Goal: Task Accomplishment & Management: Use online tool/utility

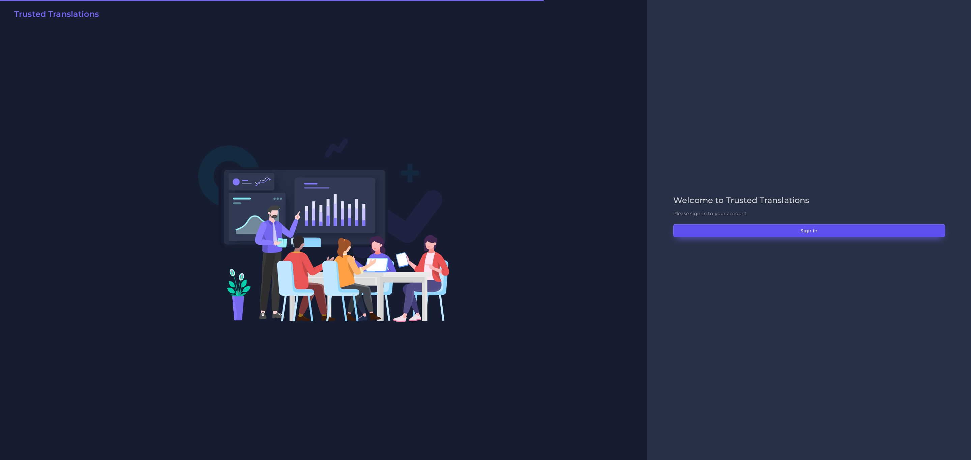
click at [647, 230] on button "Sign in" at bounding box center [809, 231] width 272 height 13
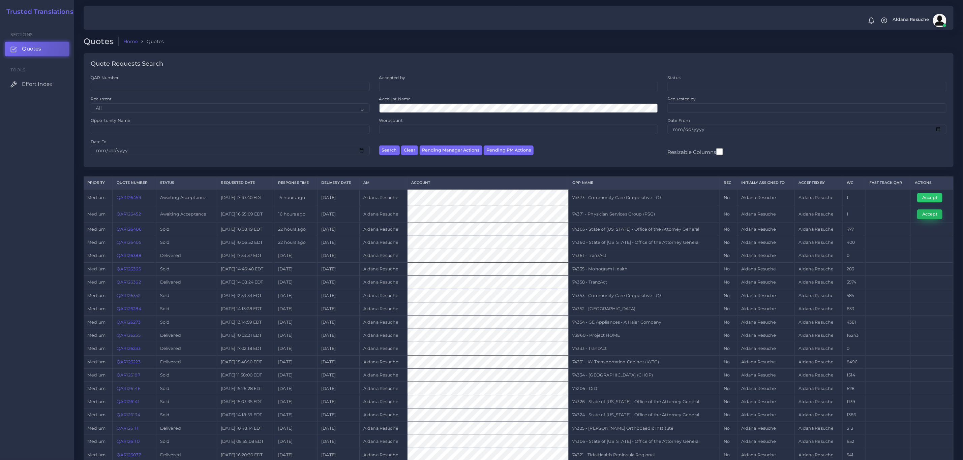
click at [935, 218] on button "Accept" at bounding box center [929, 214] width 25 height 9
click at [601, 218] on td "74371 - Physician Services Group (PSG)" at bounding box center [644, 214] width 151 height 17
copy tr "74371 - Physician Services Group (PSG)"
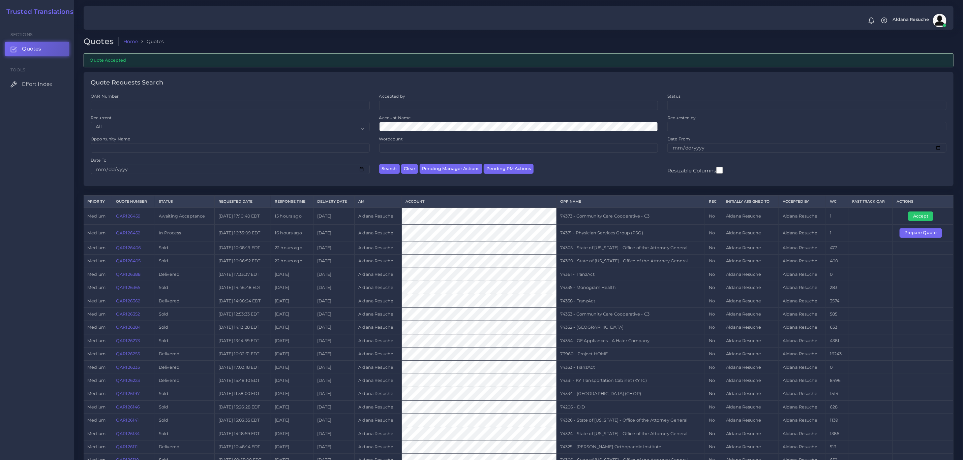
click at [622, 225] on td "74373 - Community Care Cooperative - C3" at bounding box center [631, 216] width 149 height 17
copy tr "74373 - Community Care Cooperative - C3"
click at [920, 215] on button "Accept" at bounding box center [920, 216] width 25 height 9
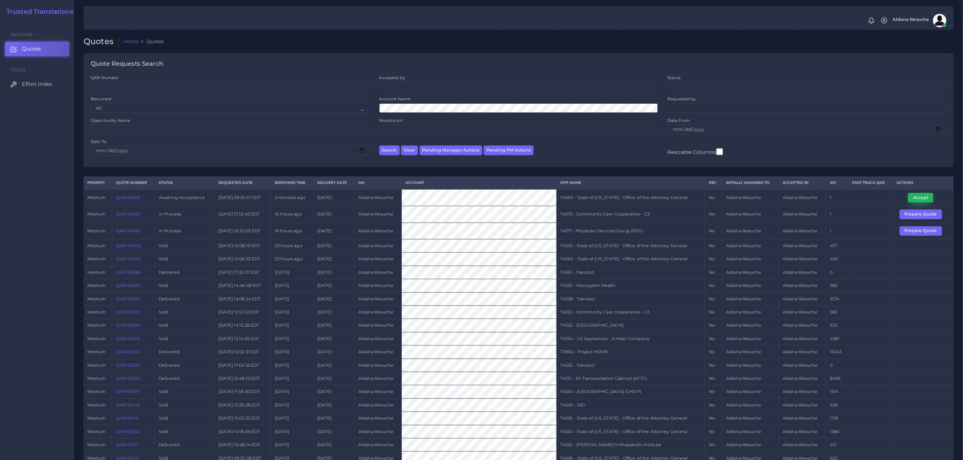
click at [917, 198] on button "Accept" at bounding box center [920, 197] width 25 height 9
click at [596, 197] on td "74369 - State of Kentucky - Office of the Attorney General" at bounding box center [631, 197] width 149 height 17
click at [596, 197] on td "74369 - State of [US_STATE] - Office of the Attorney General" at bounding box center [631, 197] width 149 height 17
copy tr "74369 - State of [US_STATE] - Office of the Attorney General"
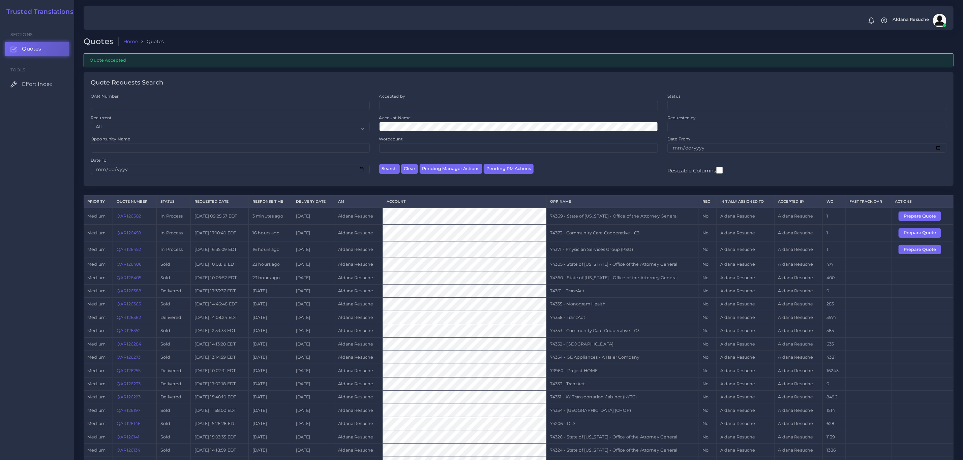
click at [625, 279] on td "74360 - State of [US_STATE] - Office of the Attorney General" at bounding box center [622, 277] width 152 height 13
click at [628, 228] on td "74373 - Community Care Cooperative - C3" at bounding box center [622, 233] width 152 height 17
click at [628, 225] on td "74369 - State of Kentucky - Office of the Attorney General" at bounding box center [622, 216] width 152 height 17
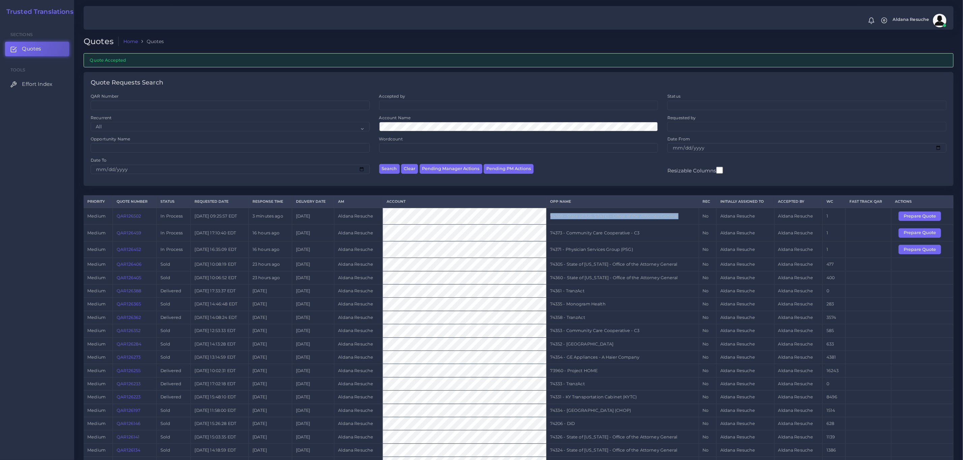
copy tr "74369 - State of Kentucky - Office of the Attorney General"
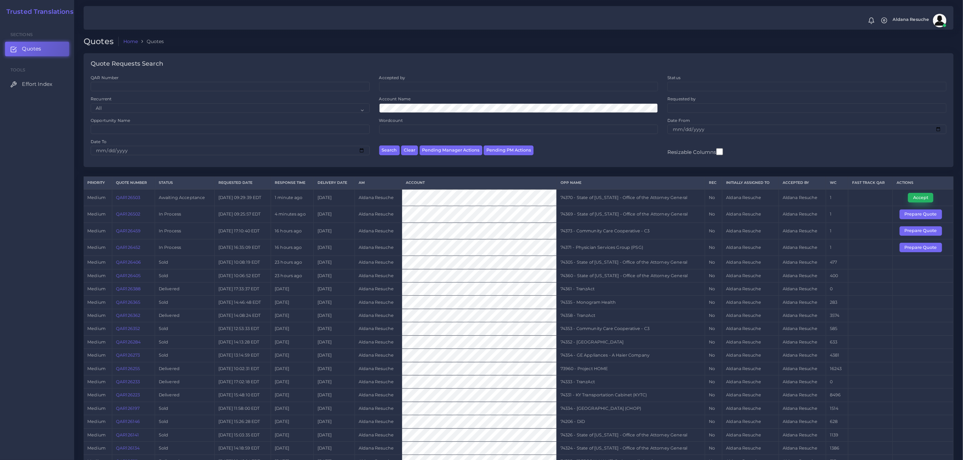
click at [912, 202] on button "Accept" at bounding box center [920, 197] width 25 height 9
click at [615, 197] on td "74370 - State of Kentucky - Office of the Attorney General" at bounding box center [631, 197] width 149 height 17
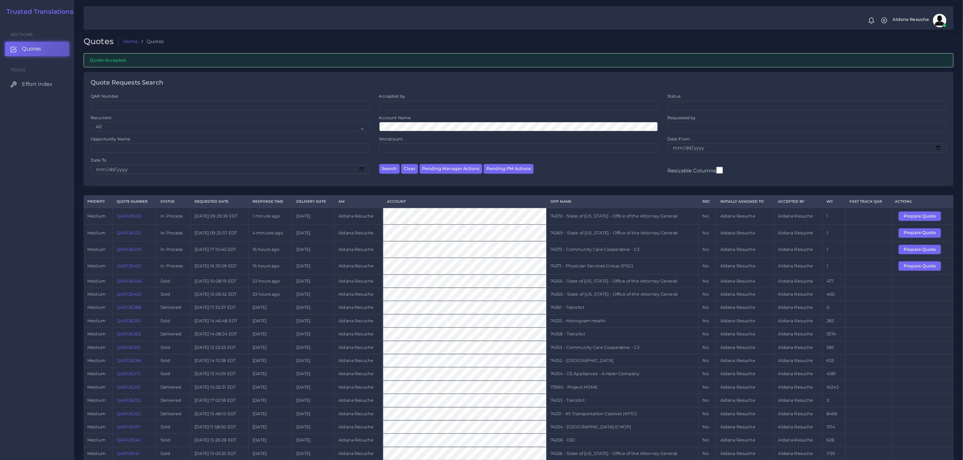
click at [649, 217] on td "74370 - State of Kentucky - Office of the Attorney General" at bounding box center [622, 216] width 152 height 17
copy tr "74370 - State of Kentucky - Office of the Attorney General"
click at [184, 143] on div "Opportunity Name" at bounding box center [230, 144] width 279 height 17
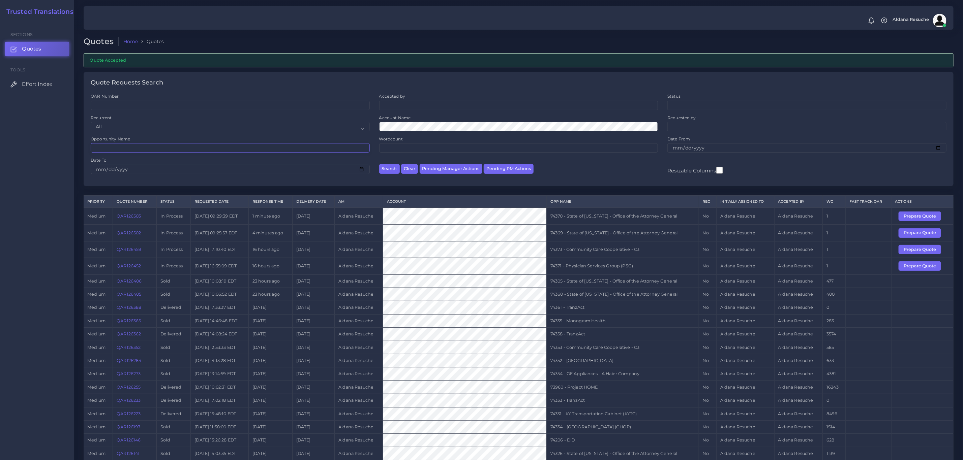
click at [181, 145] on input "Opportunity Name" at bounding box center [230, 147] width 279 height 9
type input "74018"
click at [379, 164] on button "Search" at bounding box center [389, 169] width 21 height 10
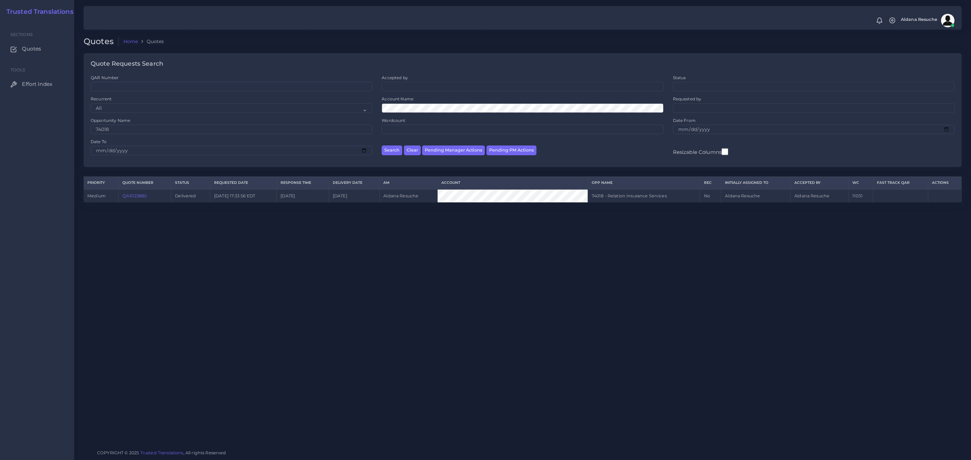
click at [139, 197] on link "QAR123885" at bounding box center [134, 196] width 24 height 5
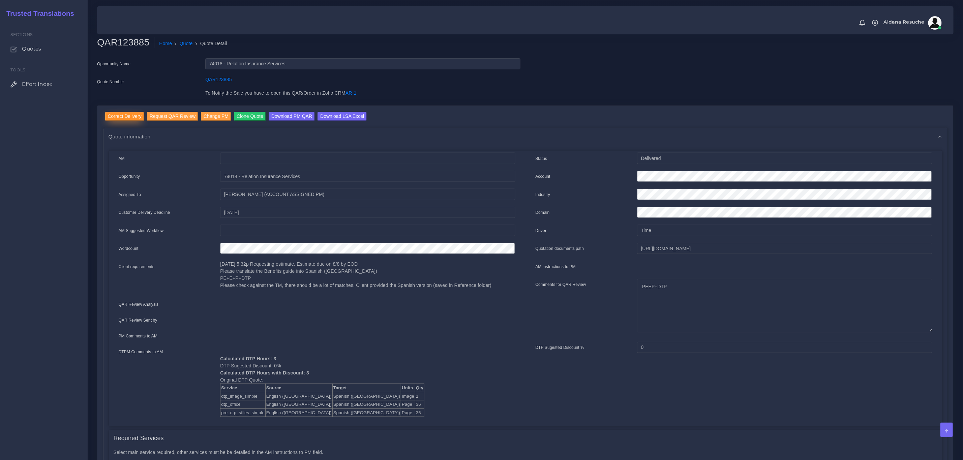
click at [129, 119] on input "Correct Delivery" at bounding box center [124, 116] width 39 height 9
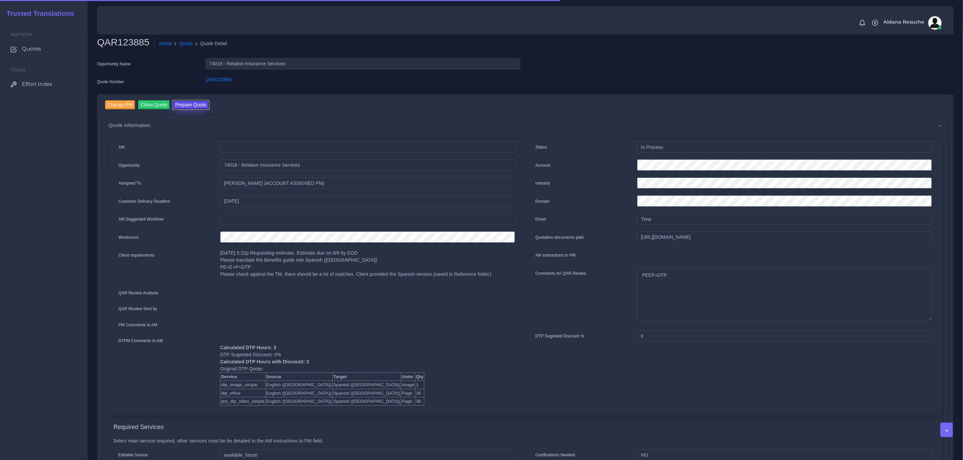
click at [192, 101] on button "Prepare Quote" at bounding box center [191, 104] width 36 height 9
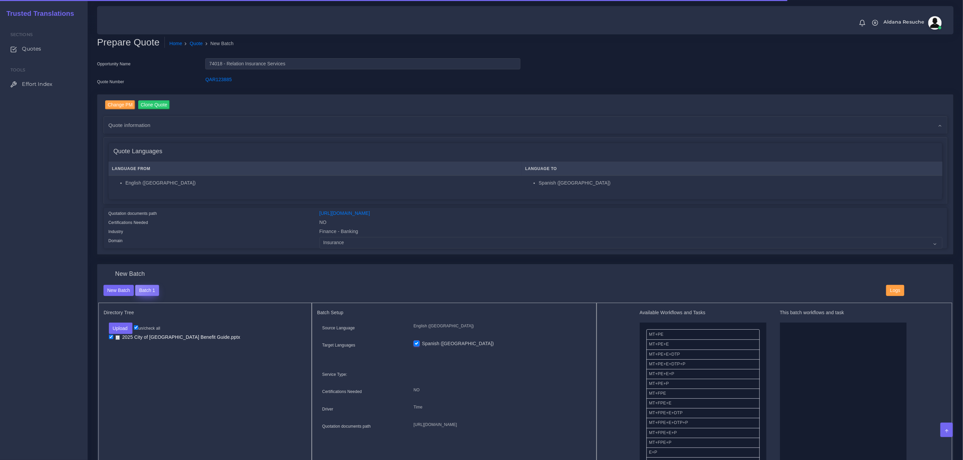
click at [156, 291] on button "Batch 1" at bounding box center [147, 290] width 24 height 11
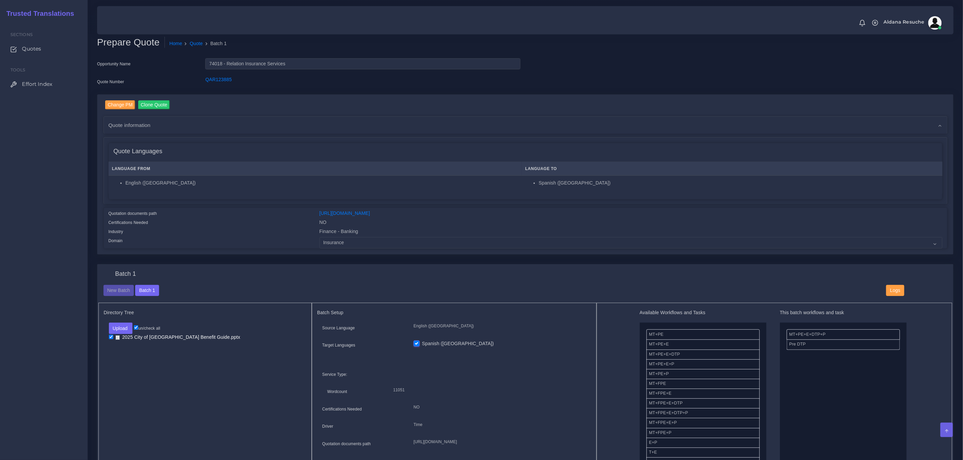
scroll to position [51, 0]
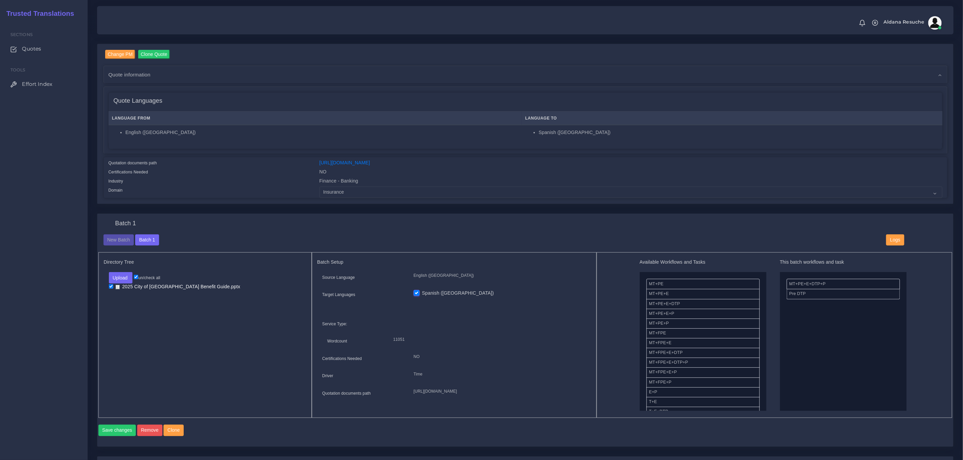
drag, startPoint x: 795, startPoint y: 281, endPoint x: 717, endPoint y: 290, distance: 78.4
drag, startPoint x: 809, startPoint y: 289, endPoint x: 686, endPoint y: 290, distance: 123.7
drag, startPoint x: 686, startPoint y: 315, endPoint x: 827, endPoint y: 317, distance: 140.6
click at [119, 281] on button "Upload" at bounding box center [121, 277] width 24 height 11
click at [122, 309] on div "Folder Files" at bounding box center [132, 299] width 47 height 27
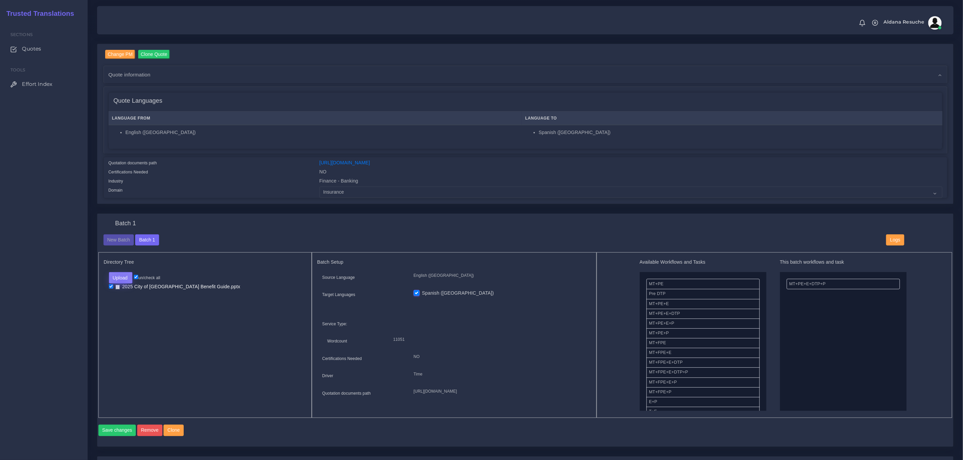
click at [121, 284] on button "Upload" at bounding box center [121, 277] width 24 height 11
click at [121, 279] on button "Upload" at bounding box center [121, 277] width 24 height 11
click at [126, 272] on button "Upload" at bounding box center [121, 277] width 24 height 11
click at [124, 279] on button "Upload" at bounding box center [121, 277] width 24 height 11
click at [115, 279] on button "Upload" at bounding box center [121, 277] width 24 height 11
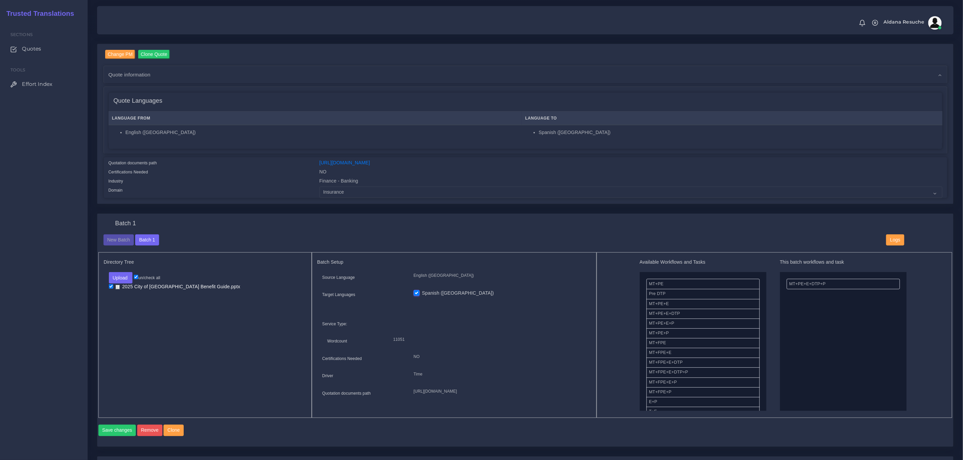
click at [109, 288] on input "checkbox" at bounding box center [111, 287] width 4 height 4
checkbox input "false"
click at [298, 231] on div "Batch 1" at bounding box center [525, 227] width 854 height 14
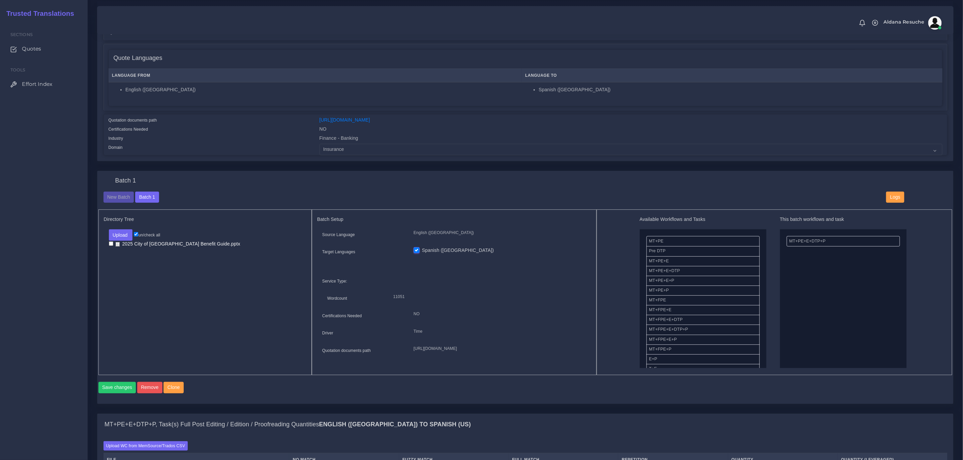
scroll to position [152, 0]
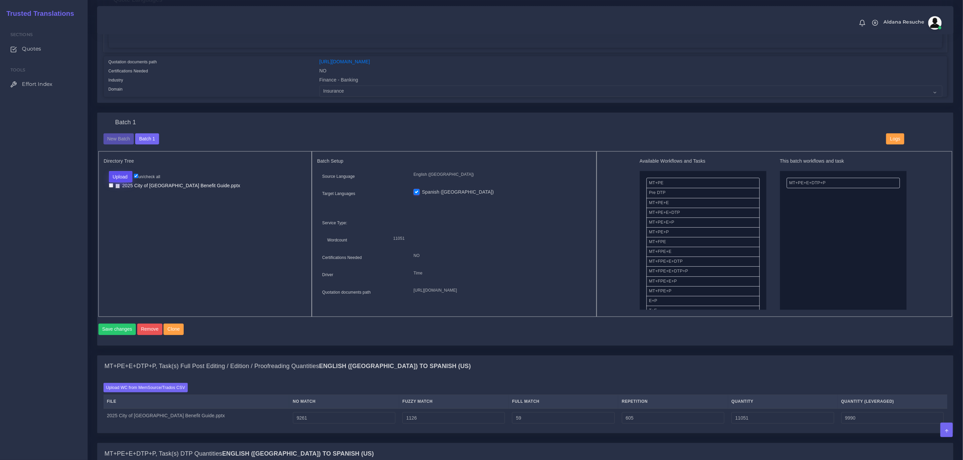
click at [128, 180] on button "Upload" at bounding box center [121, 176] width 24 height 11
click at [117, 174] on button "Upload" at bounding box center [121, 176] width 24 height 11
click at [127, 179] on button "Upload" at bounding box center [121, 176] width 24 height 11
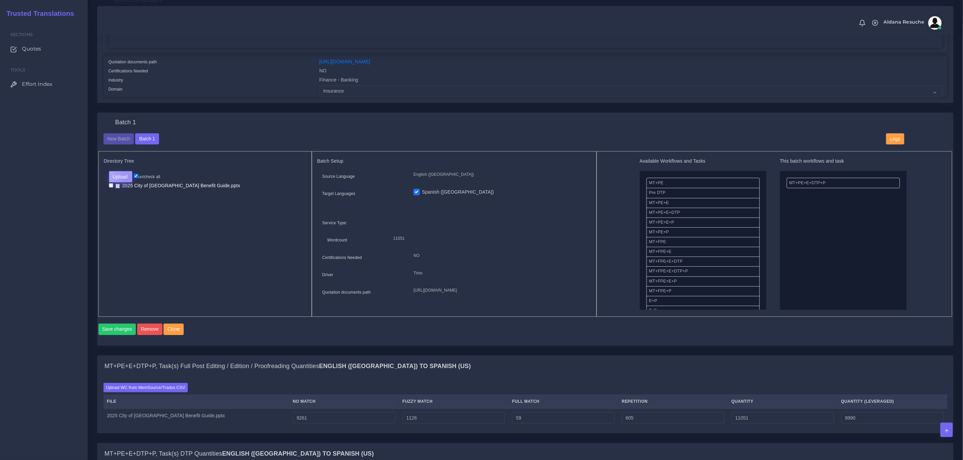
click at [127, 179] on button "Upload" at bounding box center [121, 176] width 24 height 11
click at [127, 177] on button "Upload" at bounding box center [121, 176] width 24 height 11
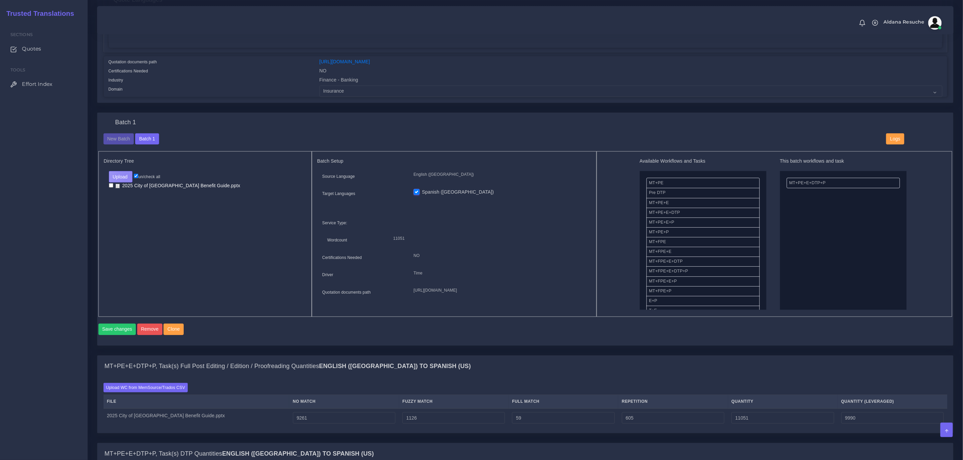
click at [151, 173] on div "Upload Folder Files un/check all 2025 City of Brookhaven Benefit Guide.pptx" at bounding box center [205, 180] width 203 height 19
click at [148, 179] on label "un/check all" at bounding box center [147, 177] width 26 height 6
click at [138, 178] on input "un/check all" at bounding box center [136, 176] width 4 height 4
checkbox input "false"
click at [125, 182] on button "Upload" at bounding box center [121, 176] width 24 height 11
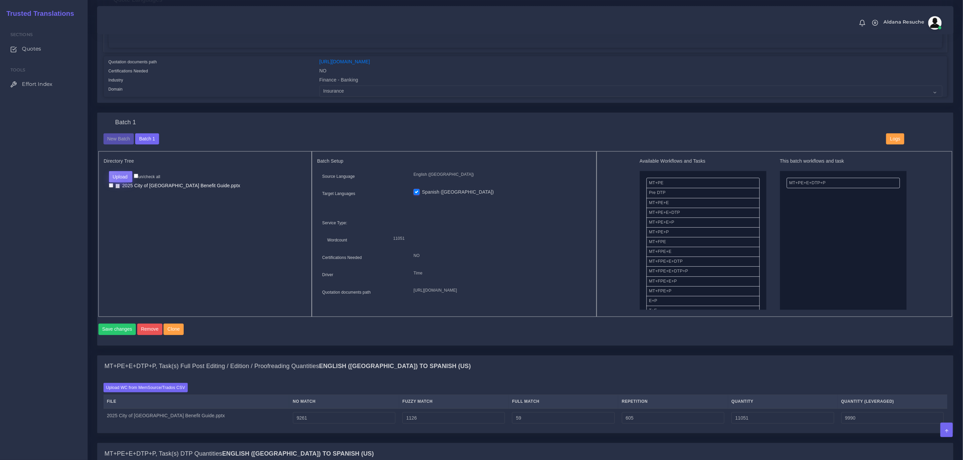
click at [125, 177] on button "Upload" at bounding box center [121, 176] width 24 height 11
click at [117, 187] on link "2025 City of [GEOGRAPHIC_DATA] Benefit Guide.pptx" at bounding box center [178, 185] width 130 height 7
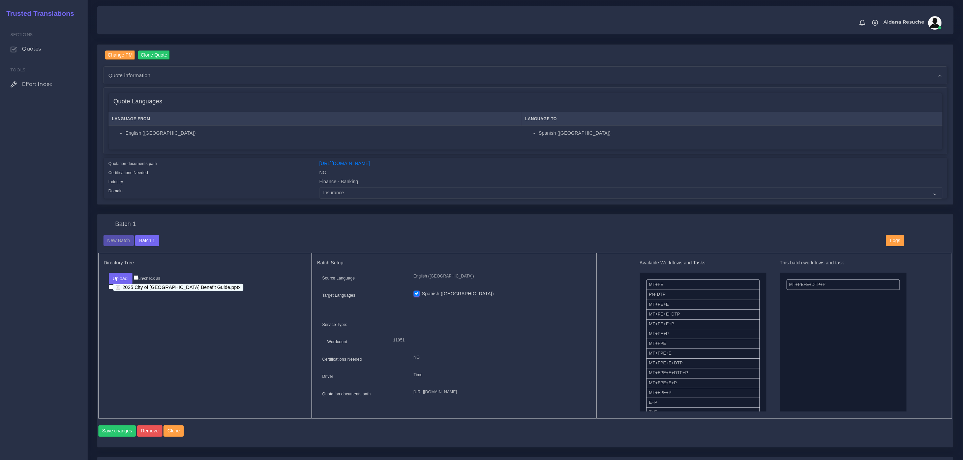
scroll to position [51, 0]
click at [123, 276] on button "Upload" at bounding box center [121, 277] width 24 height 11
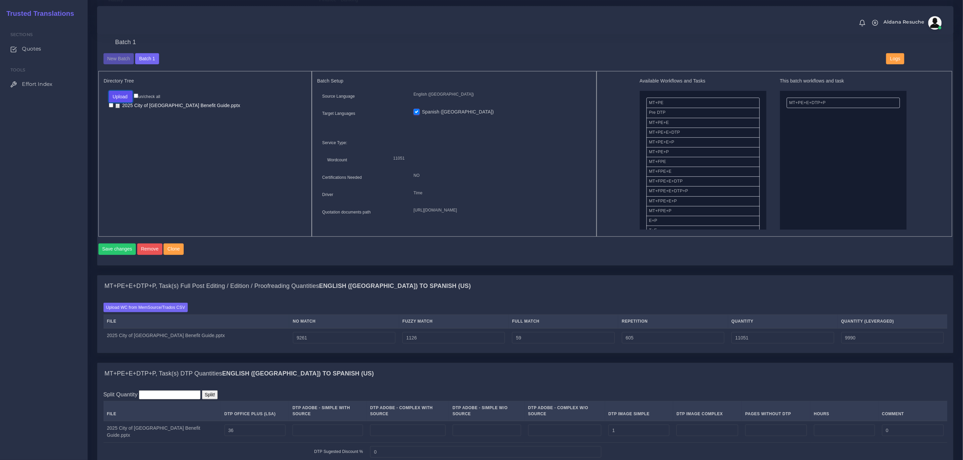
scroll to position [253, 0]
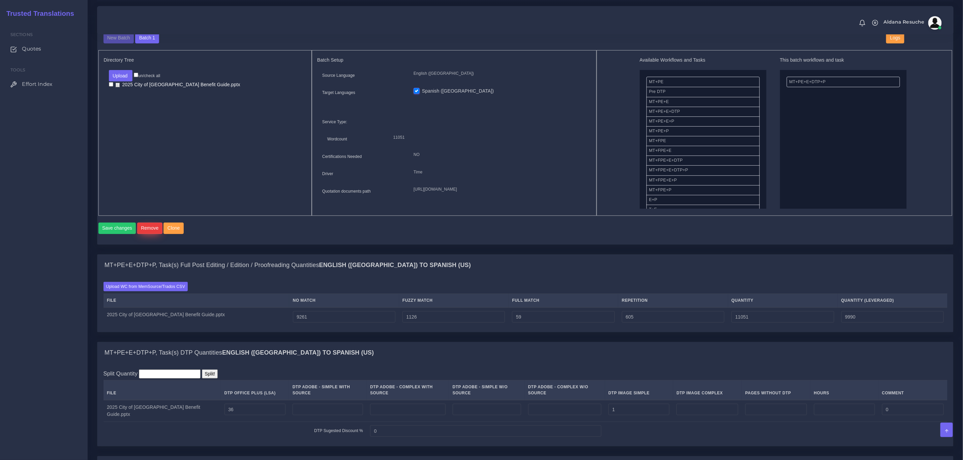
click at [148, 234] on button "Remove" at bounding box center [149, 228] width 25 height 11
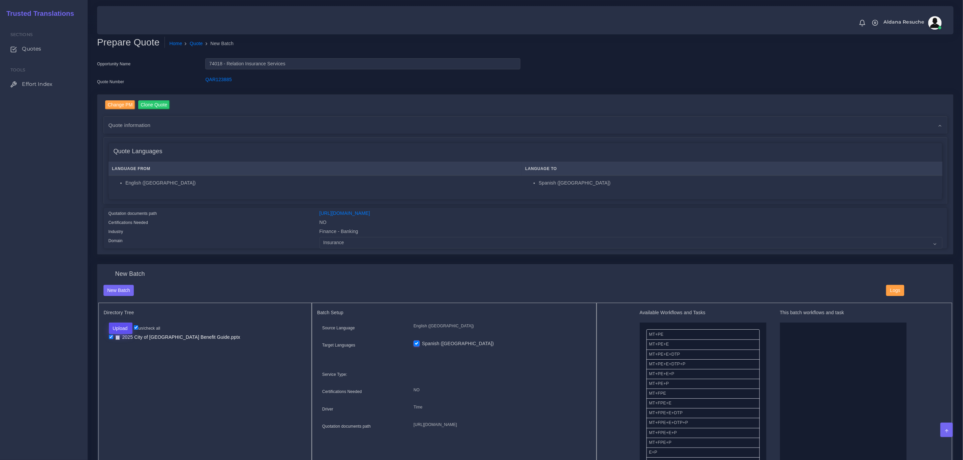
click at [118, 328] on button "Upload" at bounding box center [121, 328] width 24 height 11
click at [125, 355] on label "Files" at bounding box center [132, 354] width 47 height 8
click at [111, 338] on input "checkbox" at bounding box center [111, 337] width 4 height 4
checkbox input "false"
drag, startPoint x: 675, startPoint y: 366, endPoint x: 849, endPoint y: 349, distance: 175.1
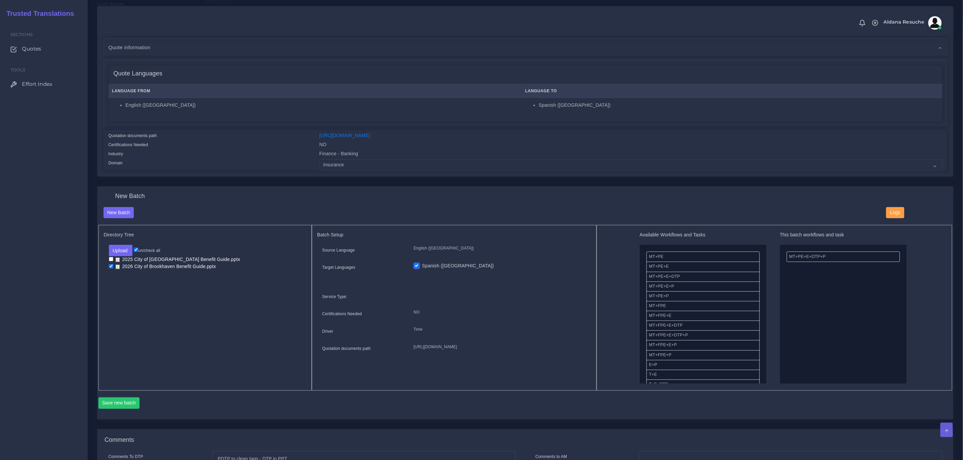
scroll to position [51, 0]
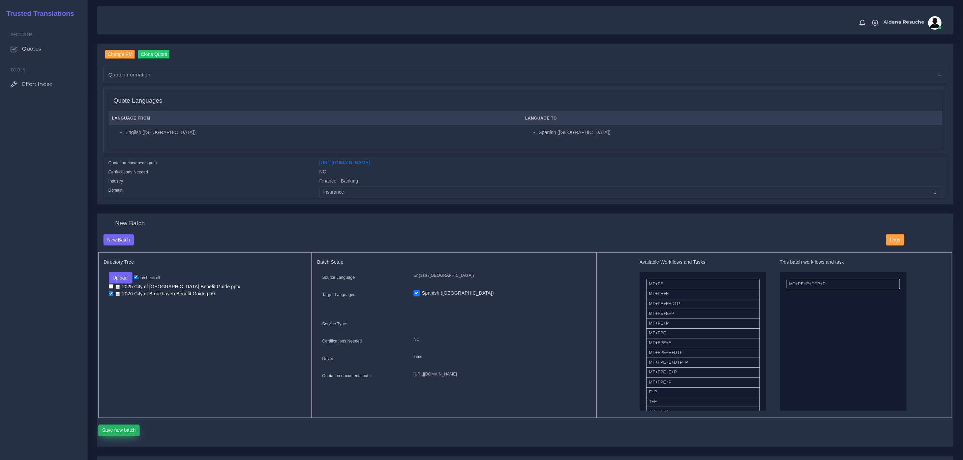
click at [114, 433] on button "Save new batch" at bounding box center [118, 430] width 41 height 11
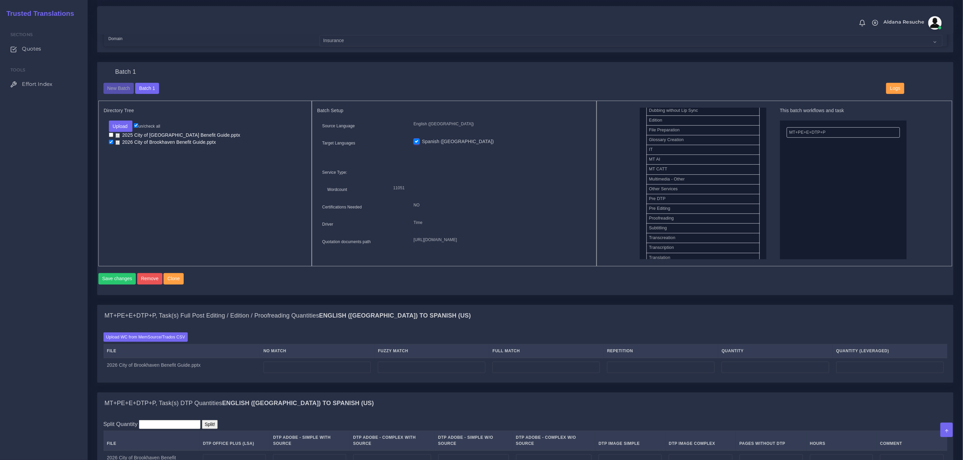
scroll to position [303, 0]
drag, startPoint x: 668, startPoint y: 187, endPoint x: 802, endPoint y: 124, distance: 148.8
click at [108, 285] on button "Save changes" at bounding box center [117, 278] width 38 height 11
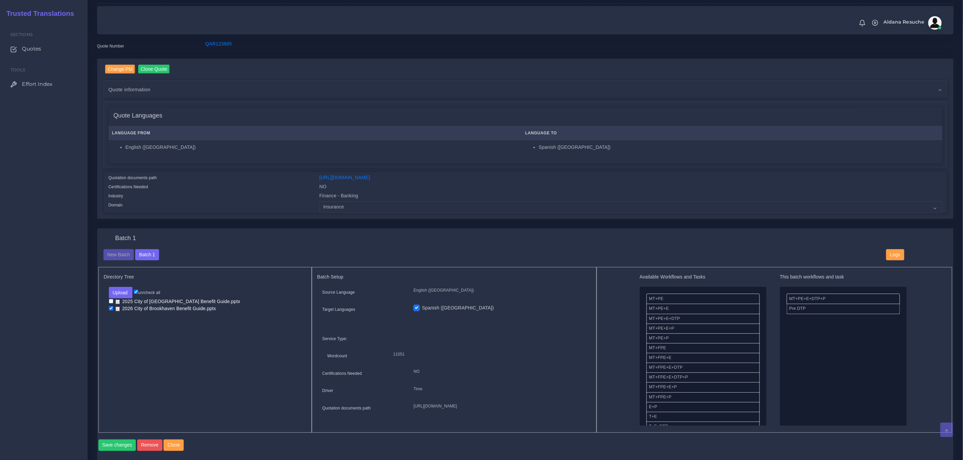
scroll to position [354, 0]
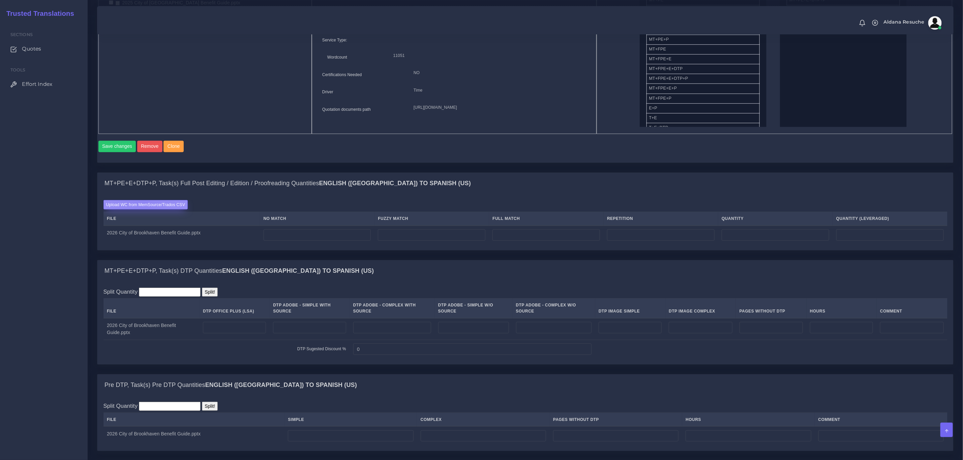
click at [143, 209] on label "Upload WC from MemSource/Trados CSV" at bounding box center [145, 204] width 85 height 9
click at [0, 0] on input "Upload WC from MemSource/Trados CSV" at bounding box center [0, 0] width 0 height 0
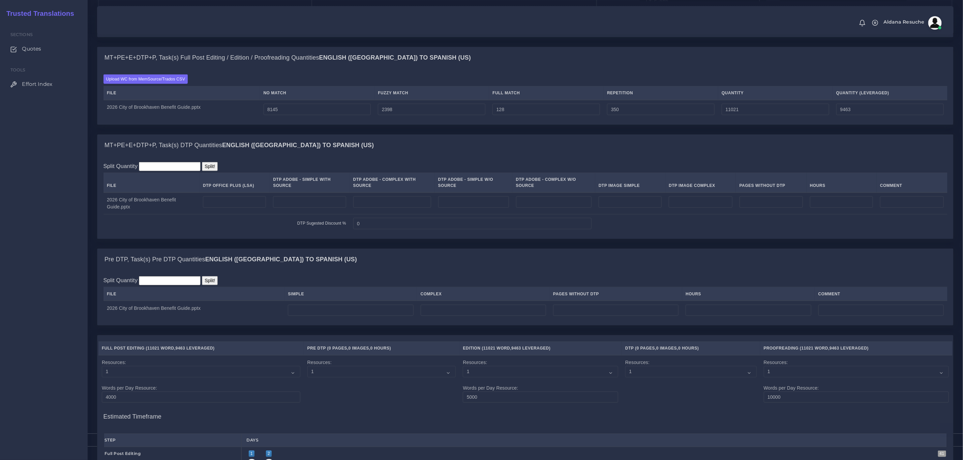
scroll to position [506, 0]
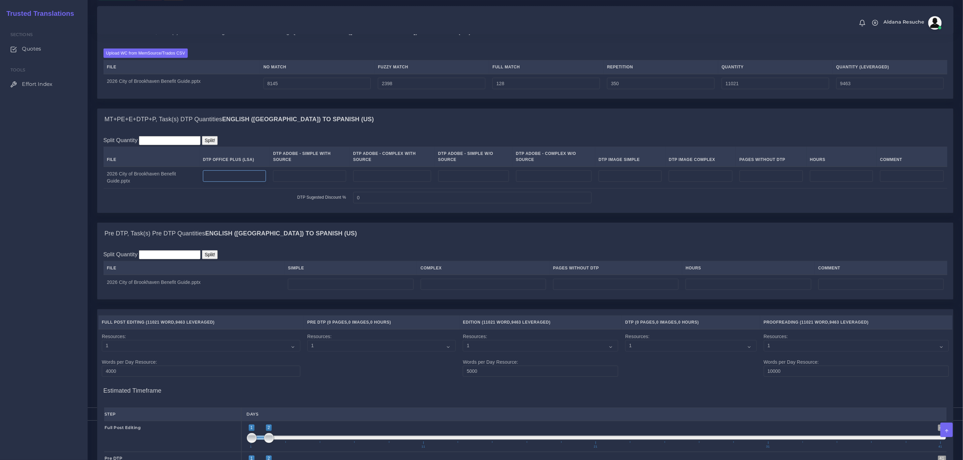
click at [240, 178] on input "number" at bounding box center [234, 176] width 63 height 11
type input "21"
click at [391, 130] on div "MT+PE+E+DTP+P, Task(s) DTP Quantities English (US) TO Spanish (US)" at bounding box center [525, 120] width 856 height 22
click at [380, 284] on input "number" at bounding box center [350, 284] width 125 height 11
type input "21"
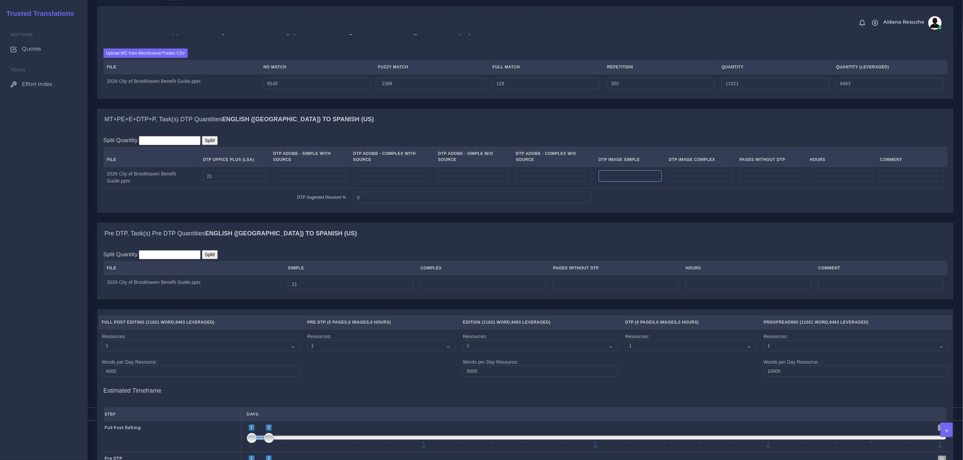
click at [629, 182] on input "number" at bounding box center [630, 176] width 63 height 11
click at [277, 89] on input "8145" at bounding box center [318, 83] width 108 height 11
drag, startPoint x: 629, startPoint y: 178, endPoint x: 592, endPoint y: 182, distance: 38.0
click at [592, 182] on tr "2026 City of Brookhaven Benefit Guide.pptx 21 2" at bounding box center [525, 178] width 844 height 22
type input "1"
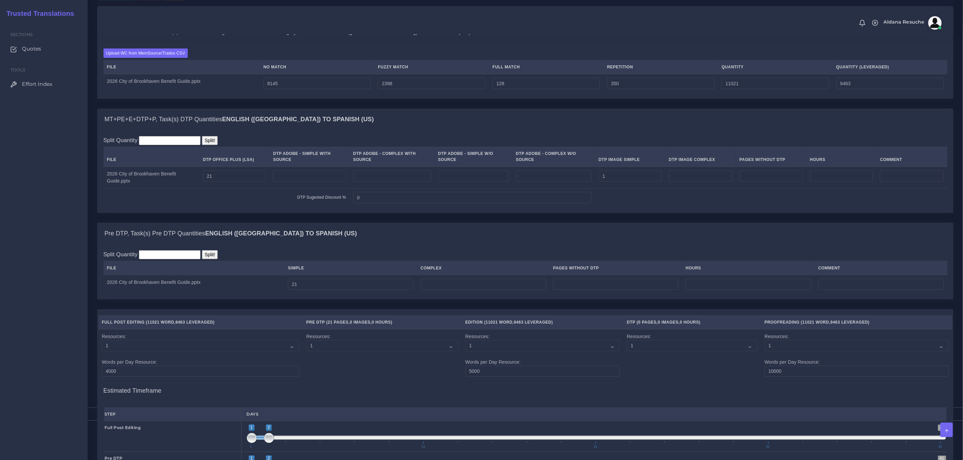
click at [602, 108] on div "MT+PE+E+DTP+P, Task(s) Full Post Editing / Edition / Proofreading Quantities En…" at bounding box center [525, 64] width 867 height 87
click at [627, 177] on input "1" at bounding box center [630, 176] width 63 height 11
drag, startPoint x: 624, startPoint y: 177, endPoint x: 542, endPoint y: 181, distance: 82.0
click at [542, 181] on tr "2026 City of Brookhaven Benefit Guide.pptx 21 1" at bounding box center [525, 178] width 844 height 22
click at [365, 108] on div "MT+PE+E+DTP+P, Task(s) Full Post Editing / Edition / Proofreading Quantities En…" at bounding box center [525, 64] width 867 height 87
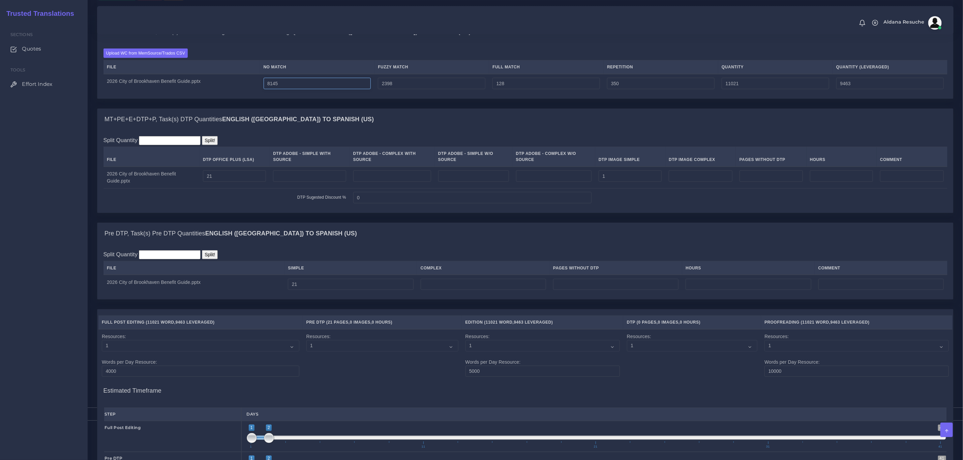
click at [278, 89] on input "8145" at bounding box center [318, 83] width 108 height 11
click at [284, 89] on input "8145" at bounding box center [318, 83] width 108 height 11
click at [280, 89] on input "8145" at bounding box center [318, 83] width 108 height 11
type input "8195"
type input "11071"
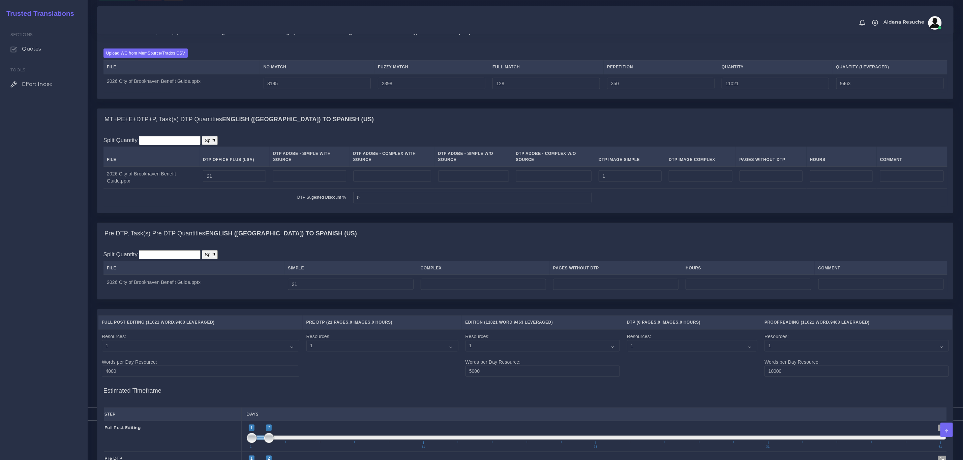
type input "9513"
click at [443, 99] on div "Upload WC from MemSource/Trados CSV File No Match Fuzzy Match Full Match Repeti…" at bounding box center [525, 71] width 856 height 56
drag, startPoint x: 307, startPoint y: 285, endPoint x: 294, endPoint y: 287, distance: 13.3
click at [294, 287] on td "21" at bounding box center [351, 284] width 132 height 19
type input "15"
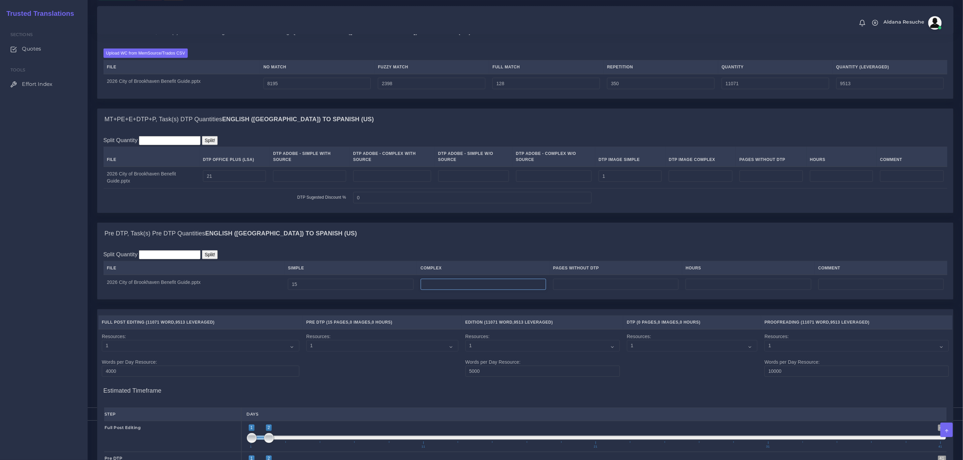
click at [442, 282] on input "number" at bounding box center [483, 284] width 125 height 11
type input "6"
click at [478, 206] on td "0" at bounding box center [472, 197] width 245 height 19
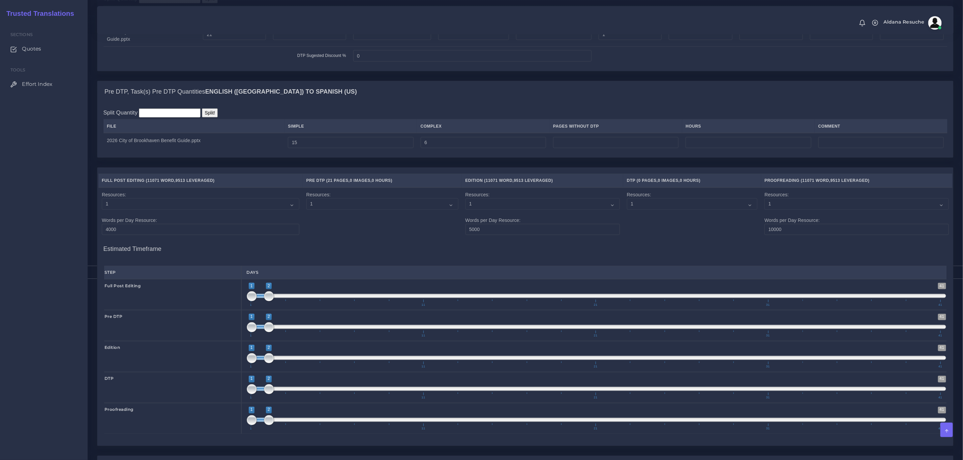
scroll to position [798, 0]
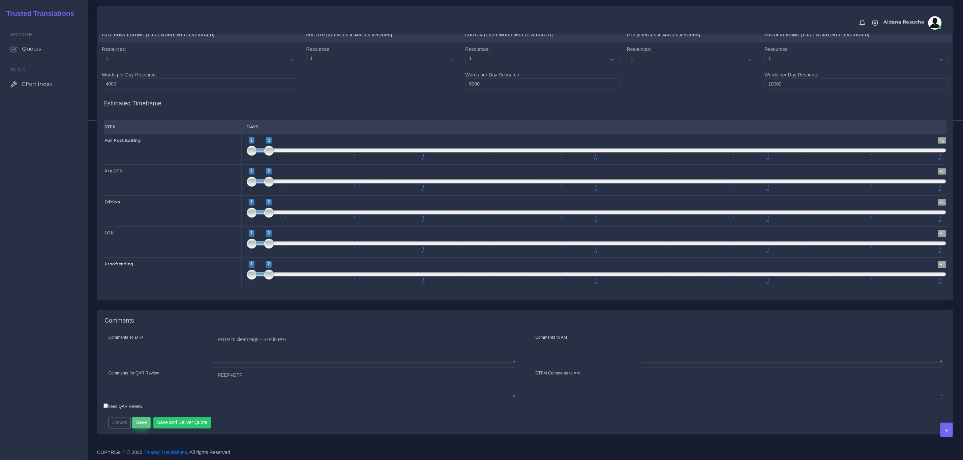
click at [139, 423] on button "Save" at bounding box center [141, 423] width 19 height 11
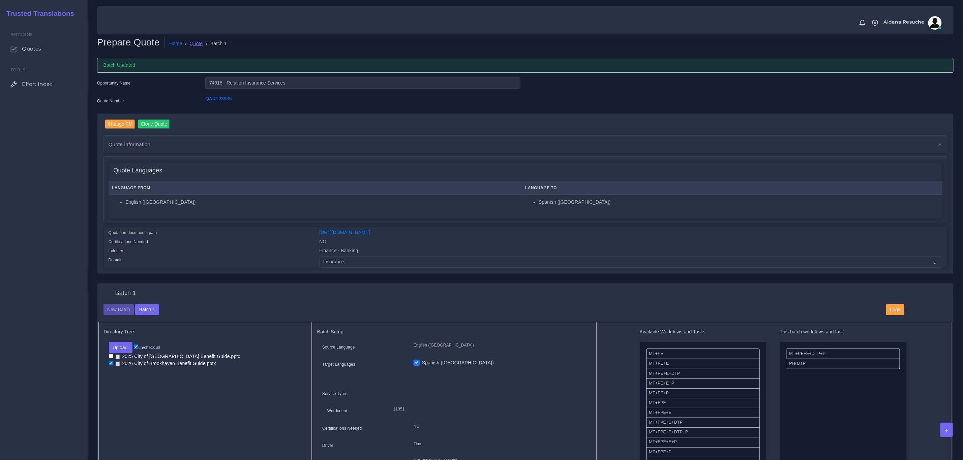
click at [197, 43] on link "Quote" at bounding box center [196, 43] width 13 height 7
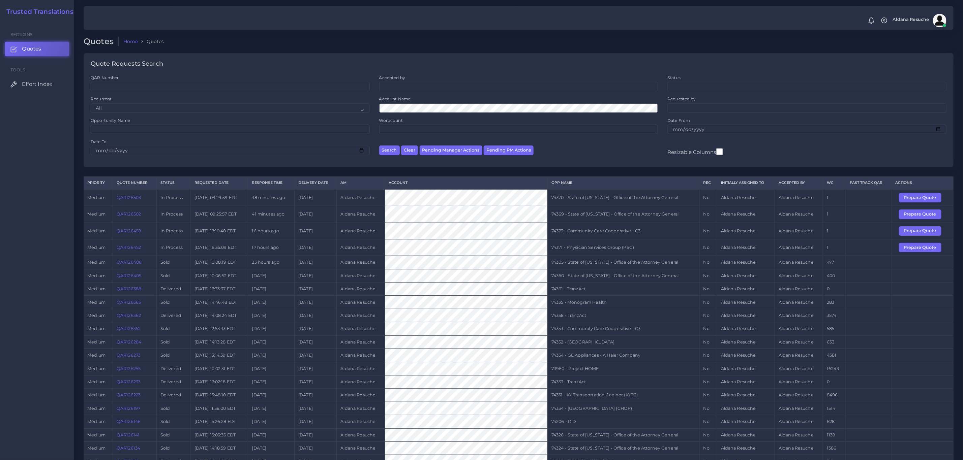
click at [925, 245] on td "Prepare Quote" at bounding box center [923, 247] width 62 height 17
click at [925, 250] on button "Prepare Quote" at bounding box center [920, 247] width 42 height 9
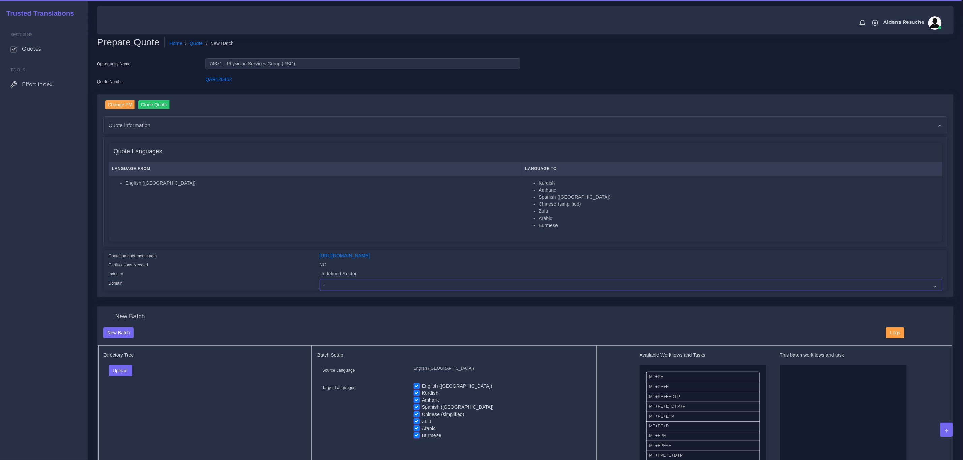
click at [374, 282] on select "- Advertising and Media Agriculture, Forestry and Fishing Architecture, Buildin…" at bounding box center [631, 285] width 623 height 11
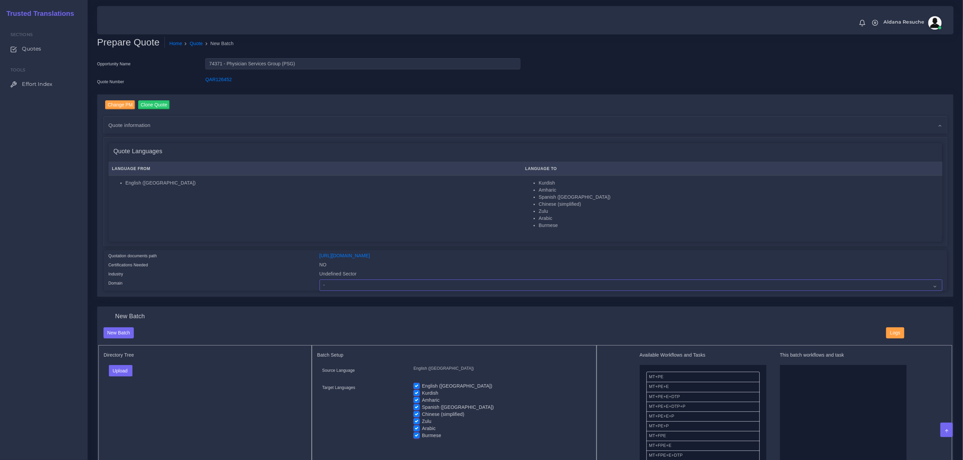
select select "Healthcare and Health Sciences"
click at [320, 280] on select "- Advertising and Media Agriculture, Forestry and Fishing Architecture, Buildin…" at bounding box center [631, 285] width 623 height 11
click at [123, 373] on button "Upload" at bounding box center [121, 370] width 24 height 11
click at [122, 398] on label "Files" at bounding box center [132, 397] width 47 height 8
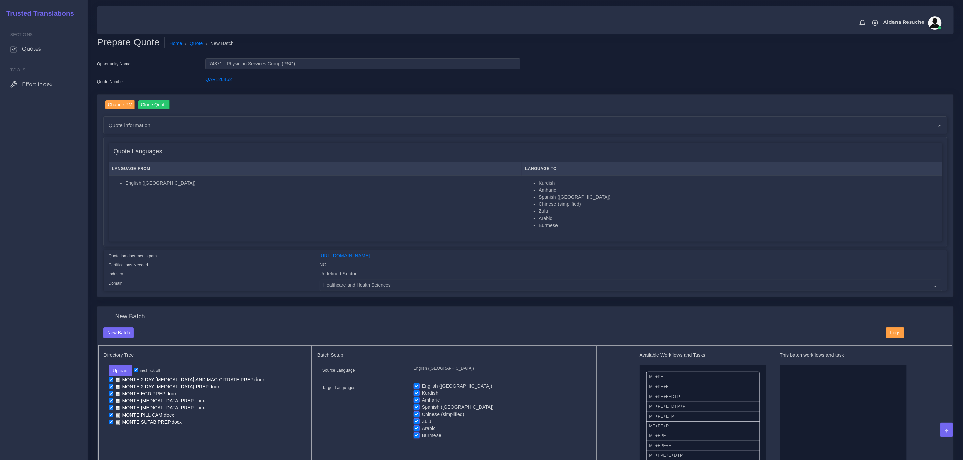
click at [422, 384] on label "English ([GEOGRAPHIC_DATA])" at bounding box center [457, 386] width 70 height 7
click at [417, 384] on input "English ([GEOGRAPHIC_DATA])" at bounding box center [417, 386] width 6 height 6
checkbox input "false"
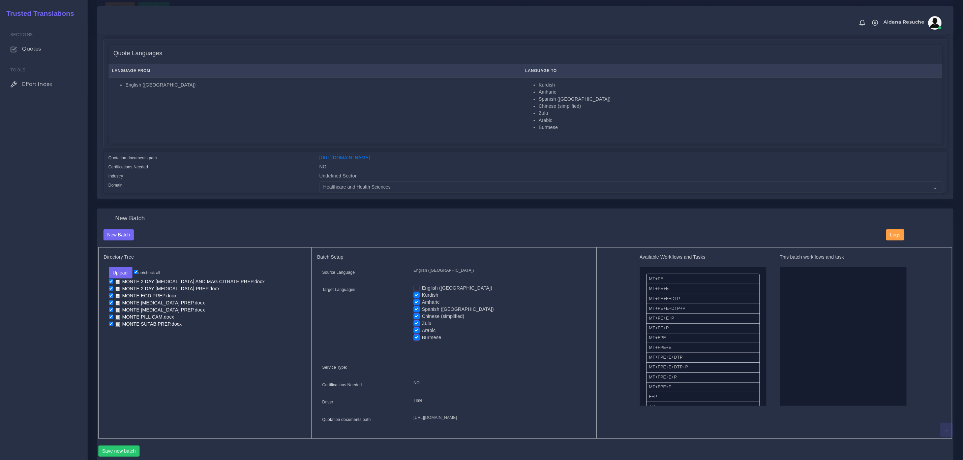
scroll to position [101, 0]
click at [422, 319] on label "Zulu" at bounding box center [426, 320] width 9 height 7
click at [416, 319] on input "Zulu" at bounding box center [417, 320] width 6 height 6
checkbox input "false"
click at [422, 291] on label "Kurdish" at bounding box center [430, 292] width 16 height 7
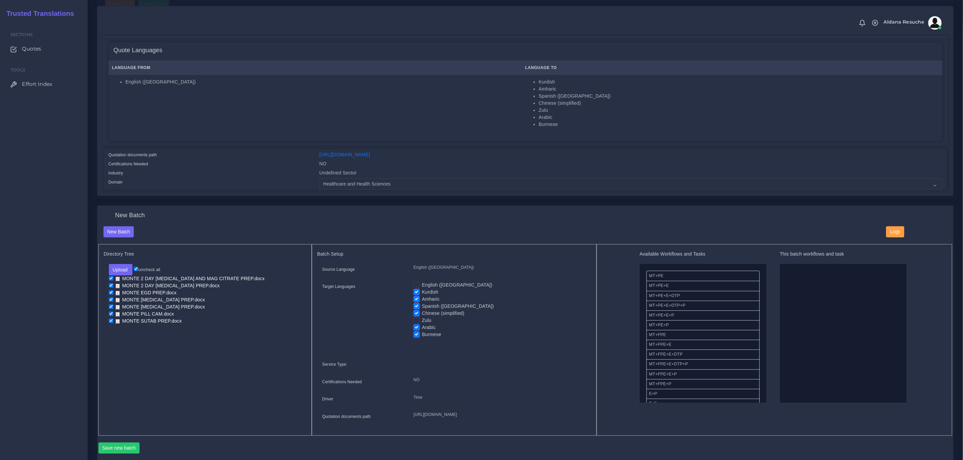
click at [417, 291] on input "Kurdish" at bounding box center [417, 292] width 6 height 6
checkbox input "false"
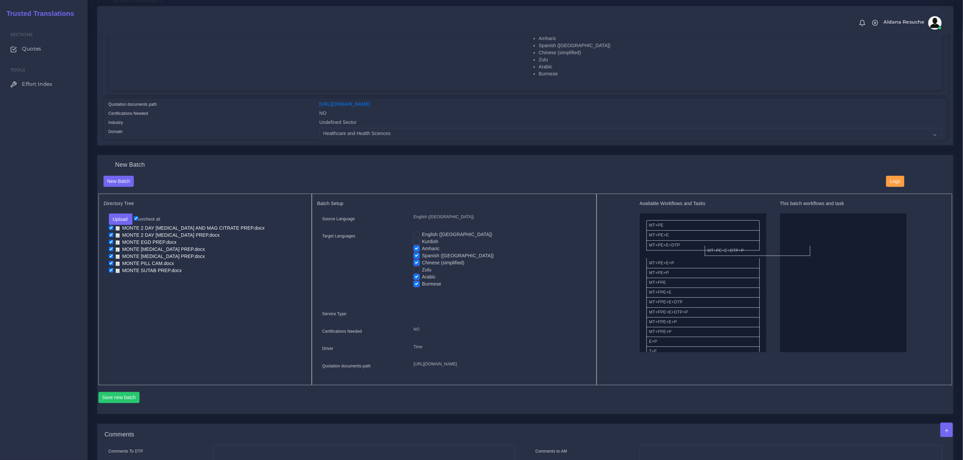
drag, startPoint x: 705, startPoint y: 255, endPoint x: 814, endPoint y: 246, distance: 109.6
click at [124, 404] on button "Save new batch" at bounding box center [118, 397] width 41 height 11
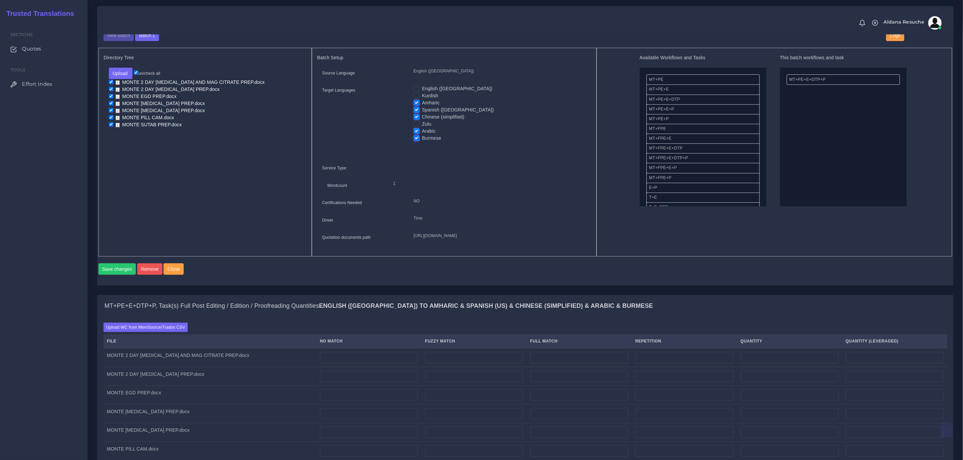
scroll to position [303, 0]
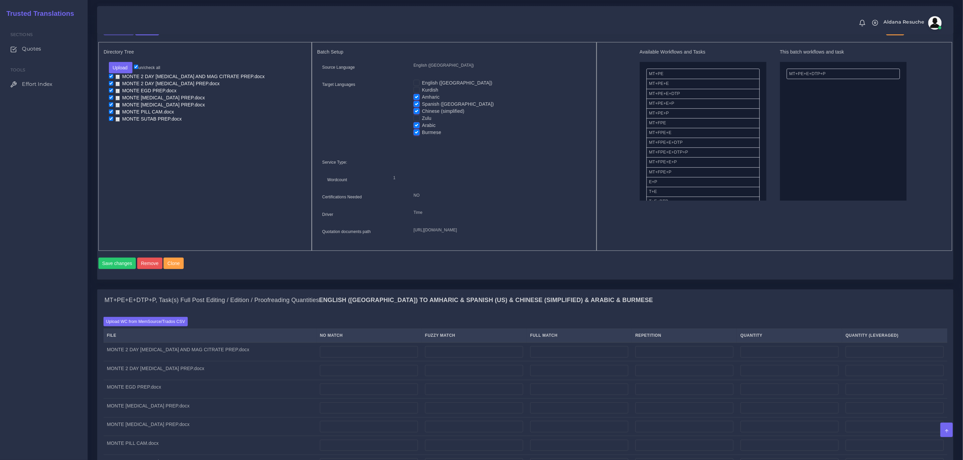
click at [422, 103] on label "Spanish ([GEOGRAPHIC_DATA])" at bounding box center [458, 104] width 72 height 7
click at [414, 103] on input "Spanish ([GEOGRAPHIC_DATA])" at bounding box center [417, 104] width 6 height 6
checkbox input "false"
click at [103, 269] on button "Save changes" at bounding box center [117, 263] width 38 height 11
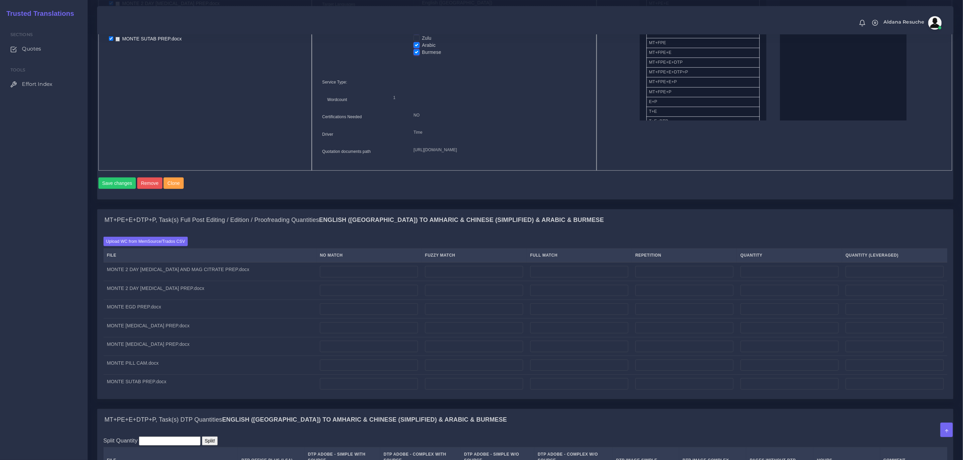
scroll to position [405, 0]
click at [162, 244] on label "Upload WC from MemSource/Trados CSV" at bounding box center [145, 239] width 85 height 9
click at [0, 0] on input "Upload WC from MemSource/Trados CSV" at bounding box center [0, 0] width 0 height 0
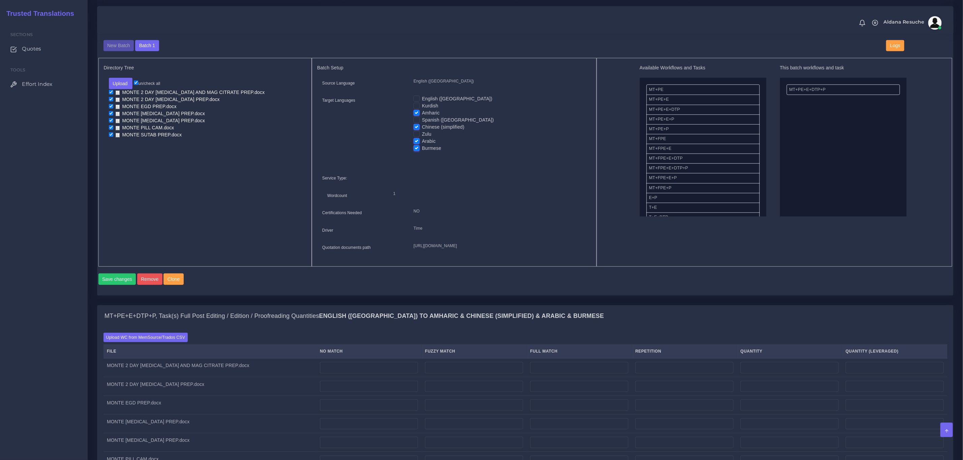
scroll to position [303, 0]
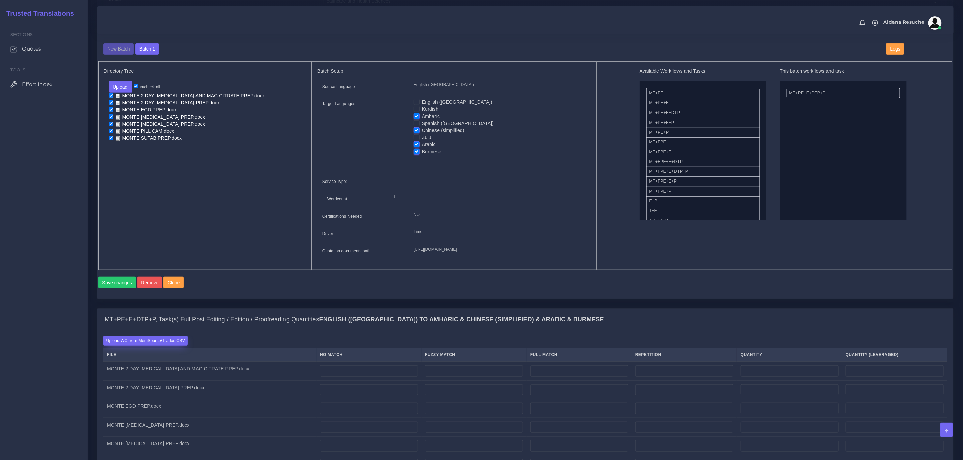
click at [144, 346] on label "Upload WC from MemSource/Trados CSV" at bounding box center [145, 340] width 85 height 9
click at [0, 0] on input "Upload WC from MemSource/Trados CSV" at bounding box center [0, 0] width 0 height 0
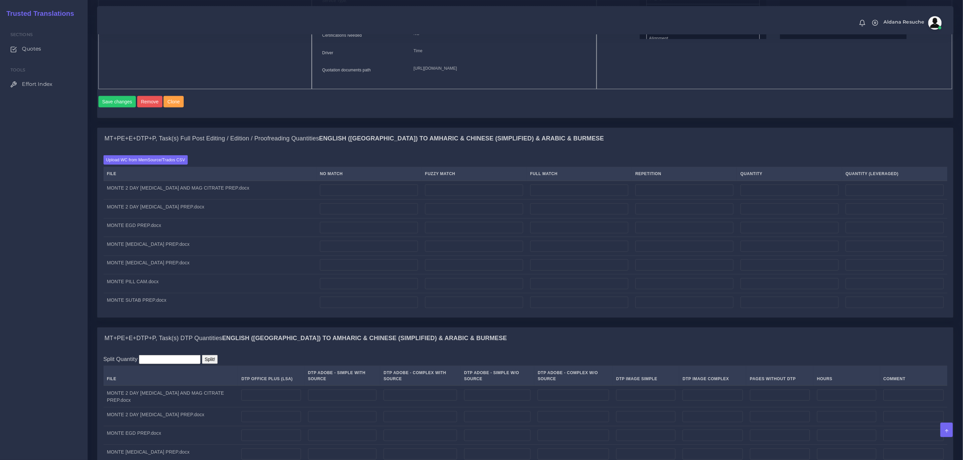
scroll to position [506, 0]
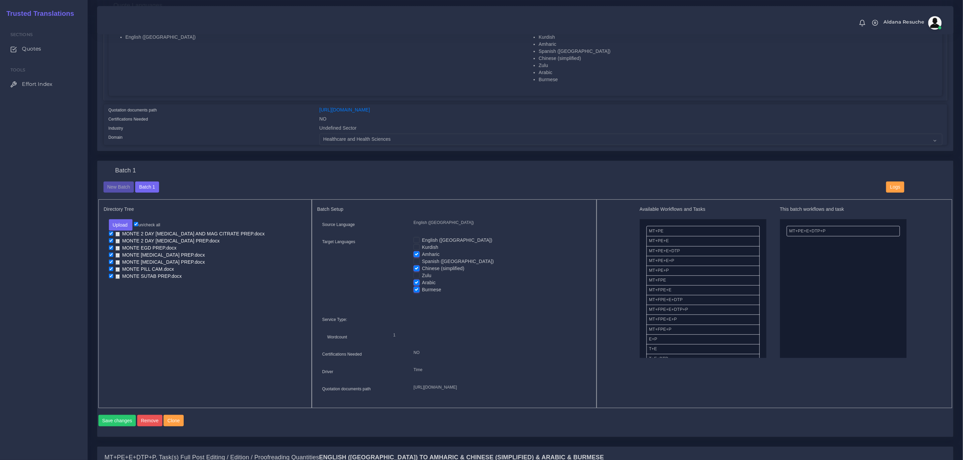
scroll to position [202, 0]
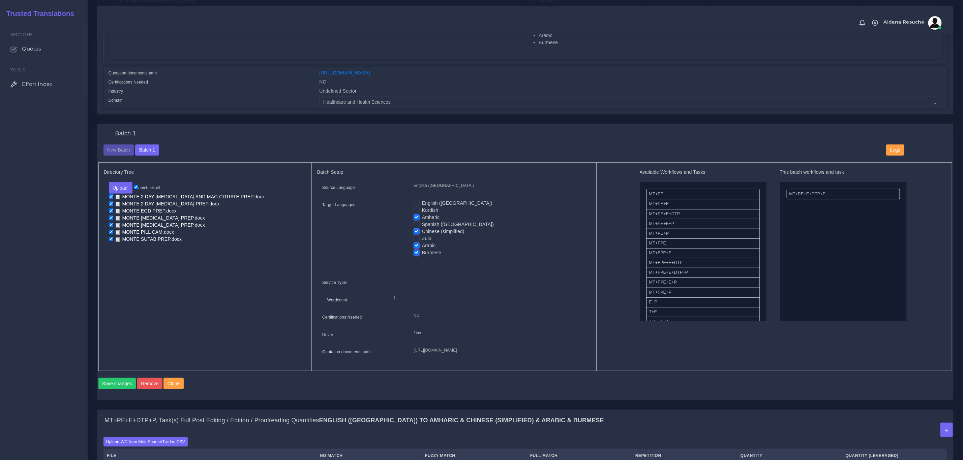
click at [422, 246] on label "Arabic" at bounding box center [429, 245] width 14 height 7
click at [418, 246] on input "Arabic" at bounding box center [417, 245] width 6 height 6
checkbox input "false"
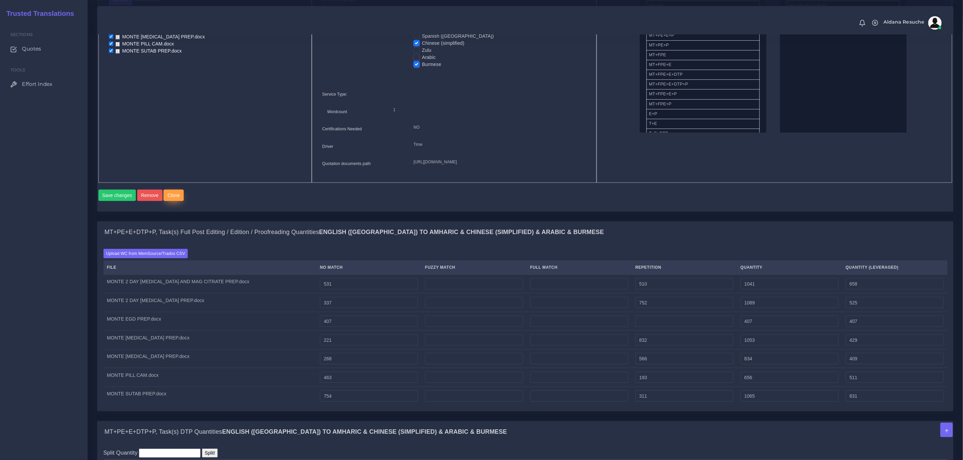
scroll to position [455, 0]
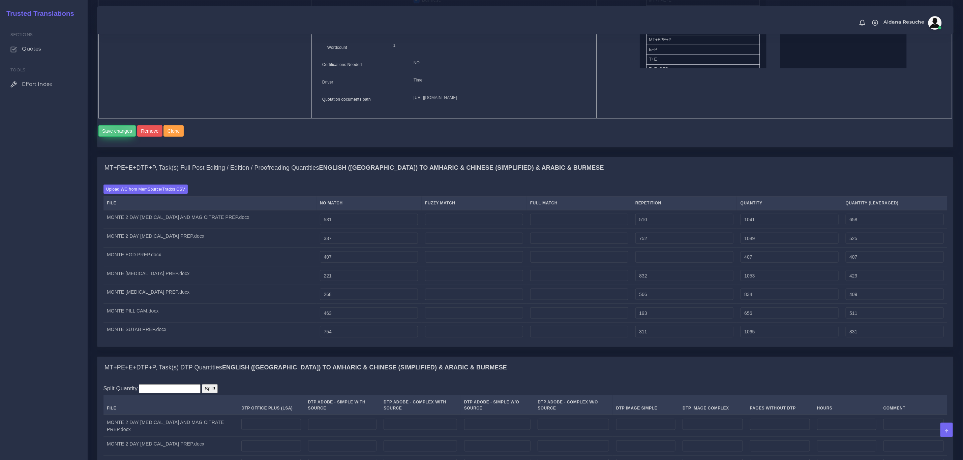
click at [118, 137] on button "Save changes" at bounding box center [117, 130] width 38 height 11
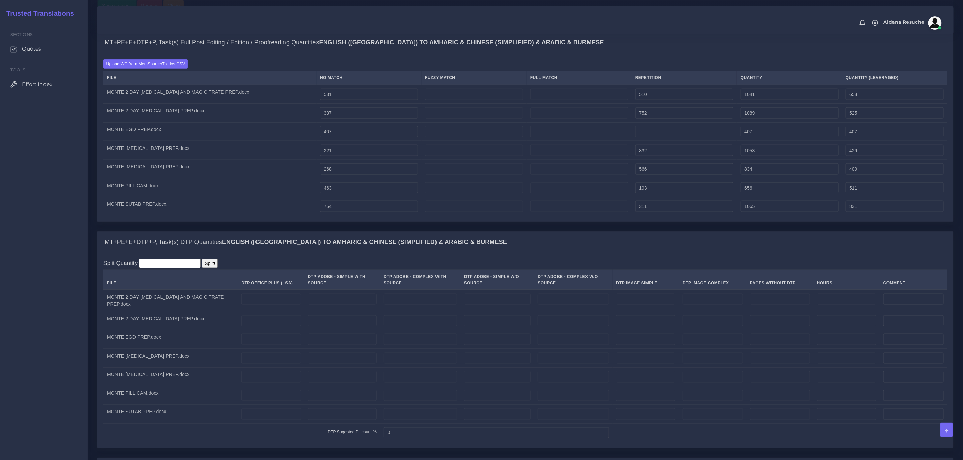
scroll to position [556, 0]
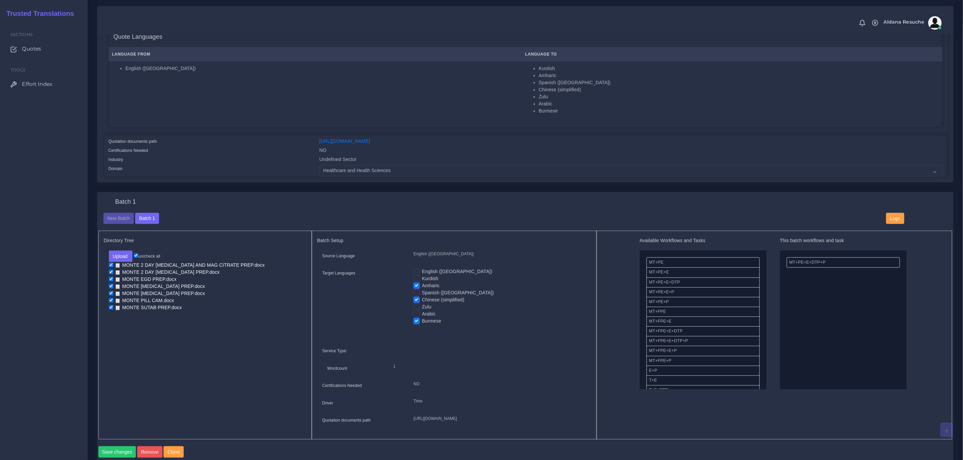
scroll to position [152, 0]
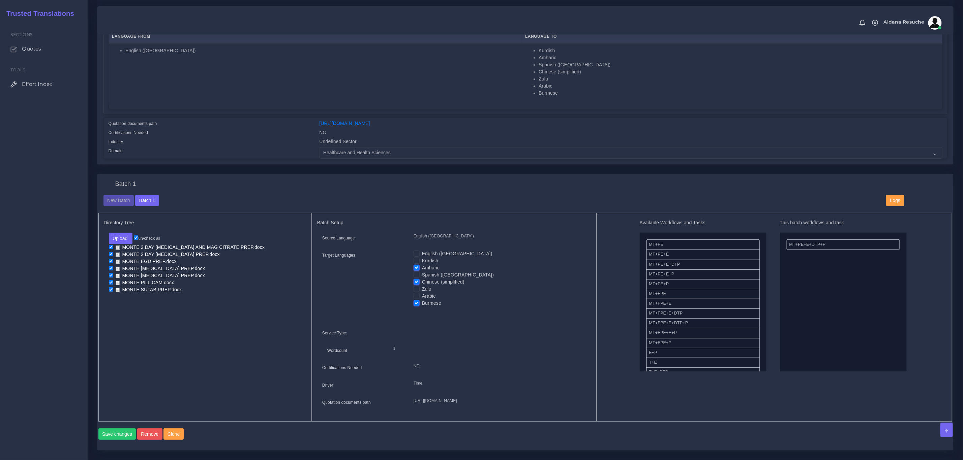
click at [323, 422] on div "Batch Setup Source Language English (US) Target Languages Zulu" at bounding box center [454, 317] width 285 height 209
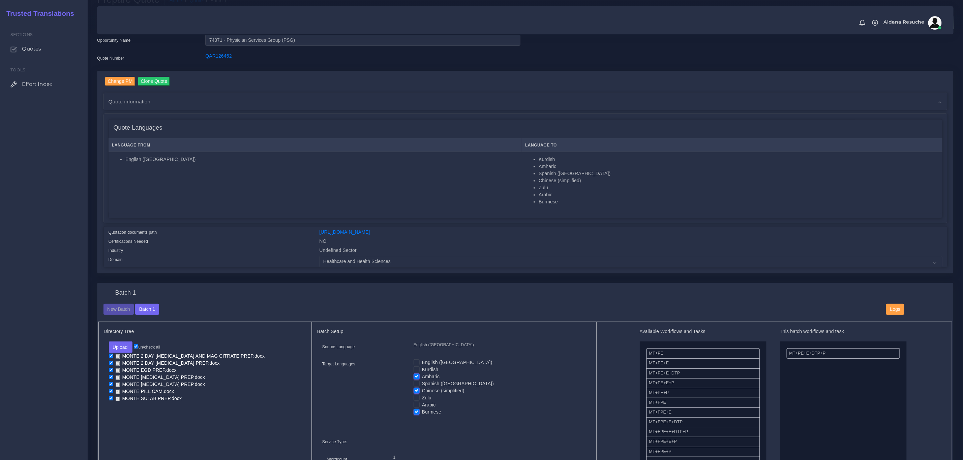
scroll to position [101, 0]
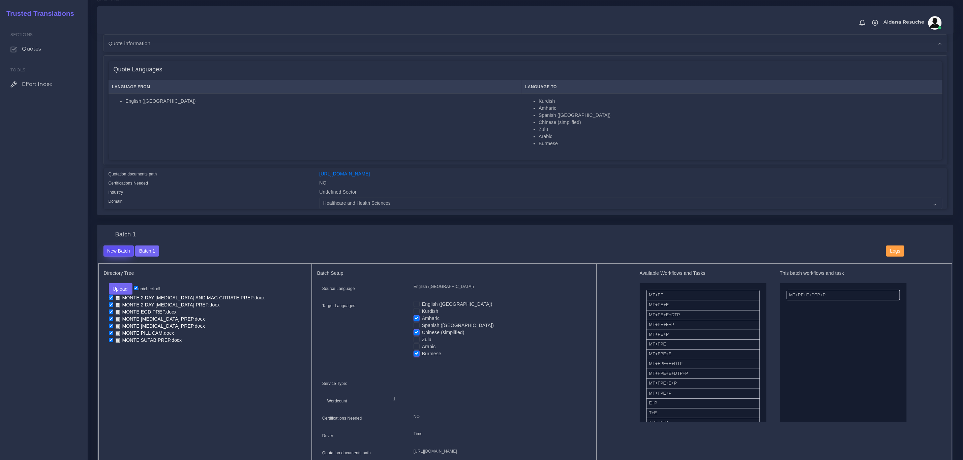
click at [117, 252] on button "New Batch" at bounding box center [118, 251] width 31 height 11
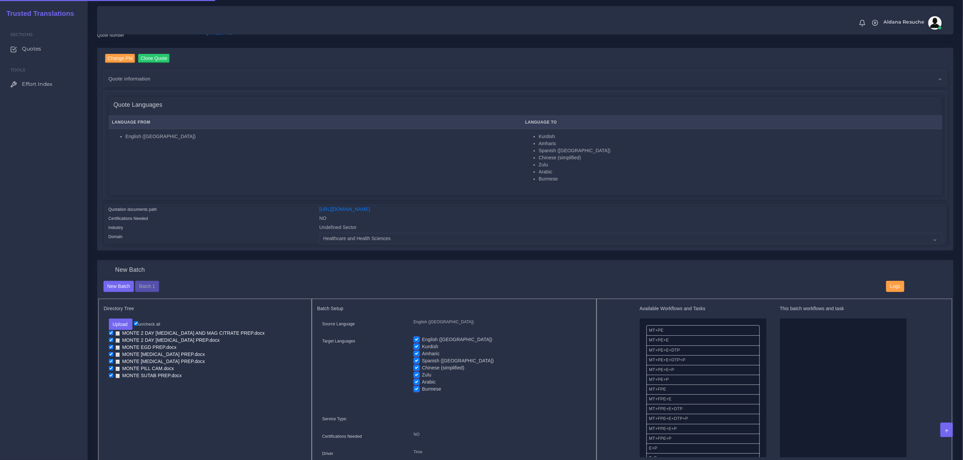
scroll to position [101, 0]
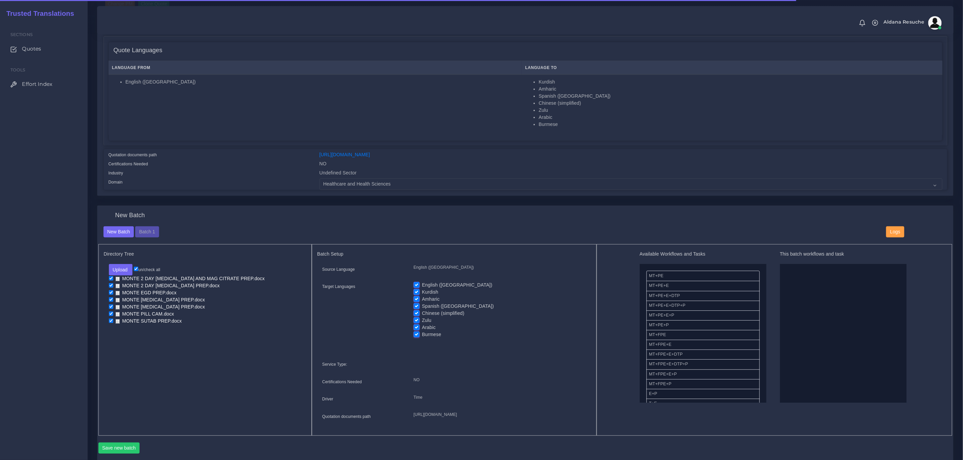
click at [422, 287] on label "English ([GEOGRAPHIC_DATA])" at bounding box center [457, 285] width 70 height 7
click at [420, 287] on input "English ([GEOGRAPHIC_DATA])" at bounding box center [417, 285] width 6 height 6
checkbox input "false"
click at [422, 291] on label "Kurdish" at bounding box center [430, 292] width 16 height 7
click at [419, 291] on input "Kurdish" at bounding box center [417, 292] width 6 height 6
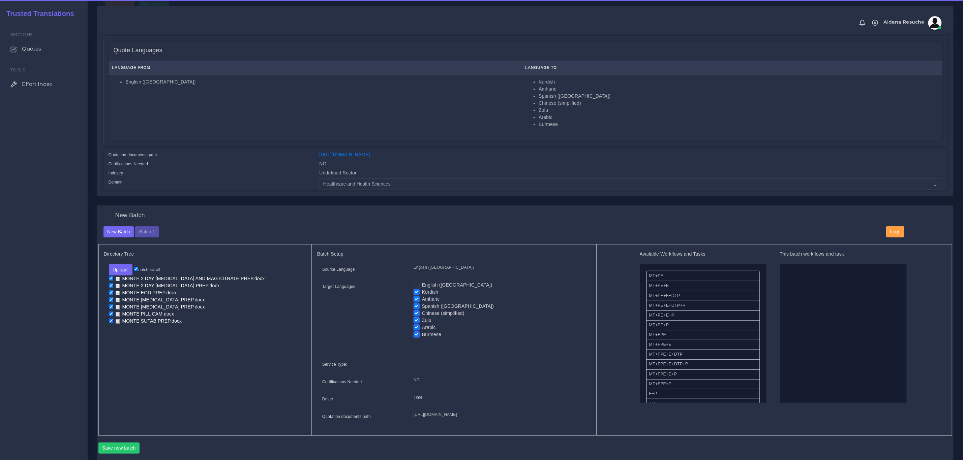
checkbox input "false"
click at [422, 300] on label "Amharic" at bounding box center [431, 299] width 18 height 7
click at [417, 300] on input "Amharic" at bounding box center [417, 299] width 6 height 6
checkbox input "false"
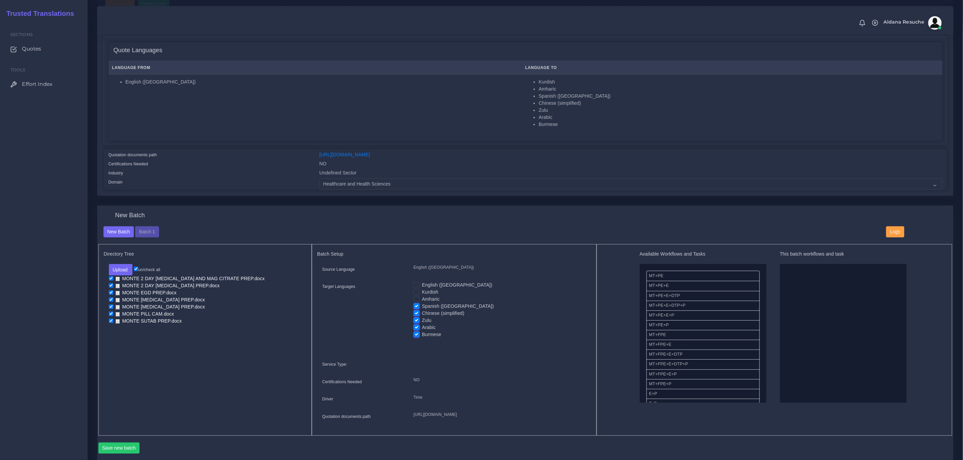
click at [422, 307] on label "Spanish ([GEOGRAPHIC_DATA])" at bounding box center [458, 306] width 72 height 7
click at [418, 307] on input "Spanish ([GEOGRAPHIC_DATA])" at bounding box center [417, 306] width 6 height 6
checkbox input "false"
click at [422, 315] on label "Chinese (simplified)" at bounding box center [443, 313] width 42 height 7
click at [418, 315] on input "Chinese (simplified)" at bounding box center [417, 313] width 6 height 6
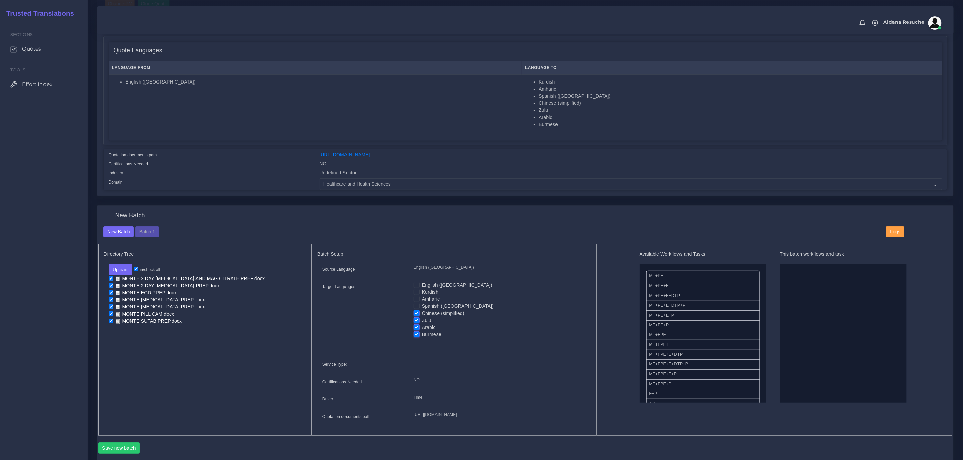
checkbox input "false"
click at [422, 325] on label "Arabic" at bounding box center [429, 327] width 14 height 7
click at [417, 325] on input "Arabic" at bounding box center [417, 327] width 6 height 6
checkbox input "false"
click at [422, 320] on label "Zulu" at bounding box center [426, 320] width 9 height 7
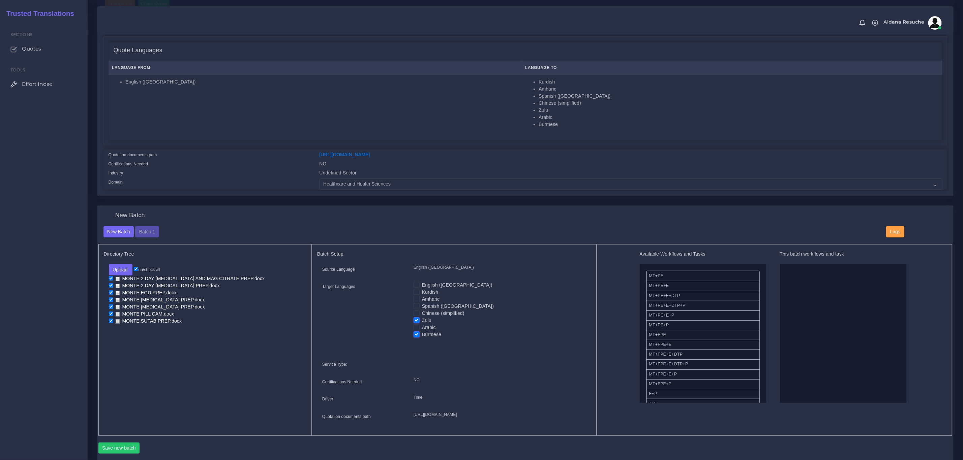
click at [419, 320] on input "Zulu" at bounding box center [417, 320] width 6 height 6
checkbox input "false"
click at [422, 326] on label "Arabic" at bounding box center [429, 327] width 14 height 7
click at [416, 326] on input "Arabic" at bounding box center [417, 327] width 6 height 6
checkbox input "true"
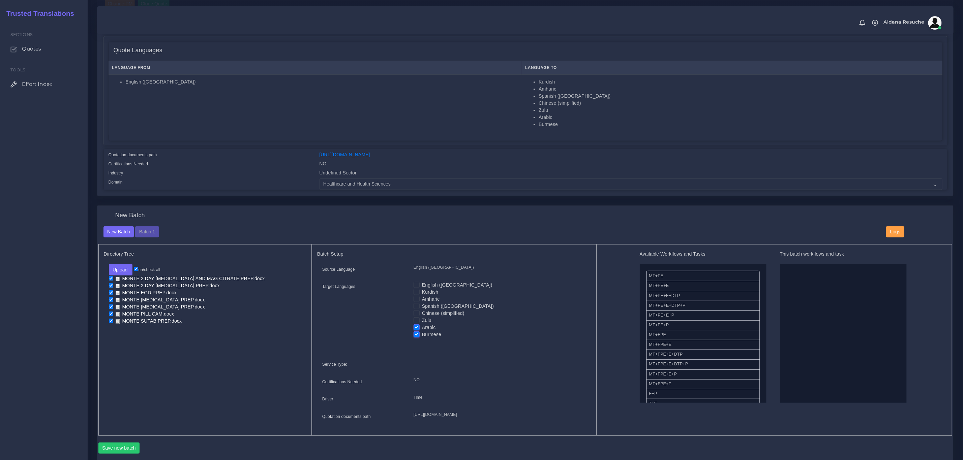
click at [422, 334] on label "Burmese" at bounding box center [431, 334] width 19 height 7
click at [415, 334] on input "Burmese" at bounding box center [417, 334] width 6 height 6
checkbox input "false"
drag, startPoint x: 692, startPoint y: 310, endPoint x: 814, endPoint y: 301, distance: 122.7
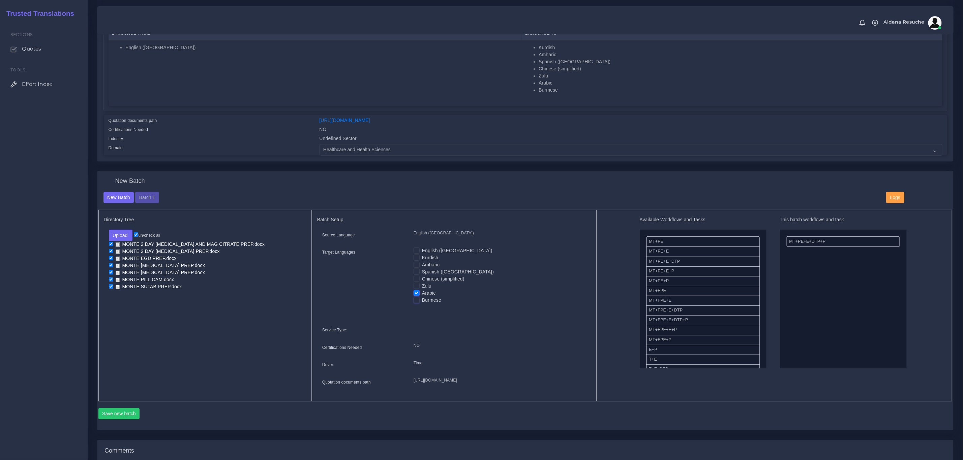
scroll to position [152, 0]
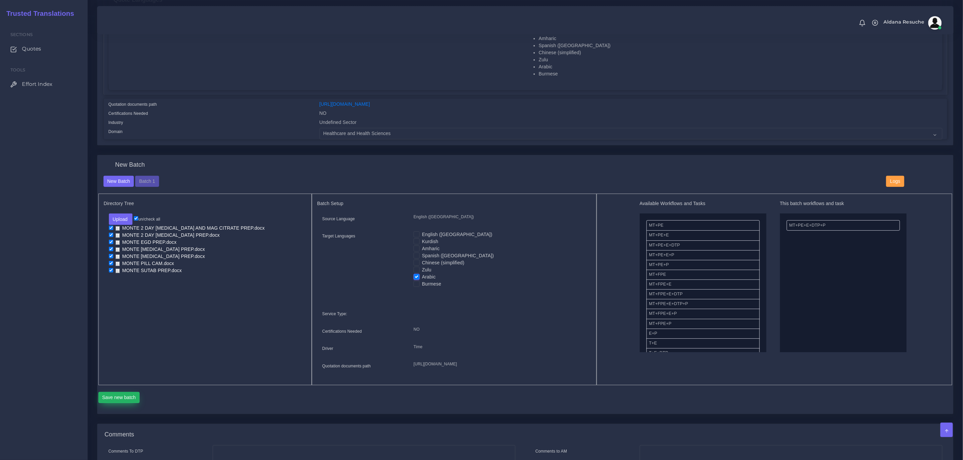
click at [125, 404] on button "Save new batch" at bounding box center [118, 397] width 41 height 11
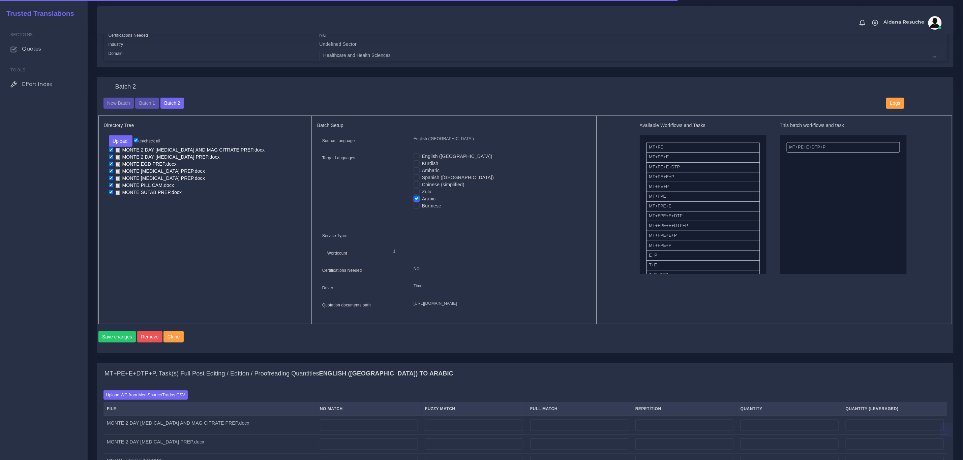
scroll to position [253, 0]
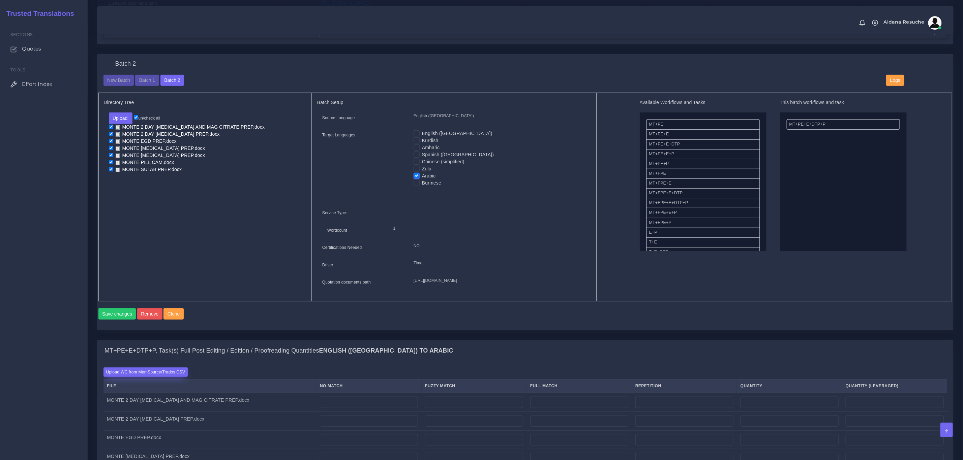
click at [169, 377] on label "Upload WC from MemSource/Trados CSV" at bounding box center [145, 372] width 85 height 9
click at [0, 0] on input "Upload WC from MemSource/Trados CSV" at bounding box center [0, 0] width 0 height 0
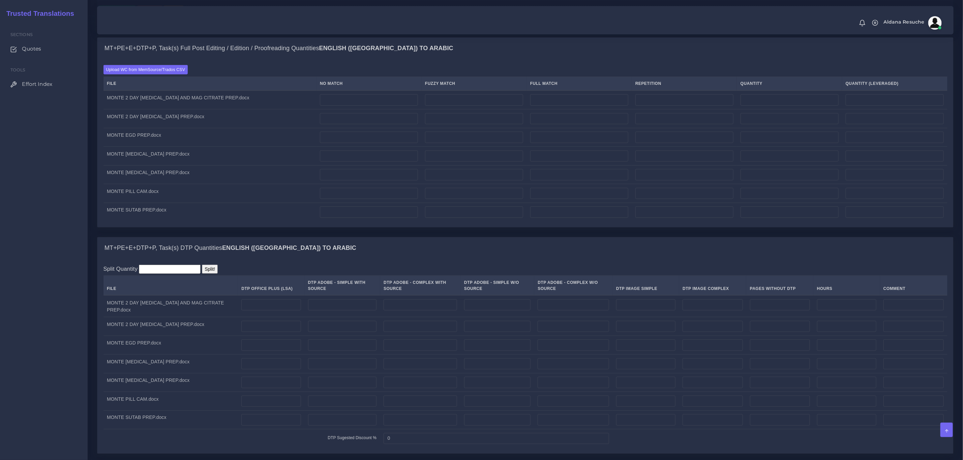
scroll to position [556, 0]
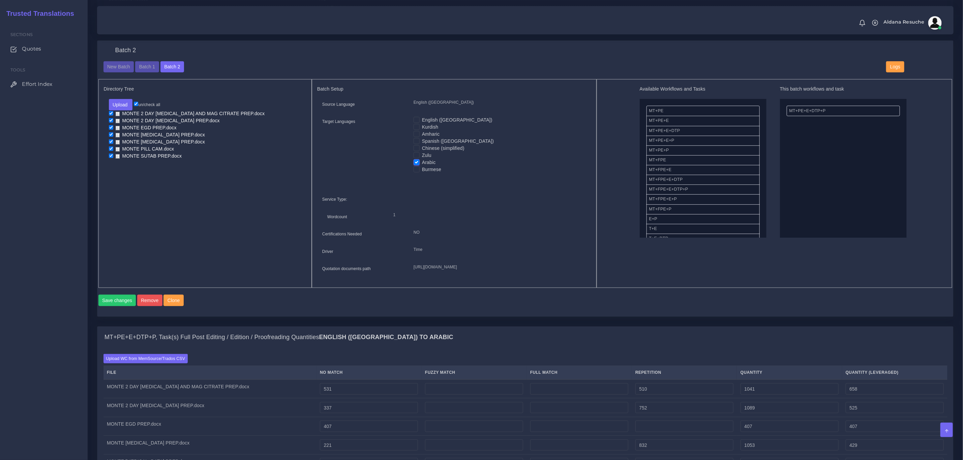
scroll to position [303, 0]
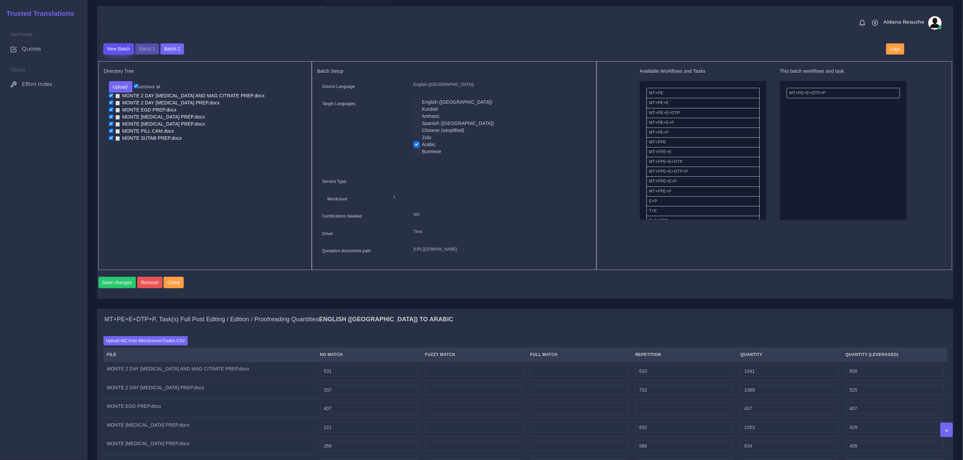
click at [108, 48] on button "New Batch" at bounding box center [118, 48] width 31 height 11
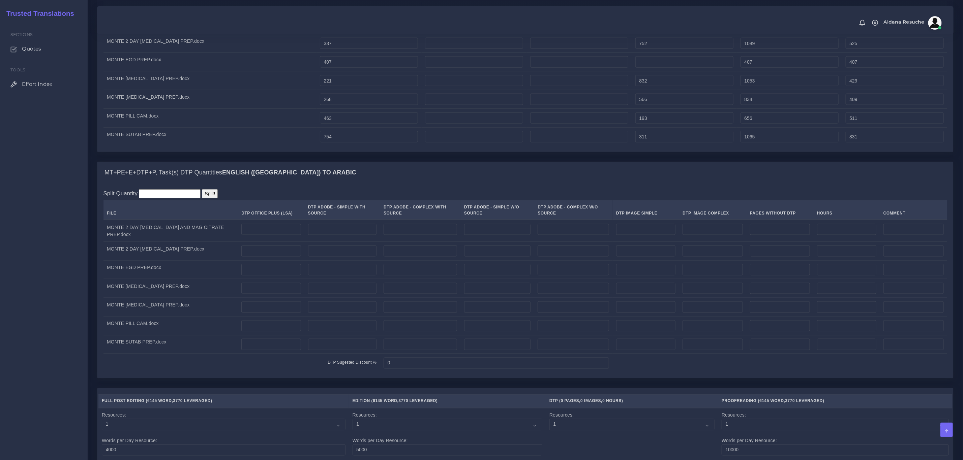
scroll to position [657, 0]
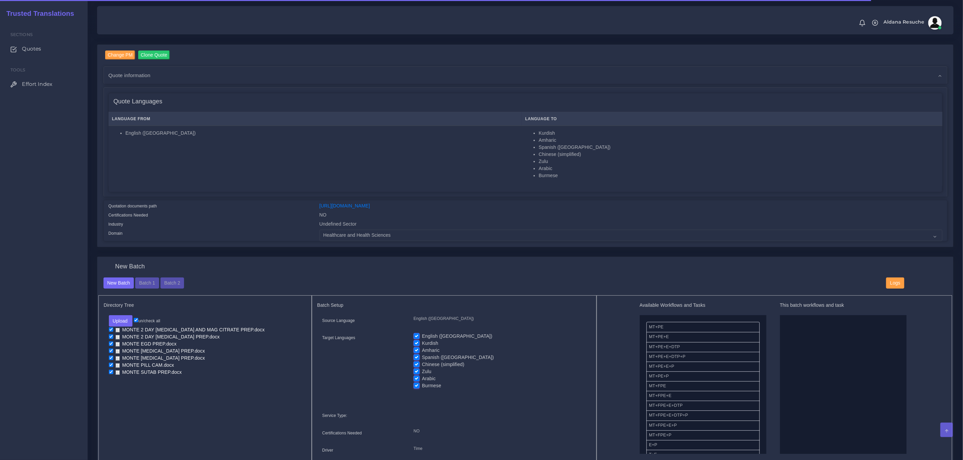
scroll to position [51, 0]
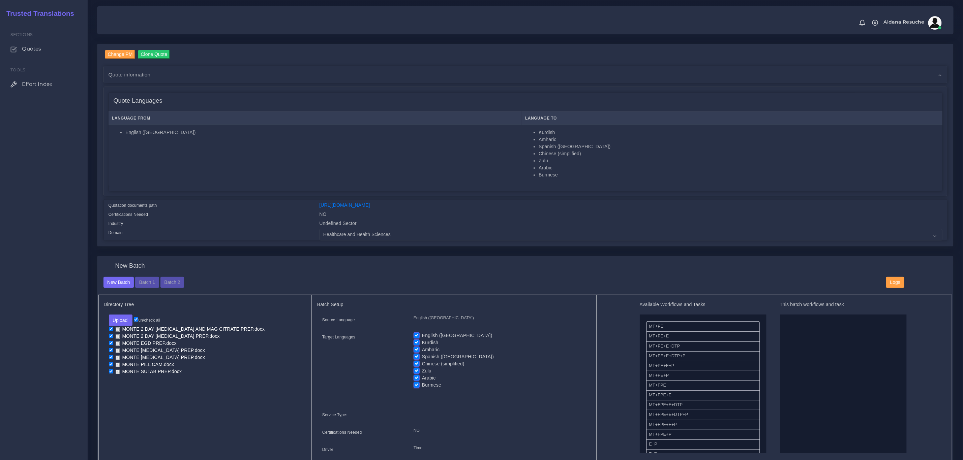
click at [413, 334] on div "English (US) Kurdish Amharic Spanish (US) Chinese (simplified) Zulu" at bounding box center [500, 362] width 183 height 61
click at [422, 337] on label "English ([GEOGRAPHIC_DATA])" at bounding box center [457, 335] width 70 height 7
click at [416, 337] on input "English ([GEOGRAPHIC_DATA])" at bounding box center [417, 335] width 6 height 6
checkbox input "false"
click at [422, 341] on label "Kurdish" at bounding box center [430, 342] width 16 height 7
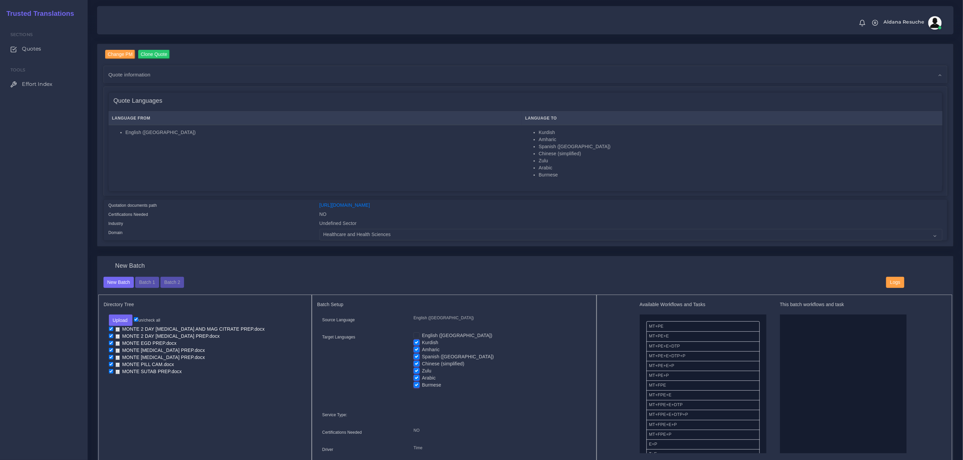
click at [415, 341] on input "Kurdish" at bounding box center [417, 342] width 6 height 6
checkbox input "false"
click at [422, 349] on label "Amharic" at bounding box center [431, 350] width 18 height 7
click at [418, 349] on input "Amharic" at bounding box center [417, 350] width 6 height 6
checkbox input "false"
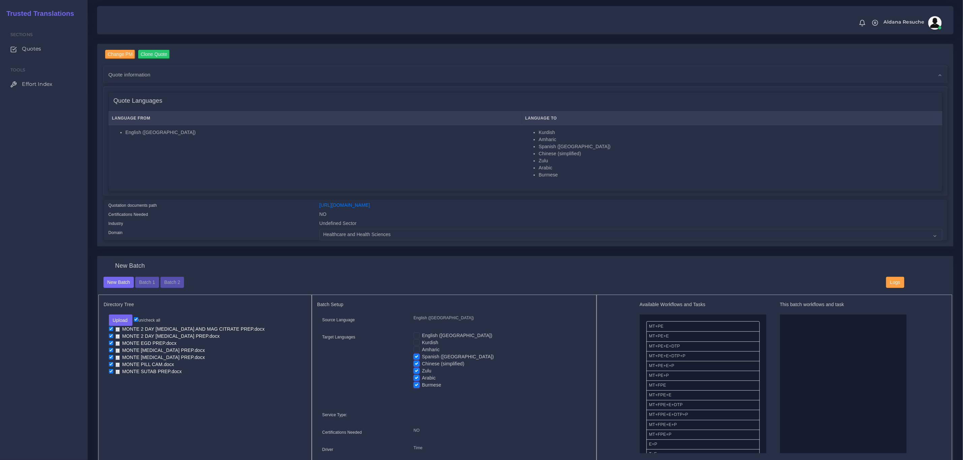
click at [422, 364] on label "Chinese (simplified)" at bounding box center [443, 364] width 42 height 7
click at [417, 364] on input "Chinese (simplified)" at bounding box center [417, 364] width 6 height 6
checkbox input "false"
click at [422, 370] on label "Zulu" at bounding box center [426, 371] width 9 height 7
click at [417, 370] on input "Zulu" at bounding box center [417, 371] width 6 height 6
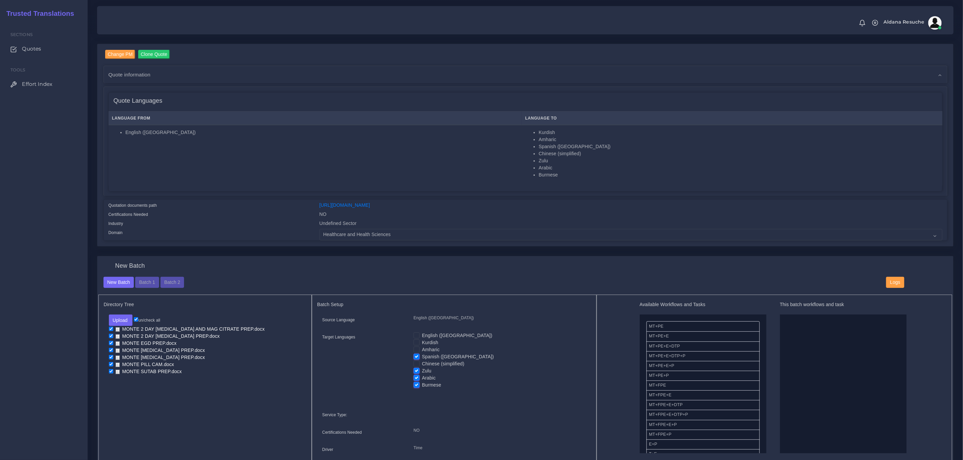
checkbox input "false"
click at [422, 378] on label "Arabic" at bounding box center [429, 378] width 14 height 7
click at [416, 378] on input "Arabic" at bounding box center [417, 378] width 6 height 6
checkbox input "false"
click at [422, 384] on label "Burmese" at bounding box center [431, 385] width 19 height 7
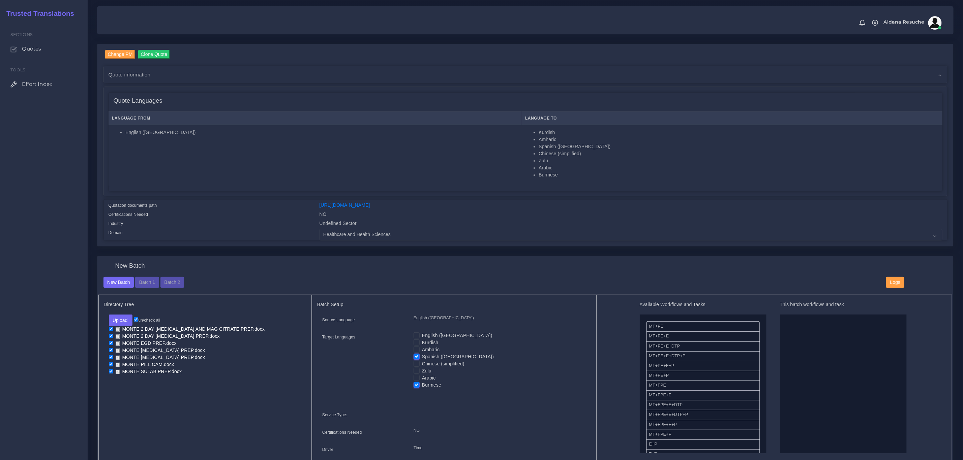
click at [416, 384] on input "Burmese" at bounding box center [417, 385] width 6 height 6
checkbox input "false"
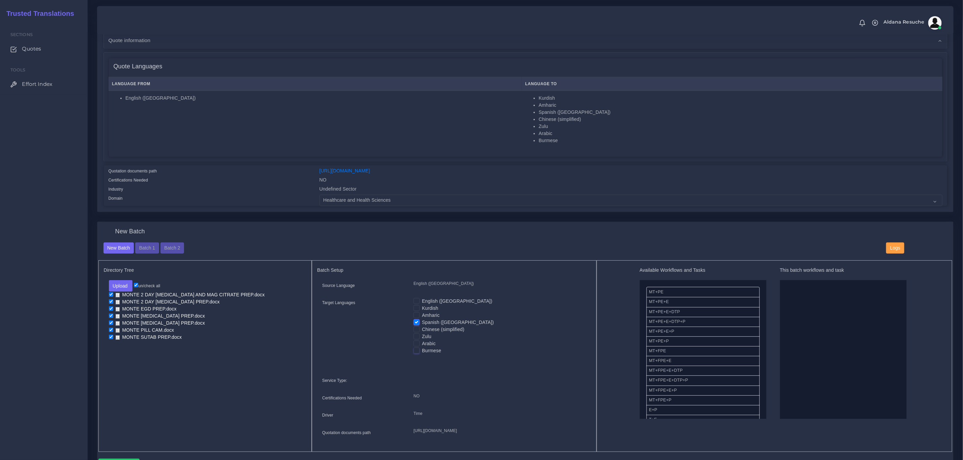
scroll to position [152, 0]
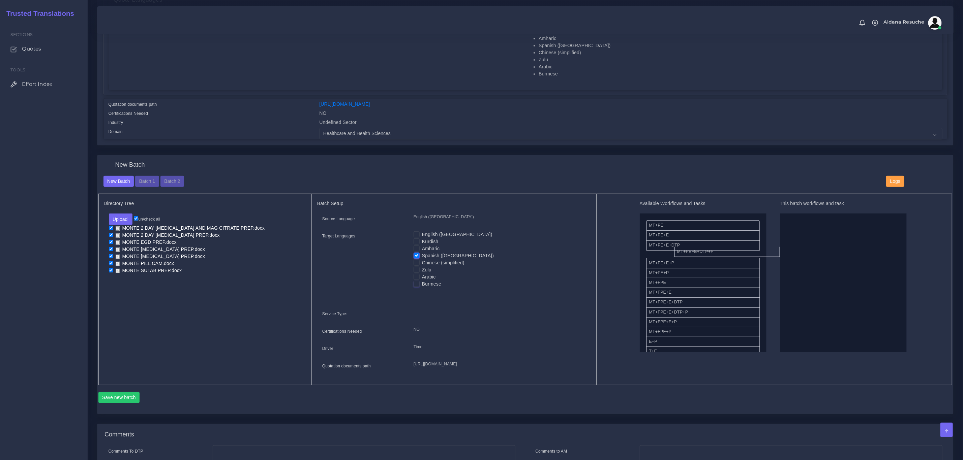
drag, startPoint x: 693, startPoint y: 254, endPoint x: 849, endPoint y: 245, distance: 156.0
click at [120, 404] on button "Save new batch" at bounding box center [118, 397] width 41 height 11
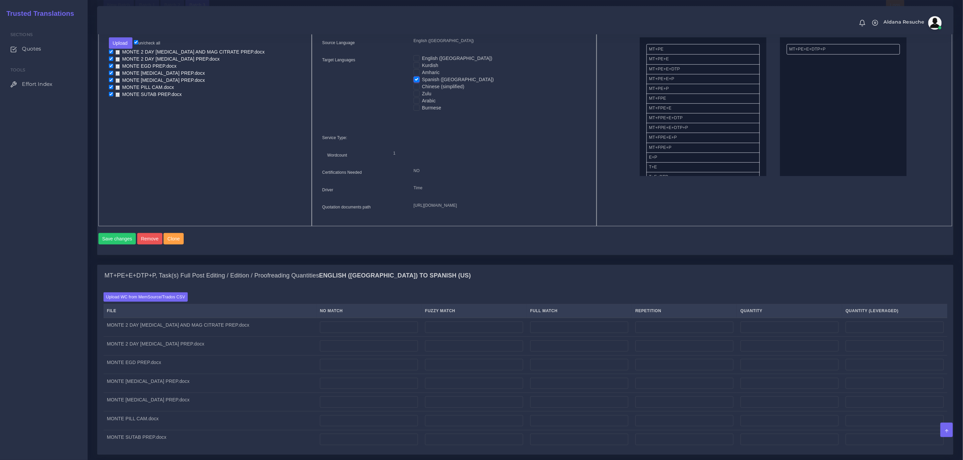
scroll to position [405, 0]
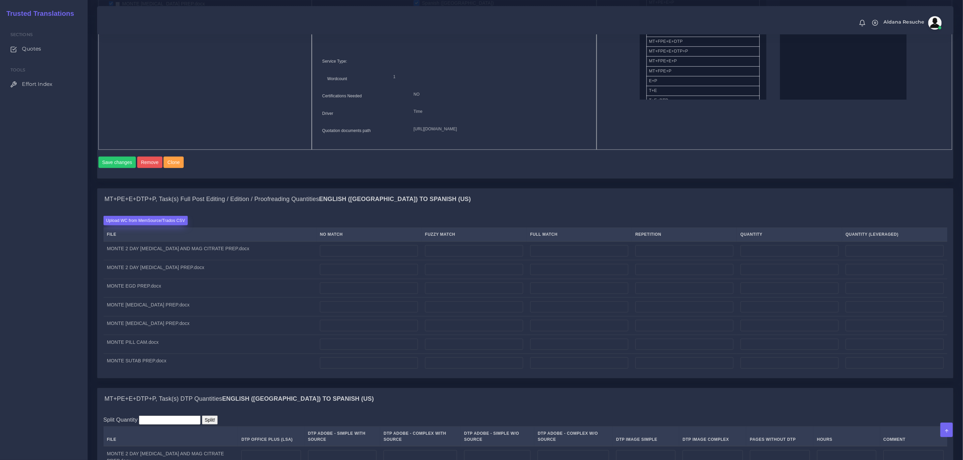
click at [140, 225] on label "Upload WC from MemSource/Trados CSV" at bounding box center [145, 220] width 85 height 9
click at [0, 0] on input "Upload WC from MemSource/Trados CSV" at bounding box center [0, 0] width 0 height 0
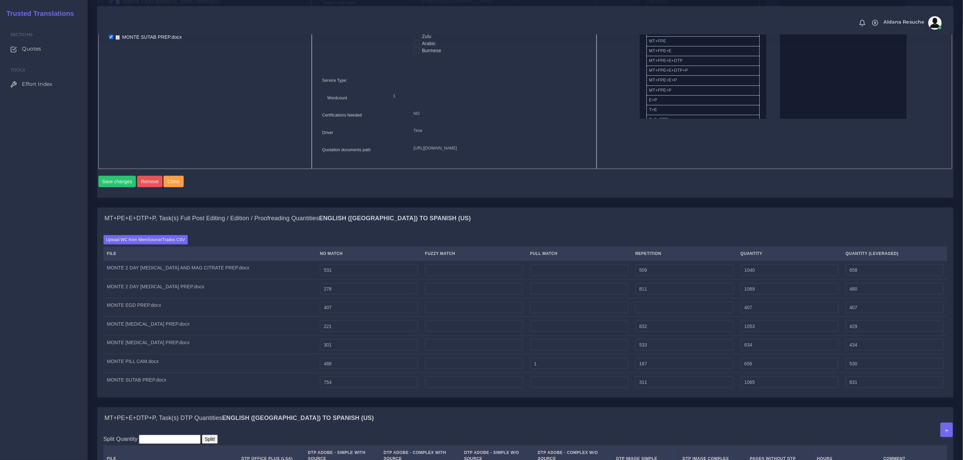
scroll to position [202, 0]
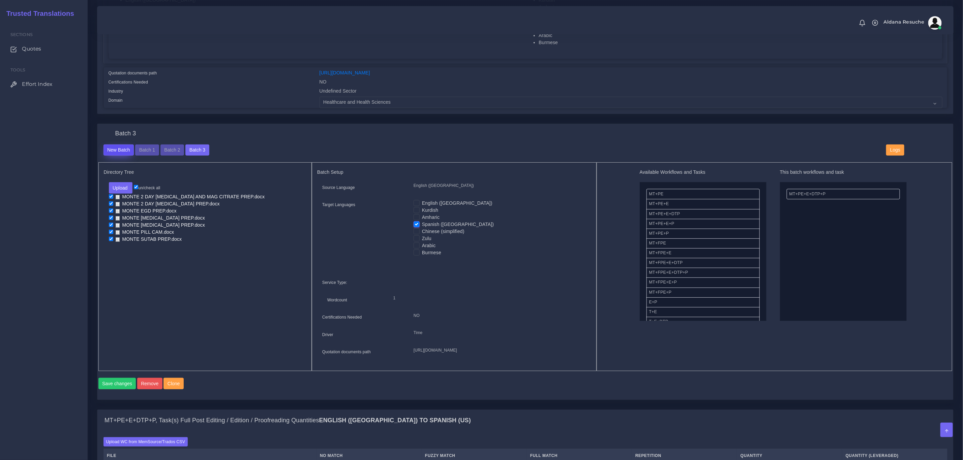
click at [112, 152] on button "New Batch" at bounding box center [118, 150] width 31 height 11
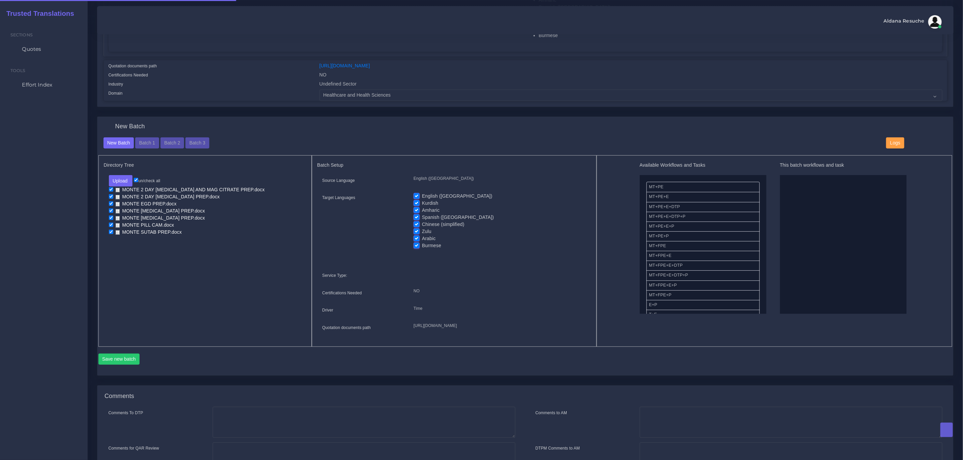
scroll to position [203, 0]
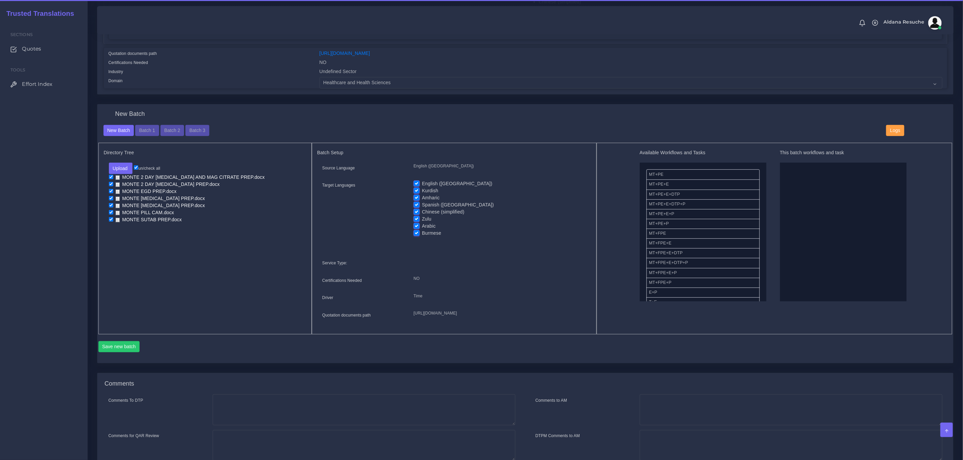
click at [422, 180] on label "English ([GEOGRAPHIC_DATA])" at bounding box center [457, 183] width 70 height 7
click at [417, 180] on input "English ([GEOGRAPHIC_DATA])" at bounding box center [417, 183] width 6 height 6
checkbox input "false"
click at [422, 199] on label "Amharic" at bounding box center [431, 198] width 18 height 7
click at [416, 199] on input "Amharic" at bounding box center [417, 198] width 6 height 6
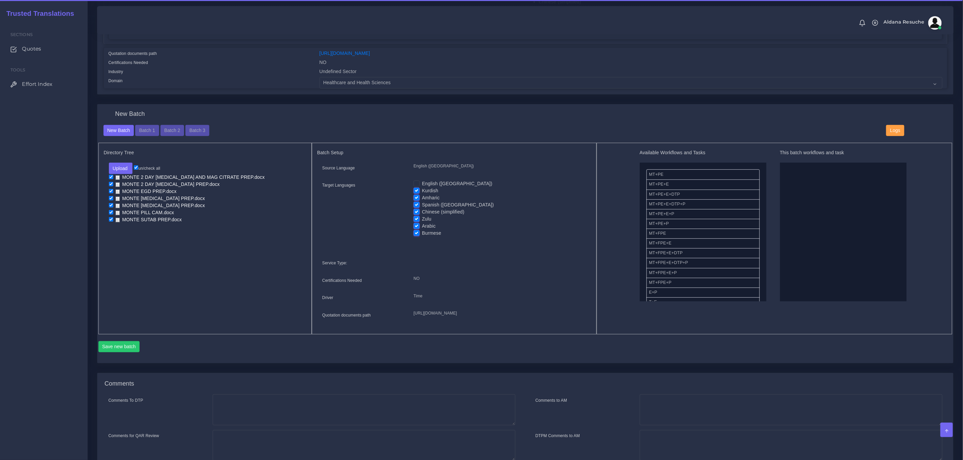
checkbox input "false"
click at [422, 204] on label "Spanish ([GEOGRAPHIC_DATA])" at bounding box center [458, 205] width 72 height 7
click at [416, 204] on input "Spanish ([GEOGRAPHIC_DATA])" at bounding box center [417, 205] width 6 height 6
checkbox input "false"
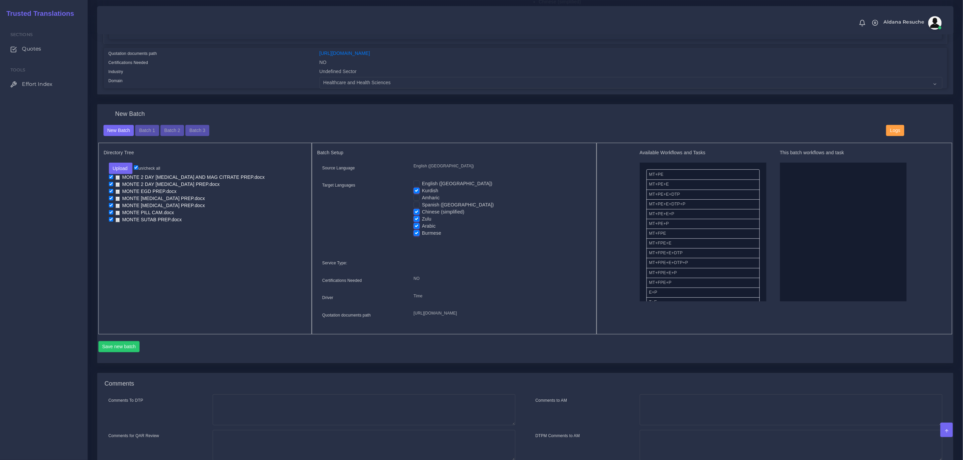
click at [422, 215] on label "Chinese (simplified)" at bounding box center [443, 212] width 42 height 7
click at [415, 215] on input "Chinese (simplified)" at bounding box center [417, 212] width 6 height 6
checkbox input "false"
click at [422, 222] on label "Zulu" at bounding box center [426, 219] width 9 height 7
click at [415, 222] on input "Zulu" at bounding box center [417, 219] width 6 height 6
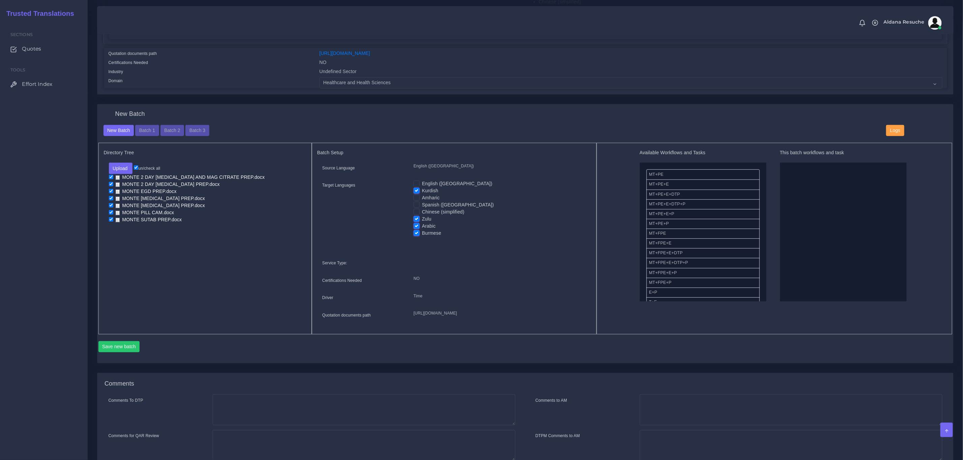
checkbox input "false"
click at [422, 231] on label "Burmese" at bounding box center [431, 233] width 19 height 7
click at [415, 231] on input "Burmese" at bounding box center [417, 233] width 6 height 6
click at [422, 236] on label "Burmese" at bounding box center [431, 233] width 19 height 7
click at [415, 236] on input "Burmese" at bounding box center [417, 233] width 6 height 6
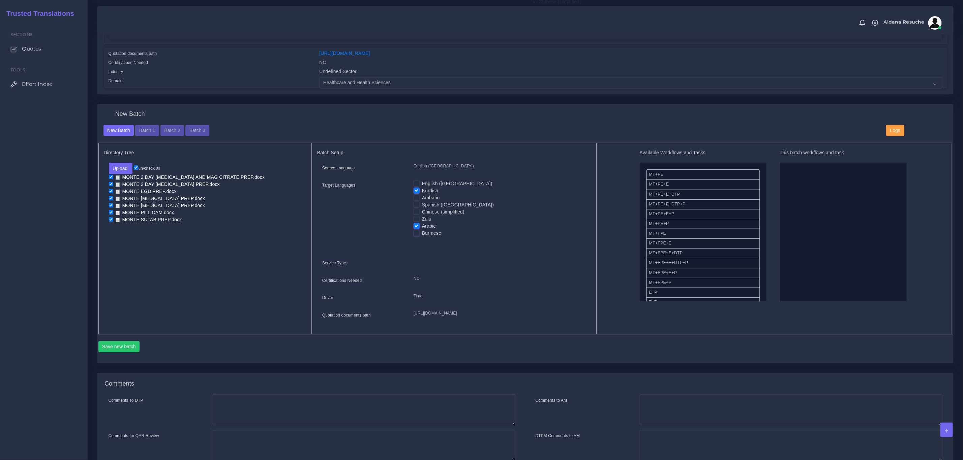
checkbox input "true"
click at [422, 229] on label "Arabic" at bounding box center [429, 226] width 14 height 7
click at [415, 229] on input "Arabic" at bounding box center [417, 226] width 6 height 6
checkbox input "false"
click at [422, 231] on label "Burmese" at bounding box center [431, 233] width 19 height 7
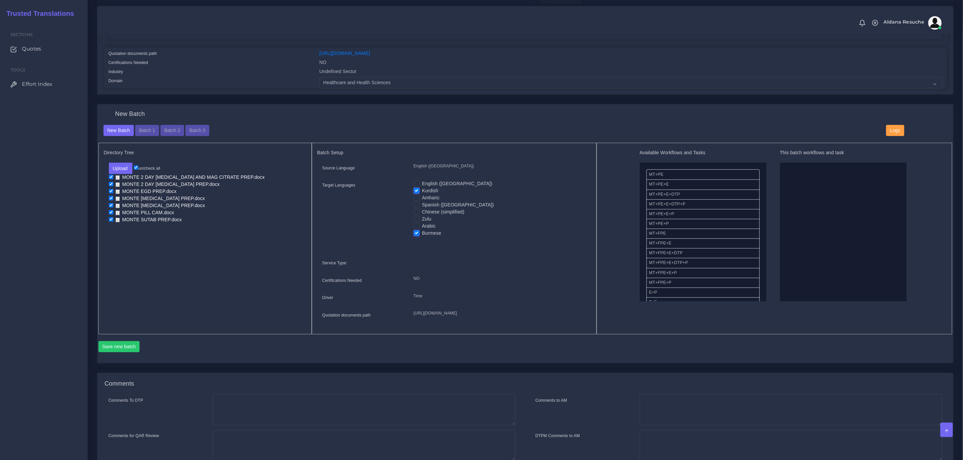
click at [416, 231] on input "Burmese" at bounding box center [417, 233] width 6 height 6
checkbox input "false"
drag, startPoint x: 674, startPoint y: 275, endPoint x: 831, endPoint y: 238, distance: 162.1
drag, startPoint x: 114, startPoint y: 359, endPoint x: 130, endPoint y: 358, distance: 16.2
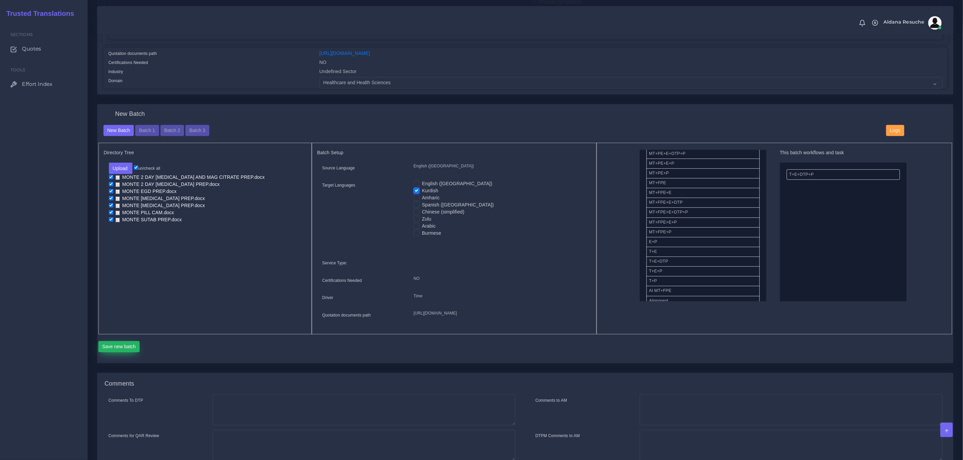
click at [115, 353] on button "Save new batch" at bounding box center [118, 346] width 41 height 11
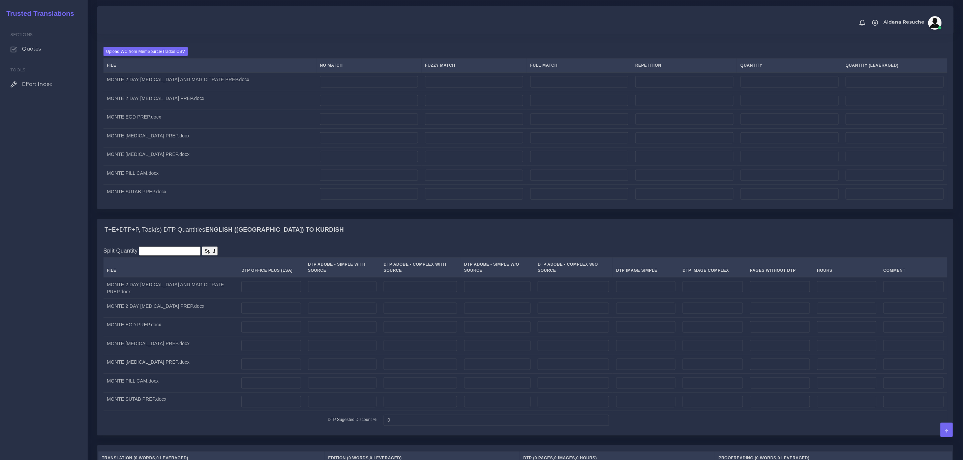
scroll to position [556, 0]
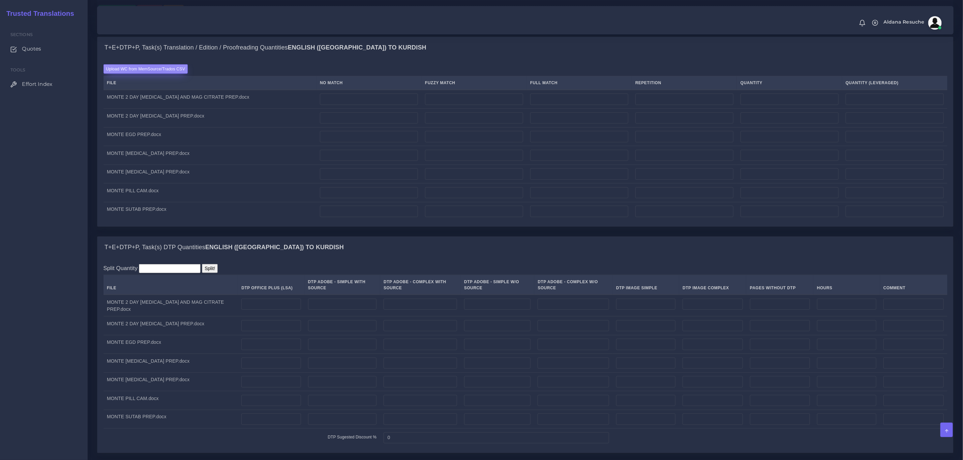
click at [154, 73] on label "Upload WC from MemSource/Trados CSV" at bounding box center [145, 68] width 85 height 9
click at [0, 0] on input "Upload WC from MemSource/Trados CSV" at bounding box center [0, 0] width 0 height 0
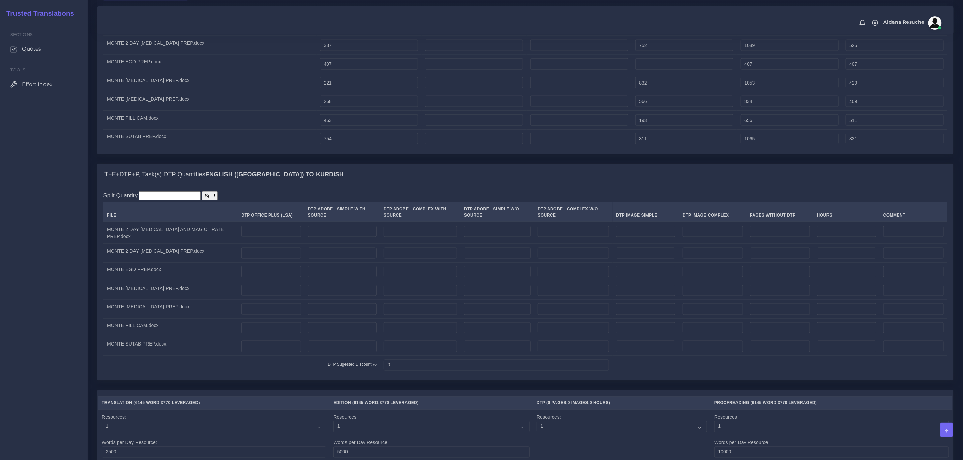
scroll to position [652, 0]
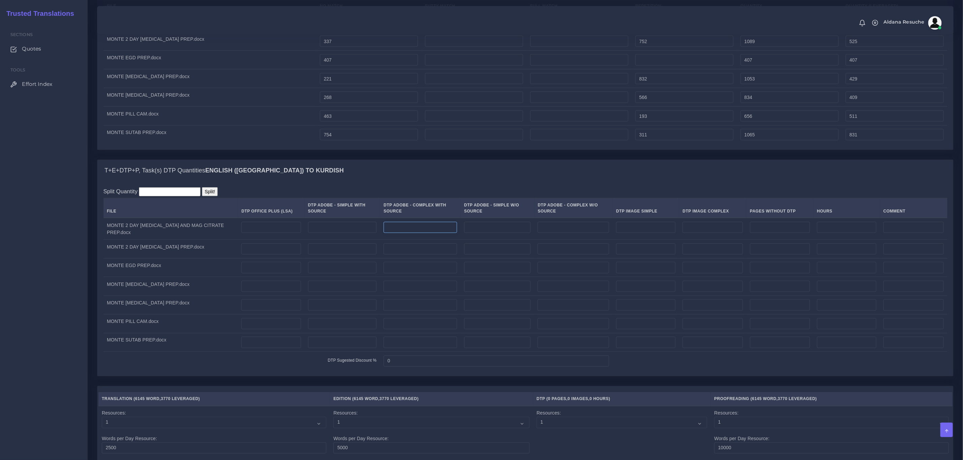
click at [393, 234] on input "number" at bounding box center [420, 227] width 73 height 11
type input "4"
click at [386, 255] on input "number" at bounding box center [420, 249] width 73 height 11
type input "4"
click at [391, 274] on input "number" at bounding box center [420, 267] width 73 height 11
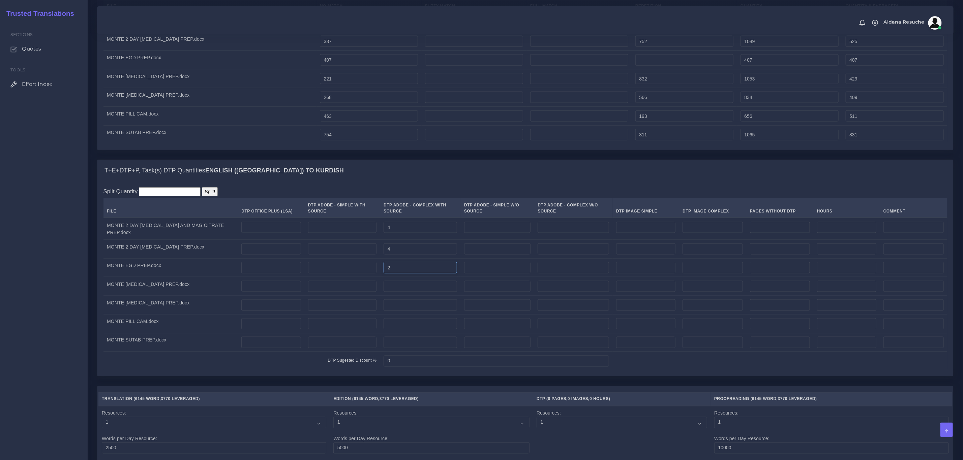
type input "2"
click at [440, 199] on div "Split Quantity Split! File DTP Office Plus (LSA) DTP Adobe - Simple With Source…" at bounding box center [525, 278] width 856 height 195
click at [386, 293] on input "number" at bounding box center [420, 286] width 73 height 11
type input "4"
click at [397, 311] on input "number" at bounding box center [420, 305] width 73 height 11
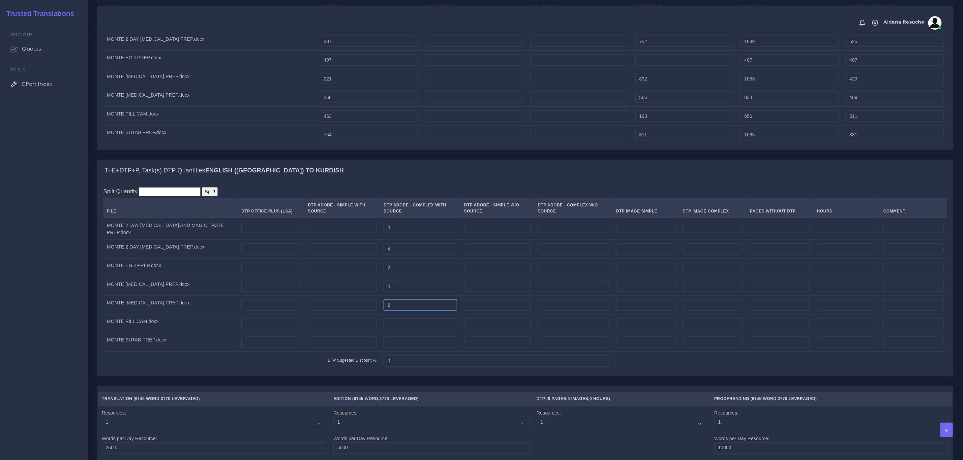
type input "2"
click at [463, 182] on div "T+E+DTP+P, Task(s) DTP Quantities English (US) TO Kurdish" at bounding box center [525, 171] width 856 height 22
click at [403, 334] on td at bounding box center [420, 324] width 81 height 19
click at [403, 330] on input "number" at bounding box center [420, 324] width 73 height 11
type input "3"
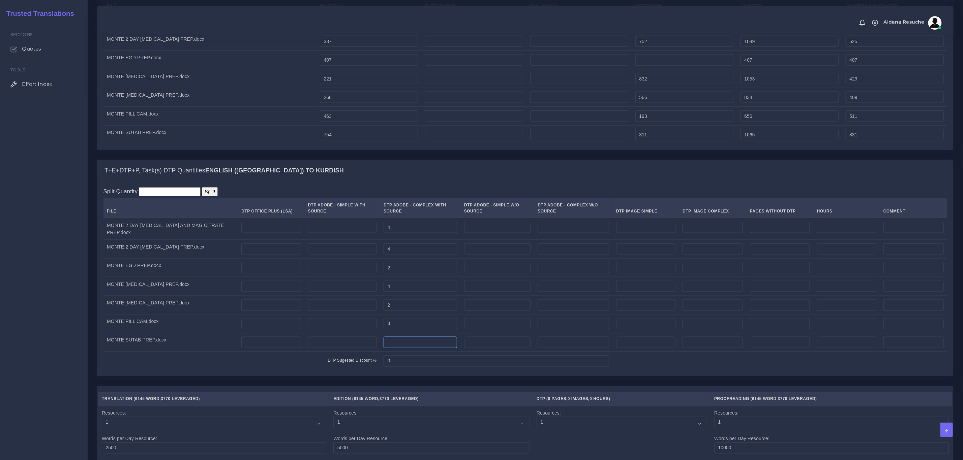
click at [398, 349] on input "number" at bounding box center [420, 342] width 73 height 11
type input "3"
click at [467, 199] on div "Split Quantity Split! File DTP Office Plus (LSA) DTP Adobe - Simple With Source…" at bounding box center [525, 278] width 856 height 195
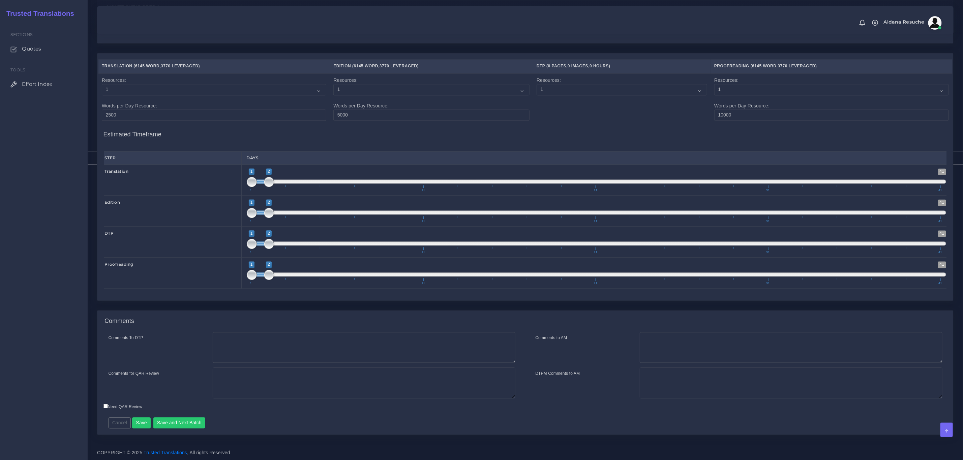
scroll to position [1006, 0]
click at [173, 425] on button "Save and Next Batch" at bounding box center [179, 423] width 52 height 11
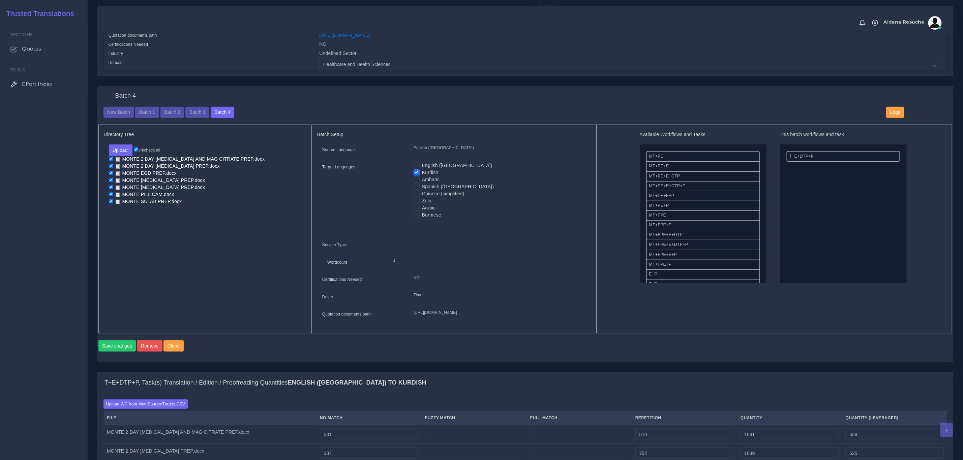
scroll to position [253, 0]
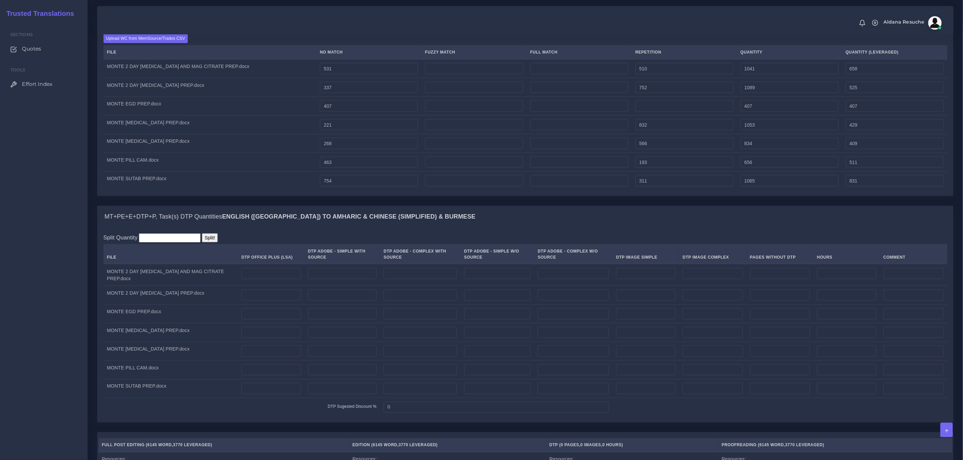
scroll to position [607, 0]
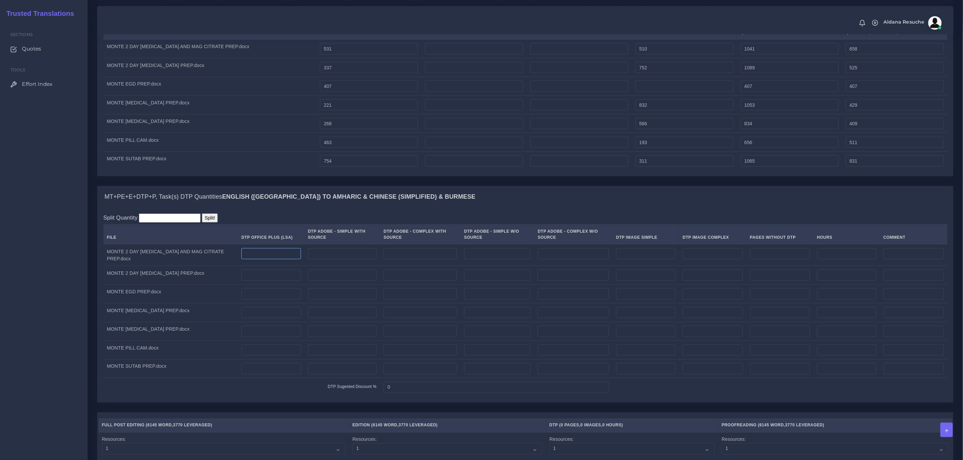
click at [241, 260] on input "number" at bounding box center [270, 253] width 59 height 11
type input "4"
click at [241, 281] on input "number" at bounding box center [270, 275] width 59 height 11
type input "4"
click at [252, 300] on input "number" at bounding box center [270, 294] width 59 height 11
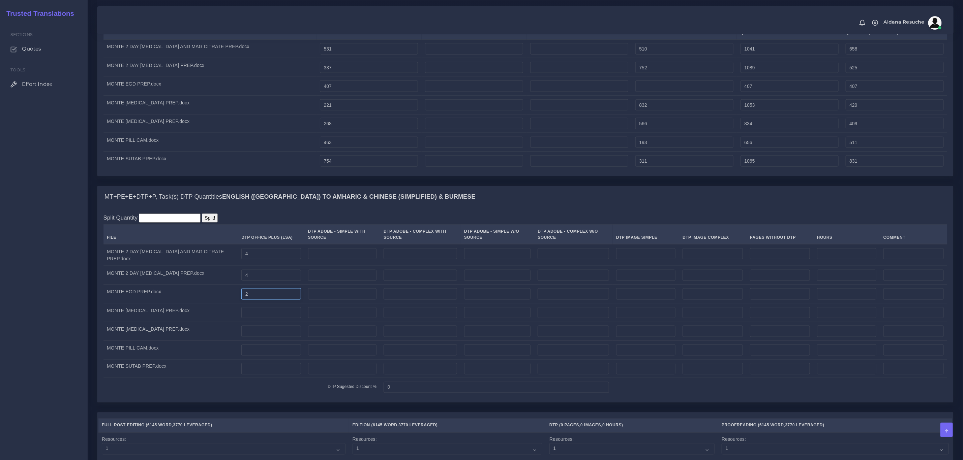
type input "2"
click at [243, 319] on input "number" at bounding box center [270, 312] width 59 height 11
type input "4"
click at [241, 337] on input "number" at bounding box center [270, 331] width 59 height 11
type input "2"
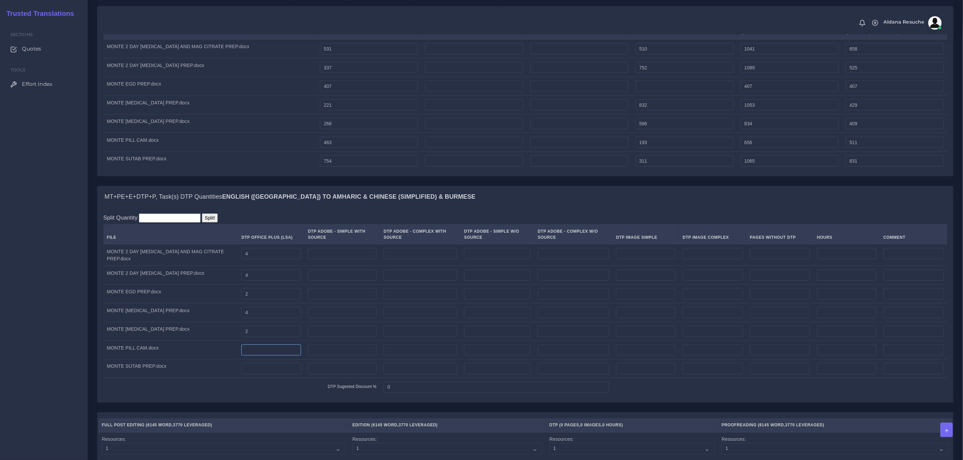
click at [241, 356] on input "number" at bounding box center [270, 350] width 59 height 11
type input "3"
click at [259, 375] on input "number" at bounding box center [270, 368] width 59 height 11
type input "3"
click at [180, 403] on div "Split Quantity Split! File DTP Office Plus (LSA) DTP Adobe - Simple With Source…" at bounding box center [525, 305] width 856 height 195
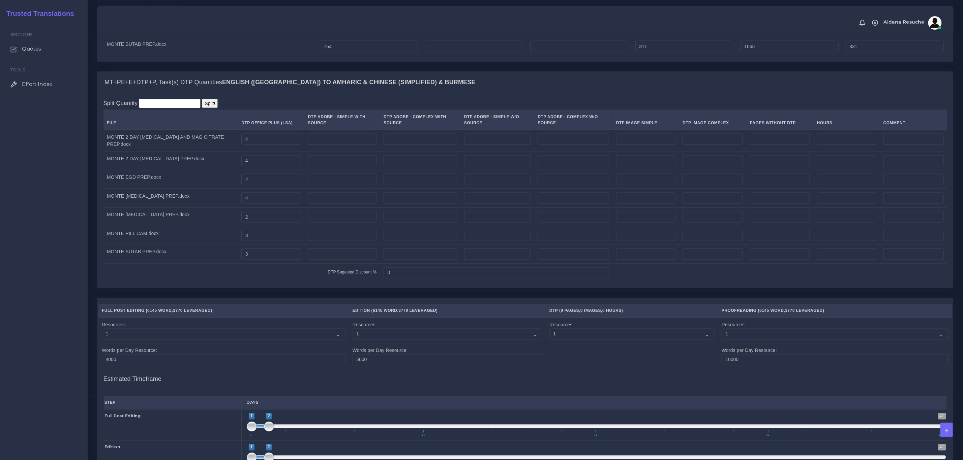
scroll to position [986, 0]
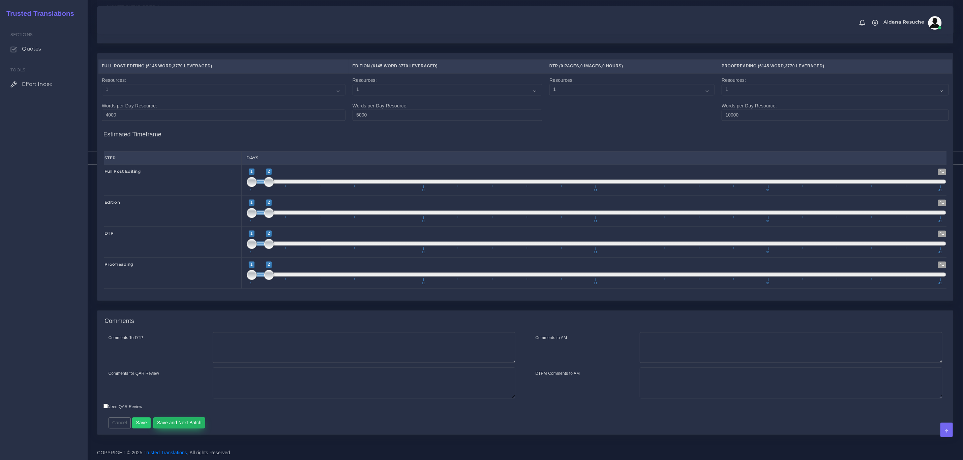
click at [171, 421] on button "Save and Next Batch" at bounding box center [179, 423] width 52 height 11
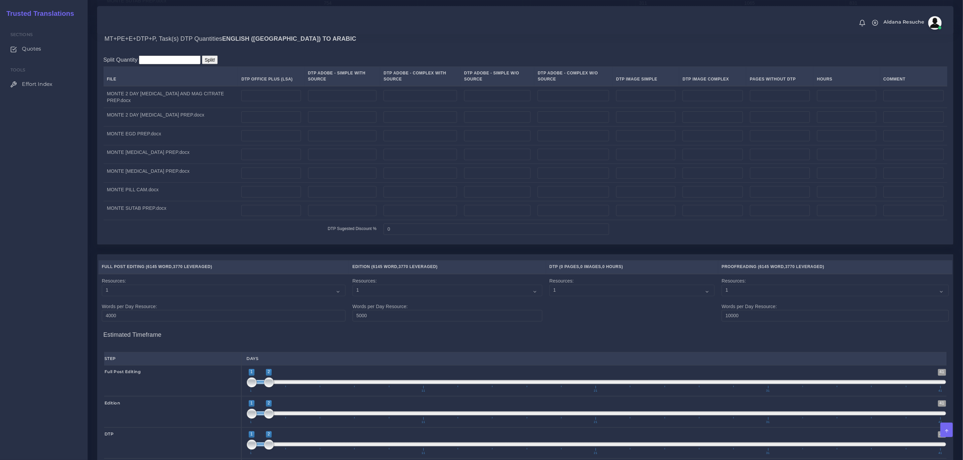
scroll to position [708, 0]
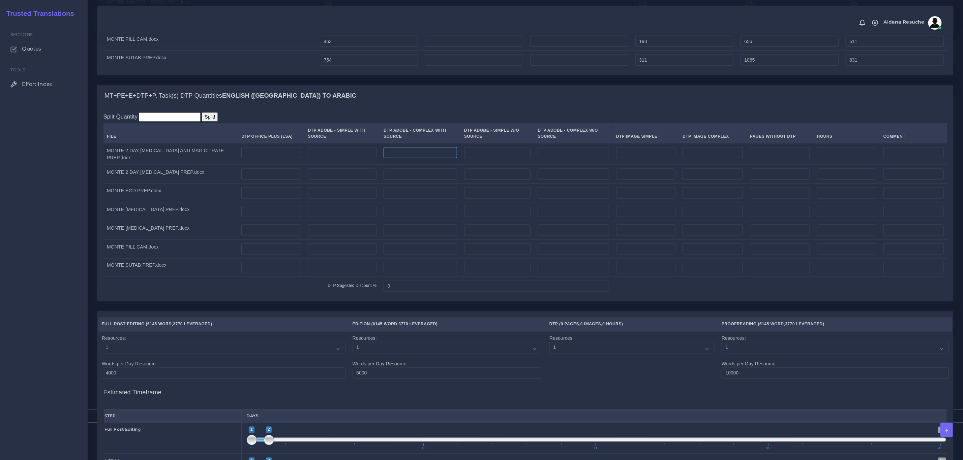
click at [419, 159] on input "number" at bounding box center [420, 152] width 73 height 11
type input "4"
click at [418, 180] on input "number" at bounding box center [420, 174] width 73 height 11
type input "4"
click at [413, 199] on input "number" at bounding box center [420, 192] width 73 height 11
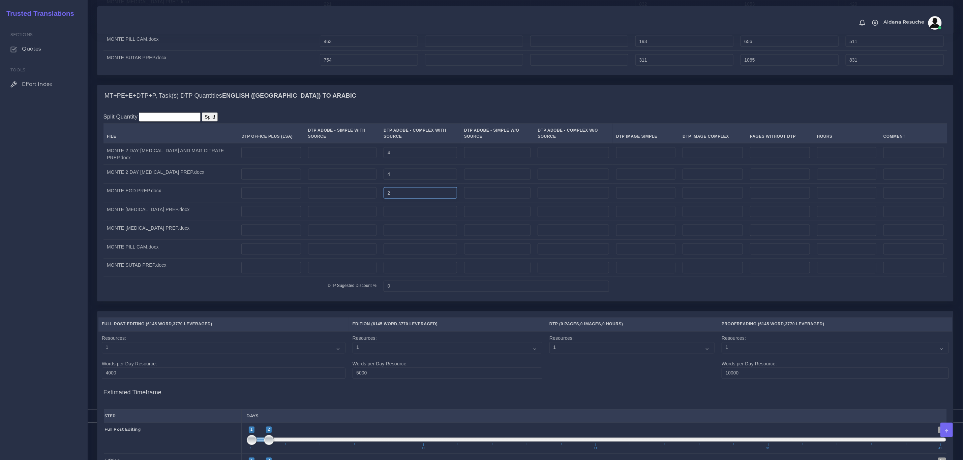
type input "2"
click at [405, 218] on input "number" at bounding box center [420, 211] width 73 height 11
type input "4"
click at [395, 236] on input "number" at bounding box center [420, 230] width 73 height 11
type input "2"
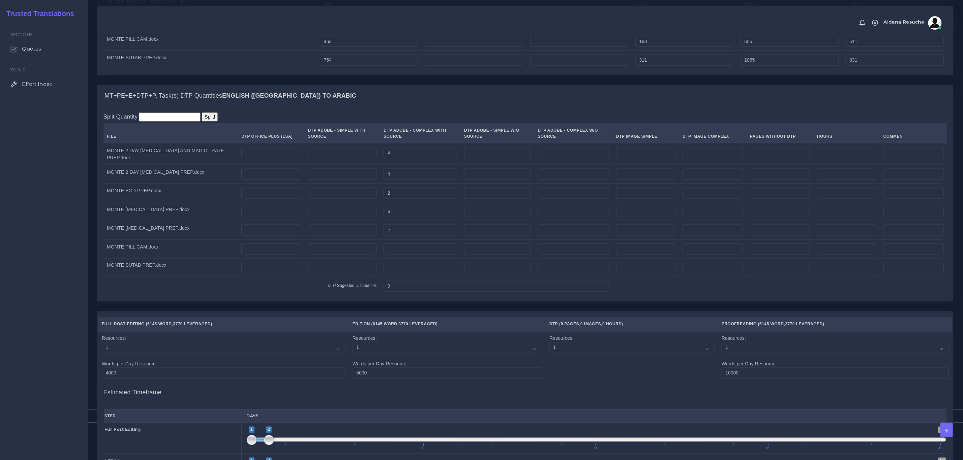
click at [388, 259] on td at bounding box center [420, 249] width 81 height 19
click at [385, 255] on input "number" at bounding box center [420, 249] width 73 height 11
type input "3"
click at [385, 274] on input "number" at bounding box center [420, 267] width 73 height 11
type input "3"
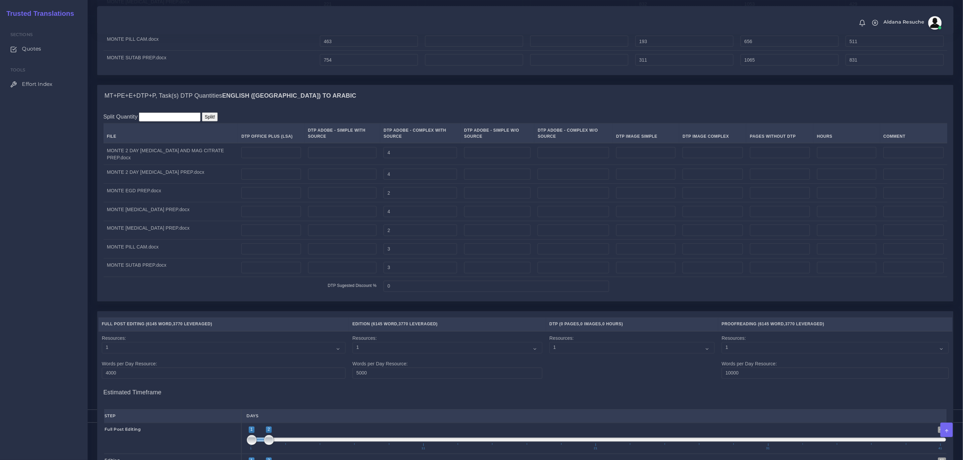
click at [381, 311] on div "MT+PE+E+DTP+P, Task(s) DTP Quantities English (US) TO Arabic Split Quantity Spl…" at bounding box center [525, 198] width 867 height 227
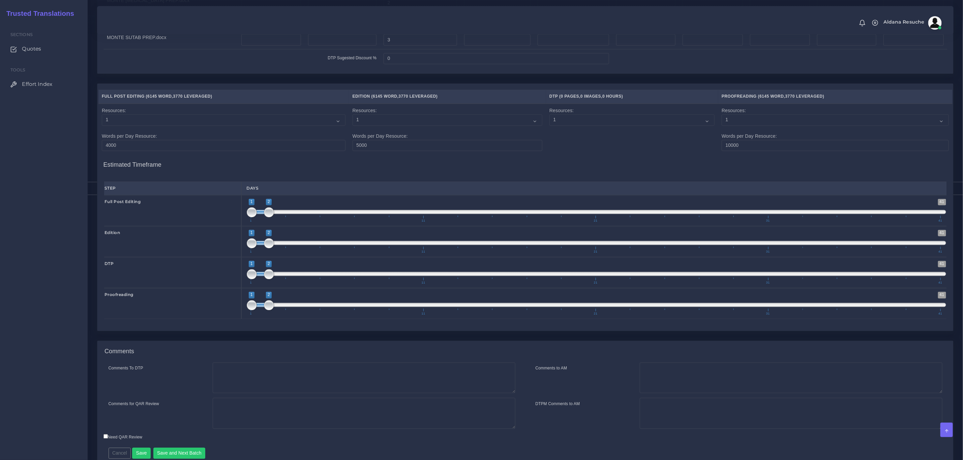
click at [165, 425] on div "Comments for QAR Review" at bounding box center [155, 413] width 104 height 31
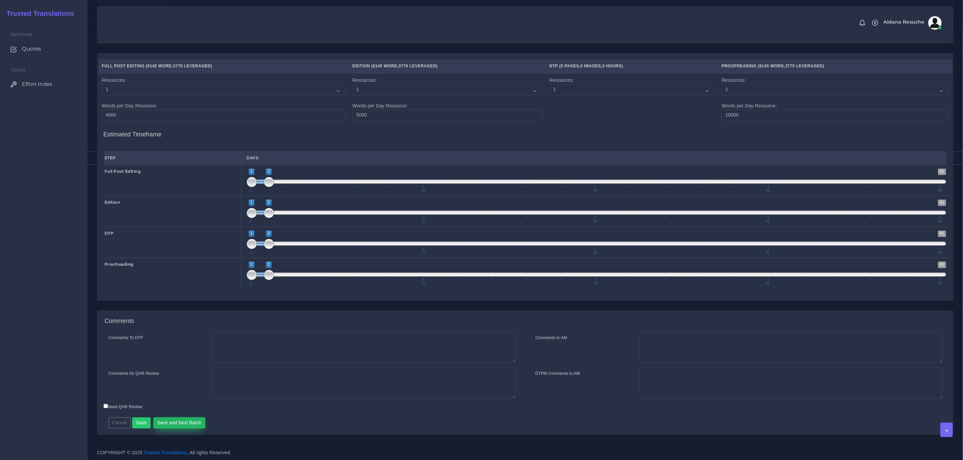
click at [177, 424] on button "Save and Next Batch" at bounding box center [179, 423] width 52 height 11
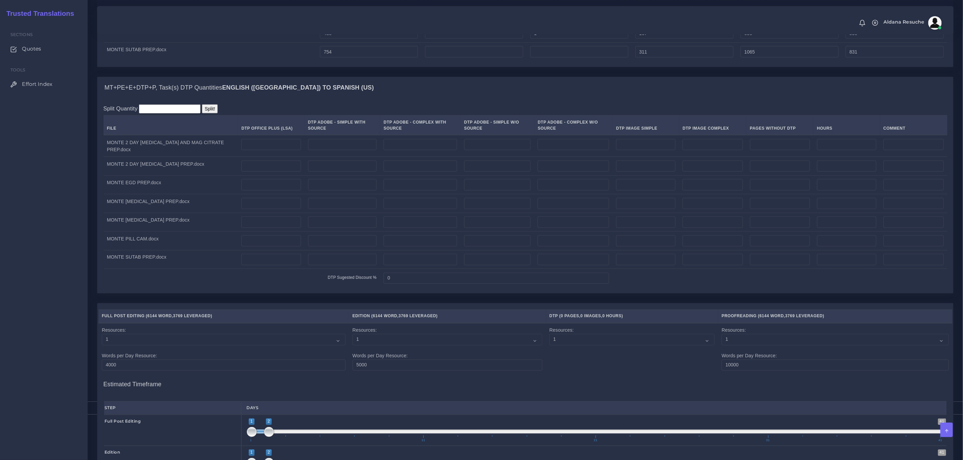
scroll to position [708, 0]
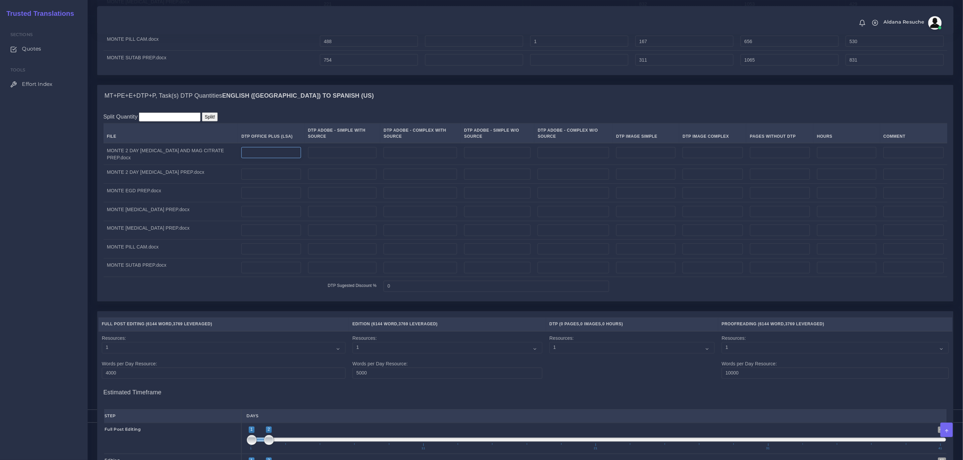
click at [262, 159] on input "number" at bounding box center [270, 152] width 59 height 11
type input "4"
click at [263, 180] on input "number" at bounding box center [270, 174] width 59 height 11
type input "4"
click at [257, 199] on input "number" at bounding box center [270, 192] width 59 height 11
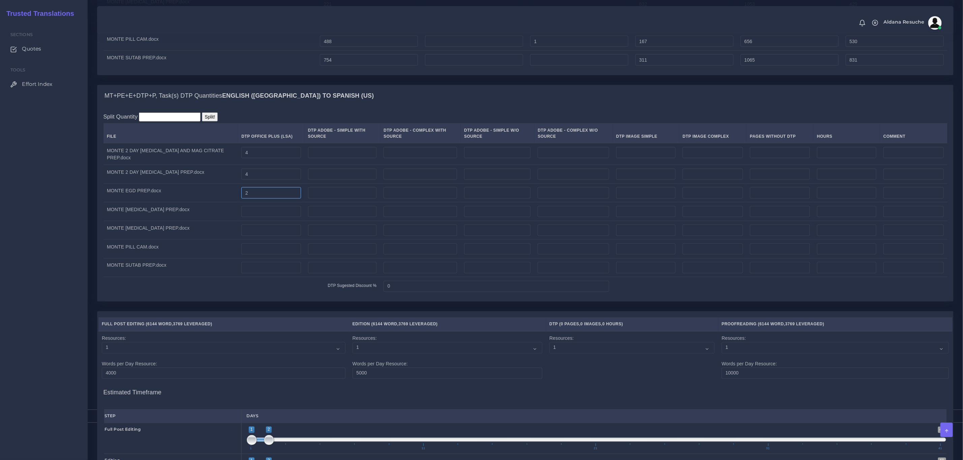
type input "2"
click at [250, 218] on input "number" at bounding box center [270, 211] width 59 height 11
type input "4"
click at [241, 236] on input "number" at bounding box center [270, 230] width 59 height 11
type input "2"
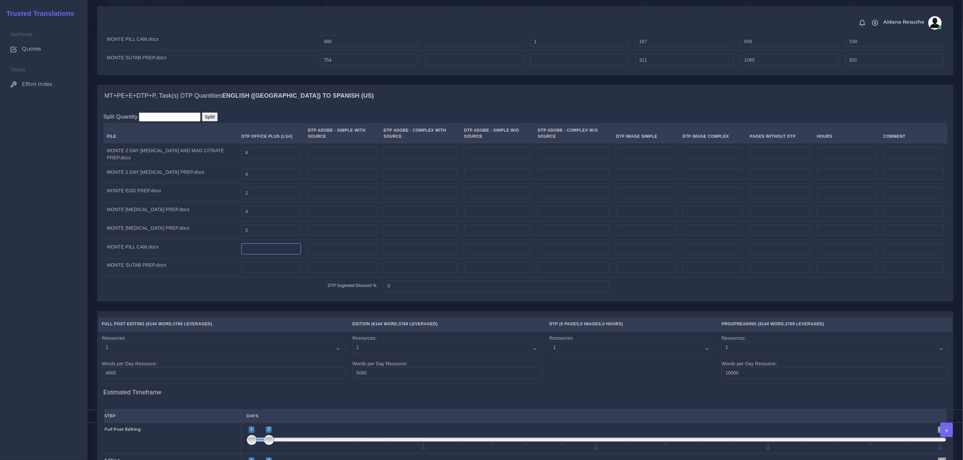
click at [241, 255] on input "number" at bounding box center [270, 249] width 59 height 11
type input "3"
click at [249, 274] on input "number" at bounding box center [270, 267] width 59 height 11
type input "3"
click at [183, 277] on td "MONTE SUTAB PREP.docx" at bounding box center [170, 268] width 135 height 19
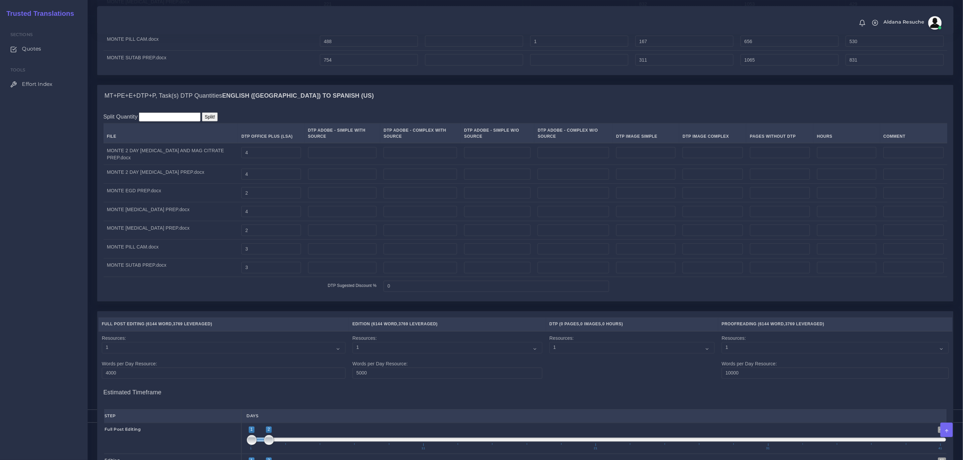
scroll to position [986, 0]
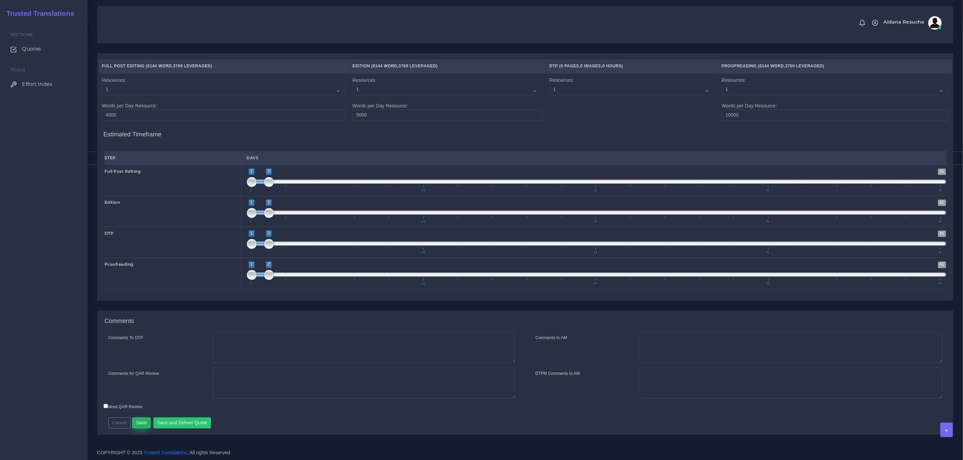
click at [141, 423] on button "Save" at bounding box center [141, 423] width 19 height 11
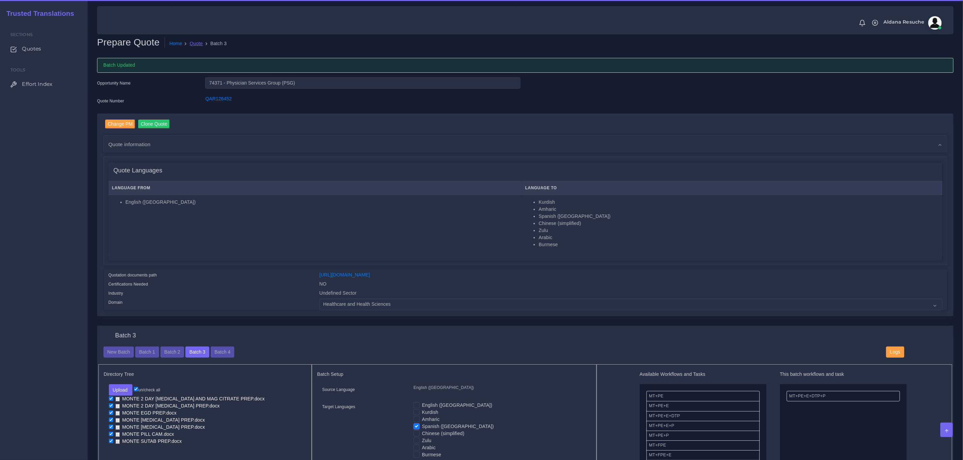
click at [192, 43] on link "Quote" at bounding box center [196, 43] width 13 height 7
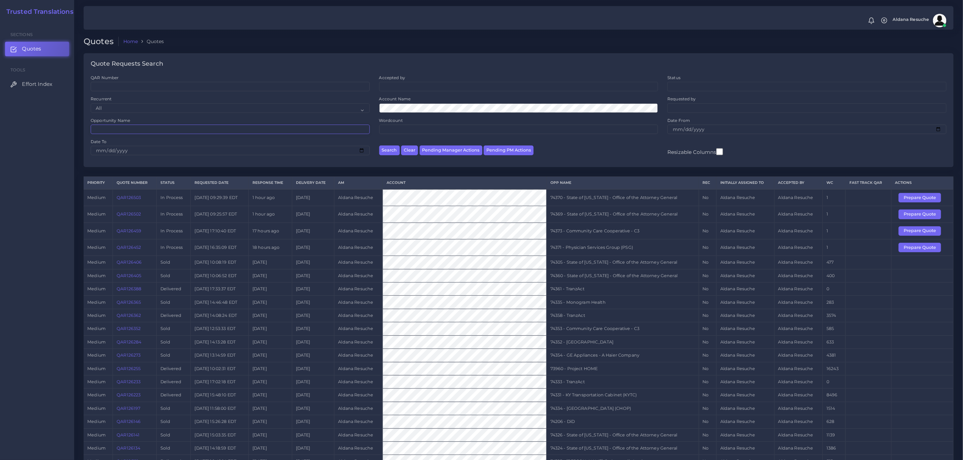
click at [135, 126] on input "Opportunity Name" at bounding box center [230, 129] width 279 height 9
type input "74018"
click at [379, 146] on button "Search" at bounding box center [389, 151] width 21 height 10
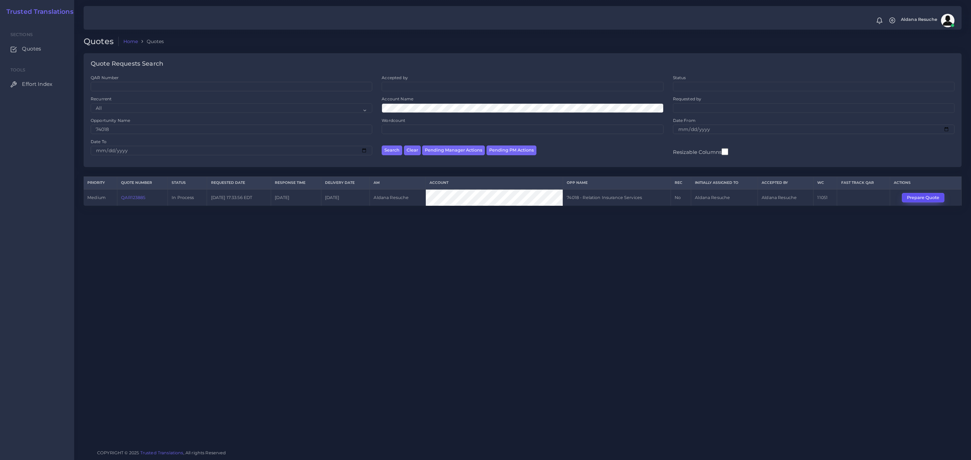
click at [921, 199] on button "Prepare Quote" at bounding box center [923, 197] width 42 height 9
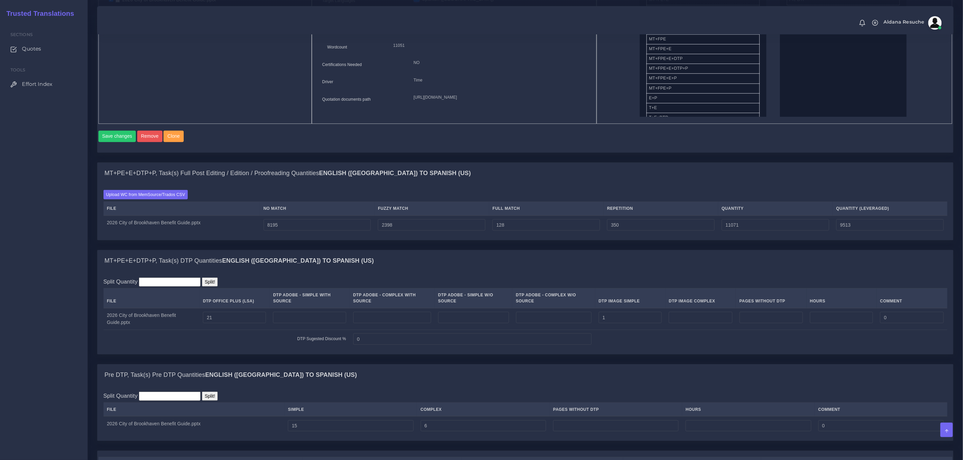
scroll to position [405, 0]
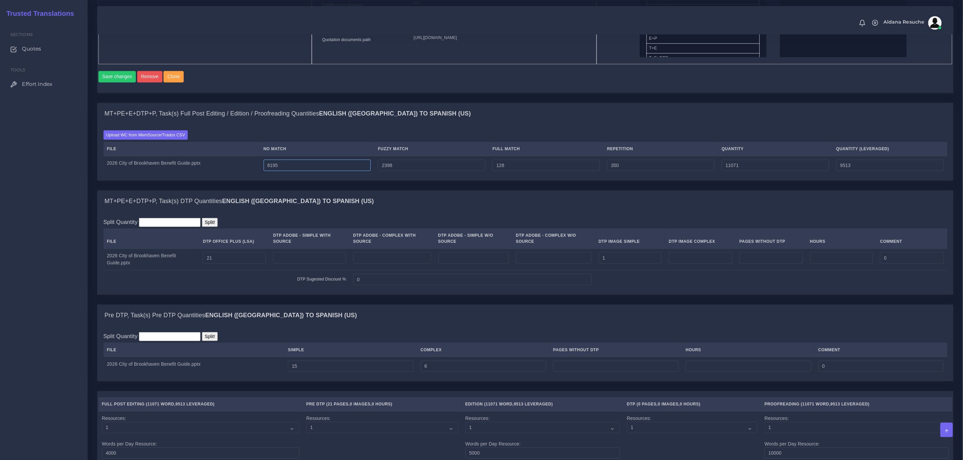
drag, startPoint x: 324, startPoint y: 176, endPoint x: 253, endPoint y: 183, distance: 70.8
click at [253, 175] on tr "2026 City of Brookhaven Benefit Guide.pptx 8195 2398 128 350 11071 9513" at bounding box center [525, 165] width 844 height 19
type input "0"
type input "2876"
type input "1318"
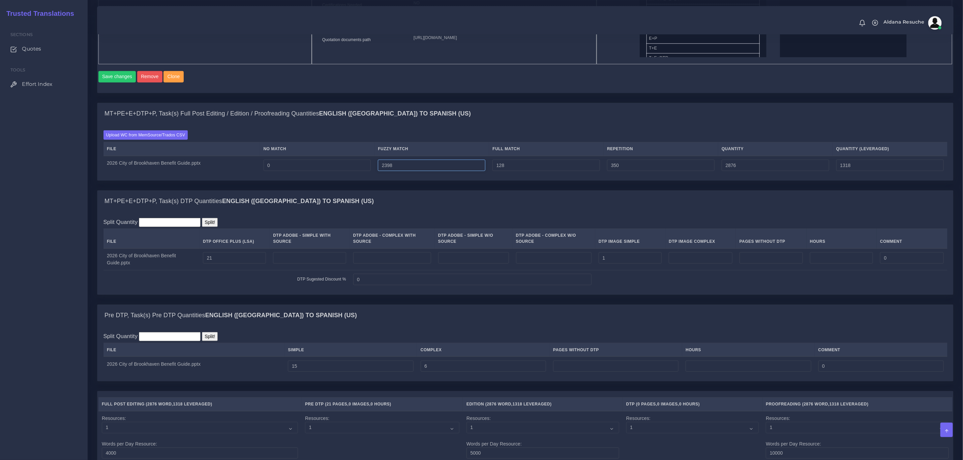
drag, startPoint x: 393, startPoint y: 172, endPoint x: 334, endPoint y: 180, distance: 59.5
click at [332, 175] on tr "2026 City of Brookhaven Benefit Guide.pptx 0 2398 128 350 2876 1318" at bounding box center [525, 165] width 844 height 19
type input "0"
type input "478"
type input "119"
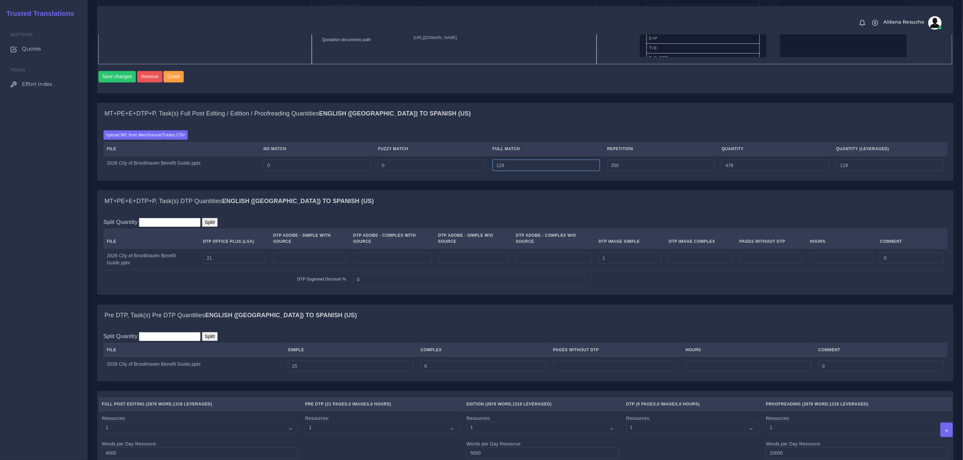
drag, startPoint x: 536, startPoint y: 177, endPoint x: 429, endPoint y: 184, distance: 107.8
click at [430, 181] on div "Upload WC from MemSource/Trados CSV File No Match Fuzzy Match Full Match Repeti…" at bounding box center [525, 153] width 856 height 56
type input "0"
type input "350"
type input "87"
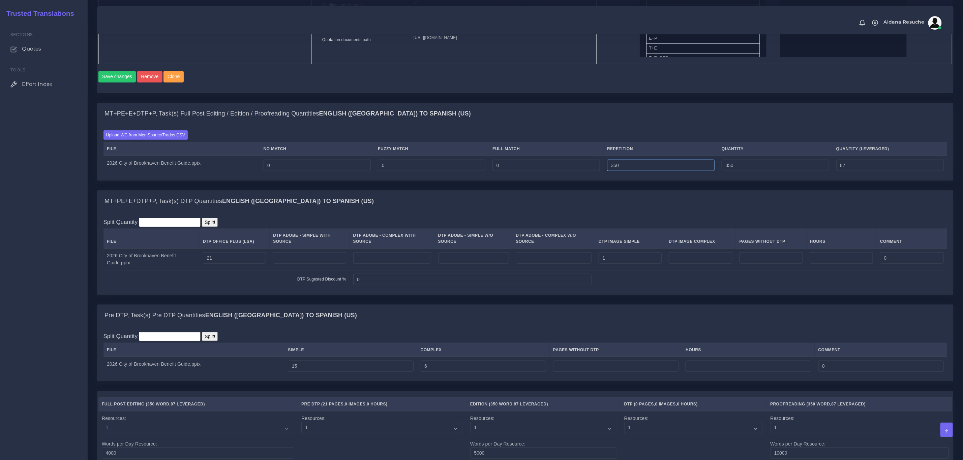
drag, startPoint x: 638, startPoint y: 176, endPoint x: 515, endPoint y: 182, distance: 123.2
click at [515, 175] on tr "2026 City of Brookhaven Benefit Guide.pptx 0 0 0 350 350 87" at bounding box center [525, 165] width 844 height 19
type input "0"
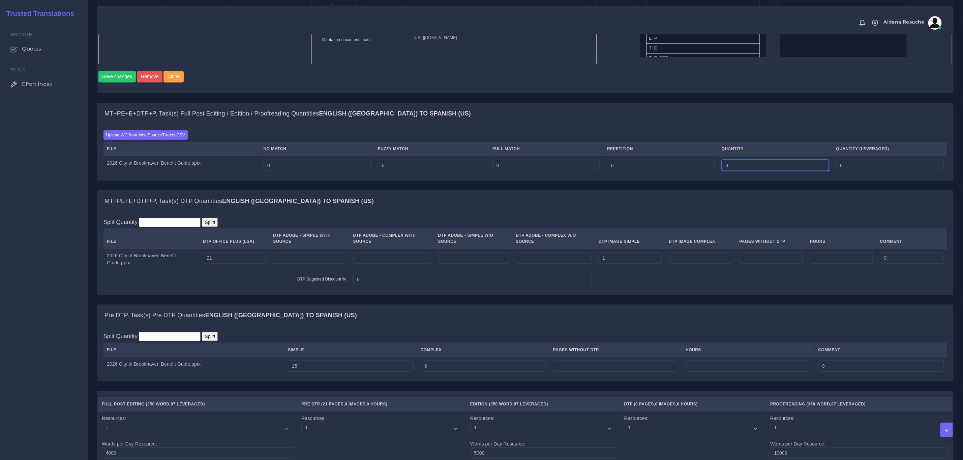
drag, startPoint x: 791, startPoint y: 171, endPoint x: 593, endPoint y: 184, distance: 198.3
click at [550, 169] on tr "2026 City of Brookhaven Benefit Guide.pptx 0 0 0 0 0 0" at bounding box center [525, 165] width 844 height 19
drag, startPoint x: 632, startPoint y: 257, endPoint x: 574, endPoint y: 274, distance: 61.0
click at [574, 274] on tbody "2026 City of Brookhaven Benefit Guide.pptx 21 1 0 DTP Sugested Discount % 0" at bounding box center [525, 269] width 844 height 40
type input "2"
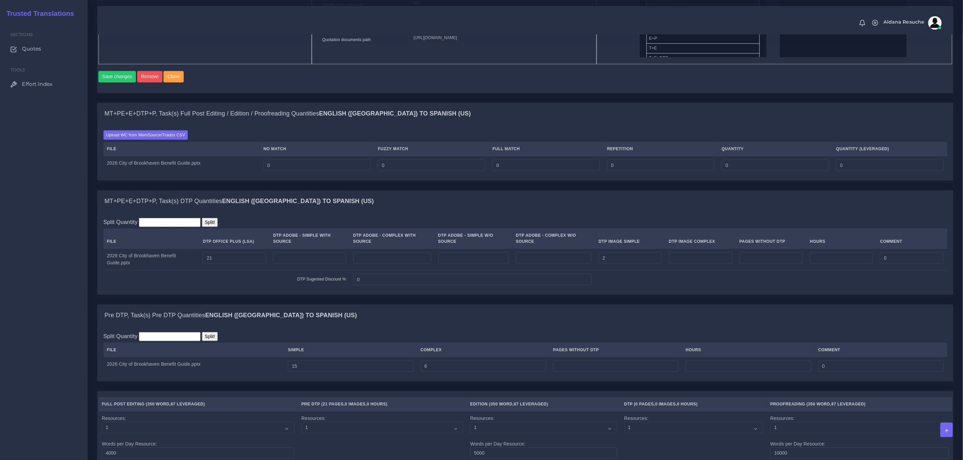
click at [548, 212] on div "MT+PE+E+DTP+P, Task(s) DTP Quantities English (US) TO Spanish (US)" at bounding box center [525, 202] width 856 height 22
drag, startPoint x: 227, startPoint y: 262, endPoint x: 213, endPoint y: 262, distance: 13.8
click at [213, 262] on input "21" at bounding box center [234, 257] width 63 height 11
type input "22"
click at [384, 204] on div "MT+PE+E+DTP+P, Task(s) DTP Quantities English (US) TO Spanish (US)" at bounding box center [525, 202] width 856 height 22
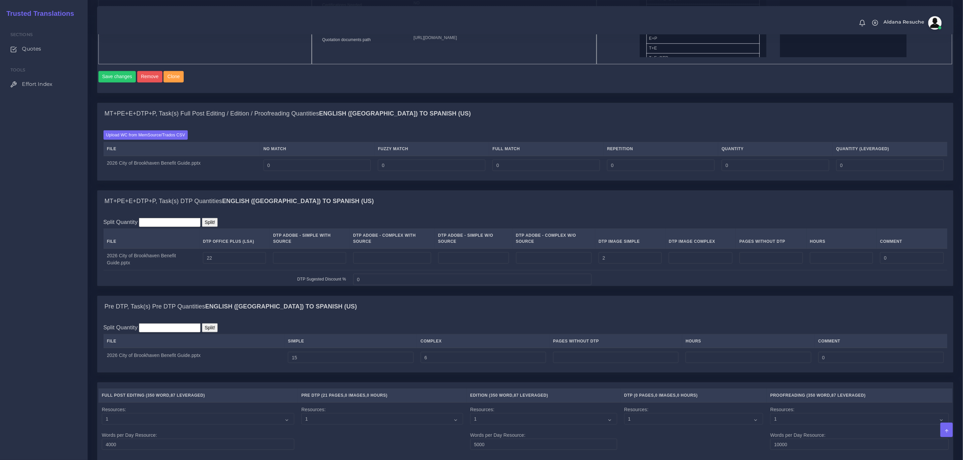
scroll to position [778, 0]
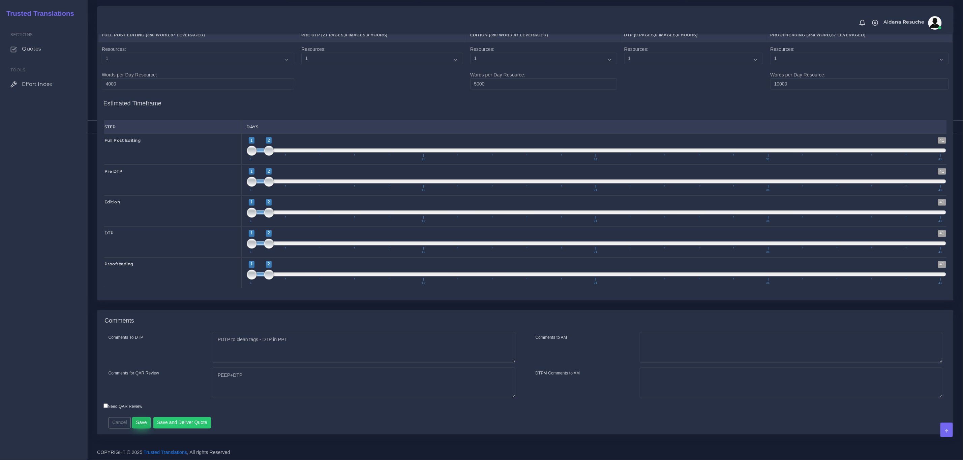
click at [143, 421] on button "Save" at bounding box center [141, 423] width 19 height 11
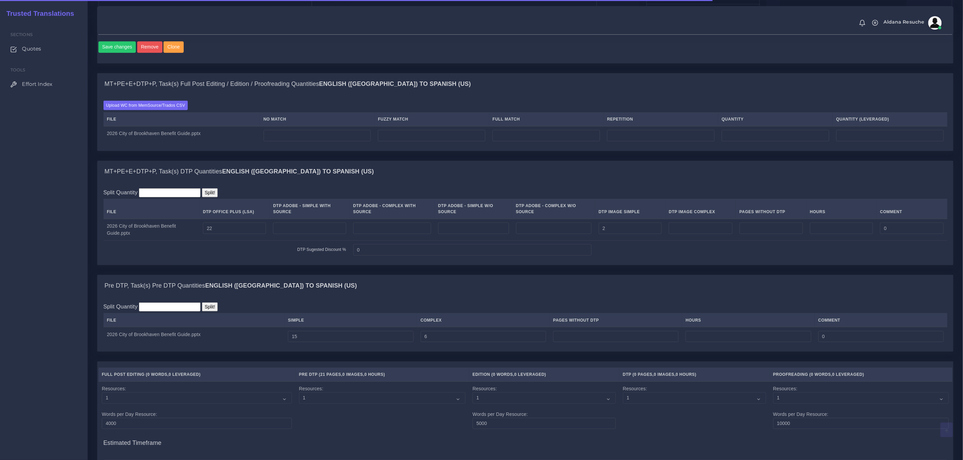
scroll to position [455, 0]
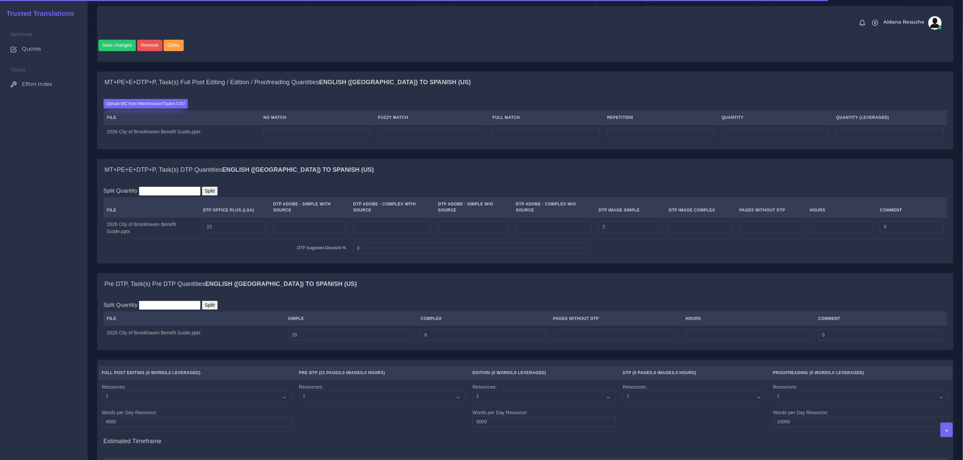
click at [140, 108] on label "Upload WC from MemSource/Trados CSV" at bounding box center [145, 103] width 85 height 9
click at [0, 0] on input "Upload WC from MemSource/Trados CSV" at bounding box center [0, 0] width 0 height 0
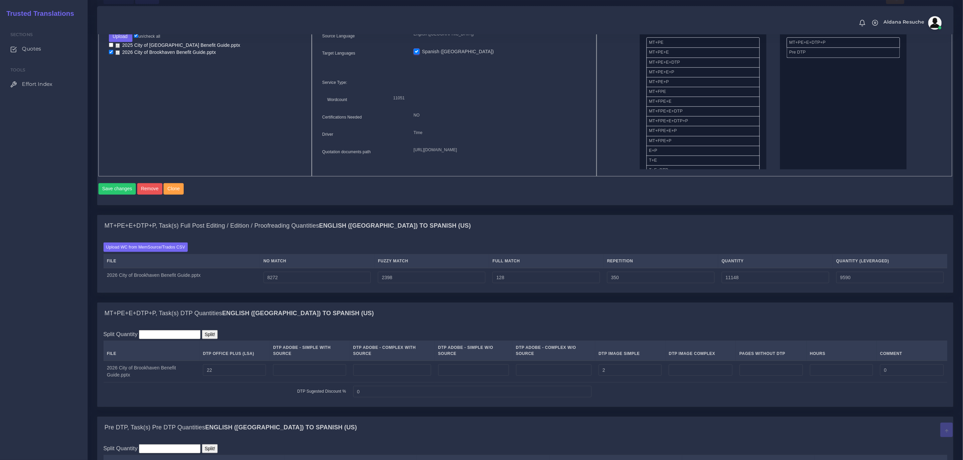
scroll to position [343, 0]
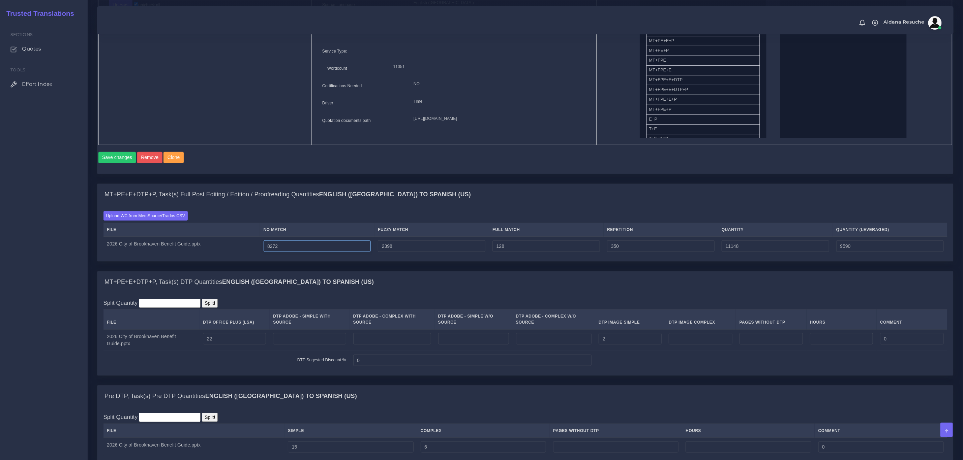
click at [281, 252] on input "8272" at bounding box center [318, 246] width 108 height 11
type input "8372"
type input "11248"
type input "9690"
click at [544, 201] on div "MT+PE+E+DTP+P, Task(s) Full Post Editing / Edition / Proofreading Quantities En…" at bounding box center [525, 195] width 856 height 22
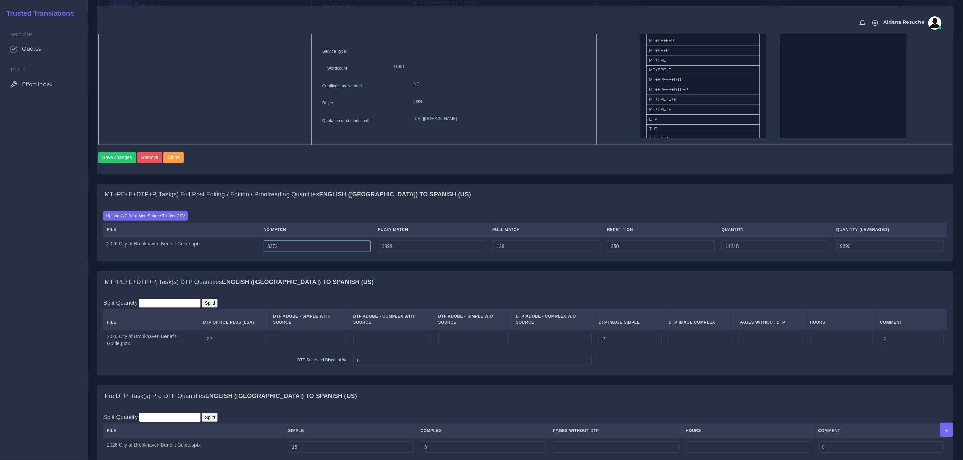
click at [280, 252] on input "8372" at bounding box center [318, 246] width 108 height 11
click at [282, 252] on input "8372" at bounding box center [318, 246] width 108 height 11
type input "8392"
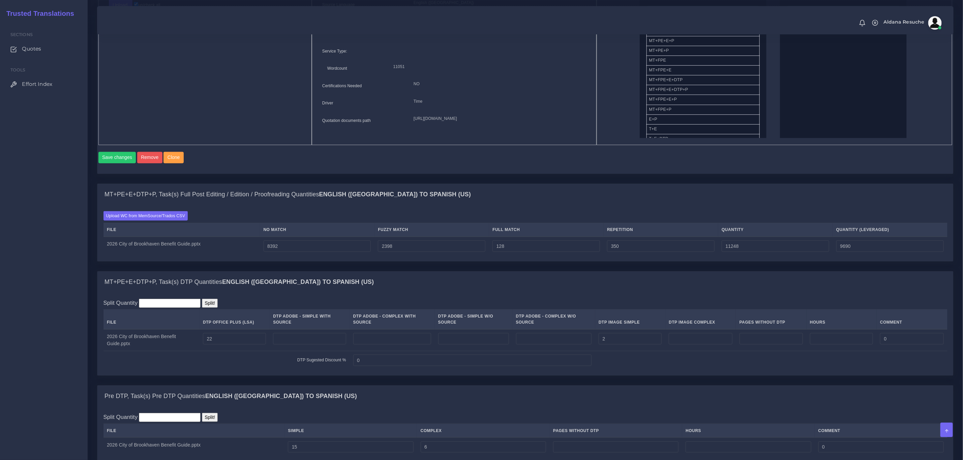
type input "11268"
type input "9710"
click at [608, 193] on div "MT+PE+E+DTP+P, Task(s) Full Post Editing / Edition / Proofreading Quantities En…" at bounding box center [525, 195] width 856 height 22
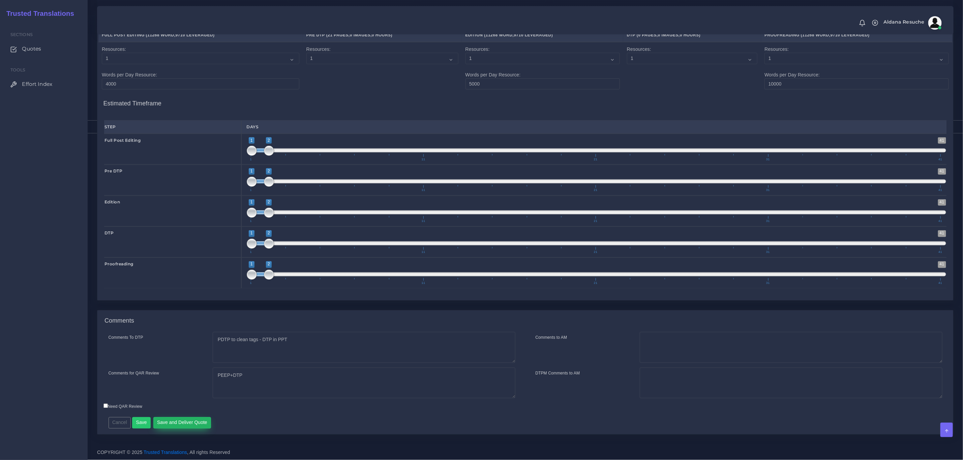
click at [185, 419] on button "Save and Deliver Quote" at bounding box center [182, 423] width 58 height 11
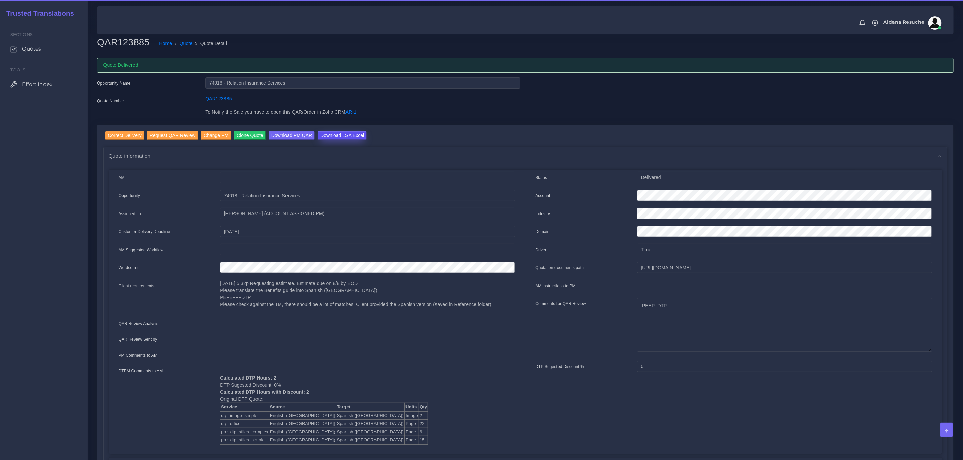
click at [327, 138] on input "Download LSA Excel" at bounding box center [342, 135] width 49 height 9
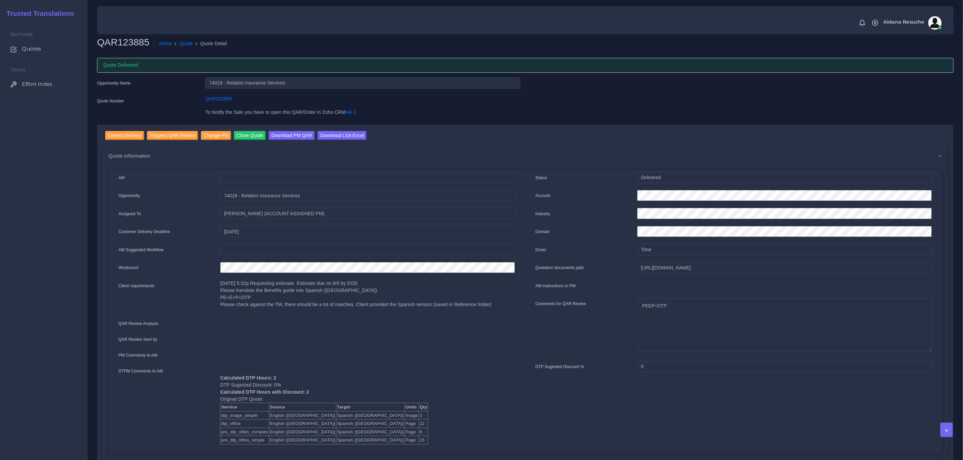
click at [193, 42] on li "Quote Detail" at bounding box center [210, 43] width 34 height 7
click at [183, 44] on link "Quote" at bounding box center [186, 43] width 13 height 7
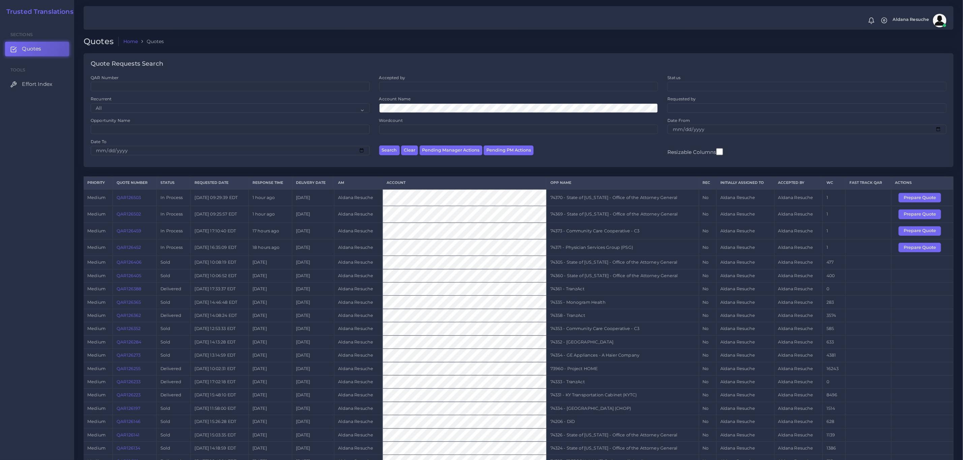
click at [566, 231] on td "74373 - Community Care Cooperative - C3" at bounding box center [622, 231] width 152 height 17
copy tr "74373 - Community Care Cooperative - C3"
click at [910, 231] on button "Prepare Quote" at bounding box center [920, 231] width 42 height 9
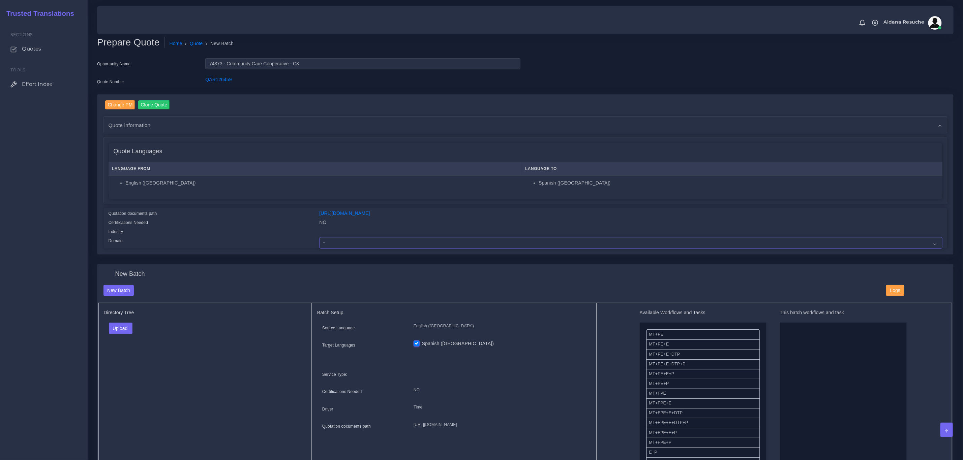
click at [404, 241] on select "- Advertising and Media Agriculture, Forestry and Fishing Architecture, Buildin…" at bounding box center [631, 242] width 623 height 11
select select "Healthcare and Health Sciences"
click at [320, 237] on select "- Advertising and Media Agriculture, Forestry and Fishing Architecture, Buildin…" at bounding box center [631, 242] width 623 height 11
click at [117, 336] on div "Upload Folder Files un/check all" at bounding box center [205, 331] width 203 height 16
click at [118, 332] on button "Upload" at bounding box center [121, 328] width 24 height 11
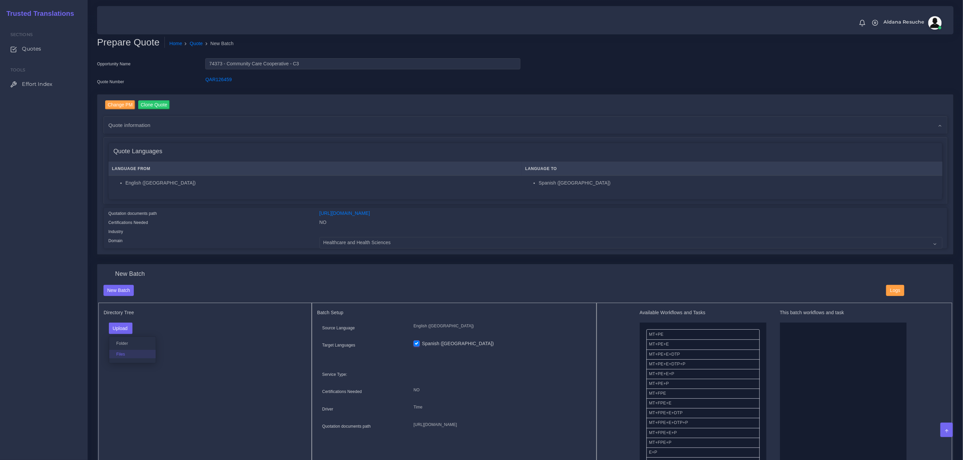
click at [118, 352] on label "Files" at bounding box center [132, 354] width 47 height 8
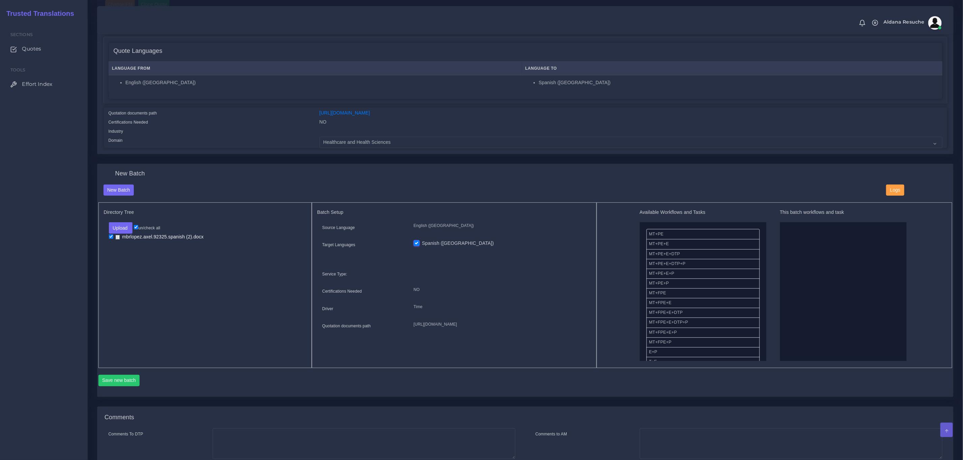
scroll to position [101, 0]
drag, startPoint x: 745, startPoint y: 268, endPoint x: 820, endPoint y: 272, distance: 75.6
drag, startPoint x: 679, startPoint y: 325, endPoint x: 826, endPoint y: 248, distance: 166.6
drag, startPoint x: 814, startPoint y: 232, endPoint x: 815, endPoint y: 254, distance: 22.3
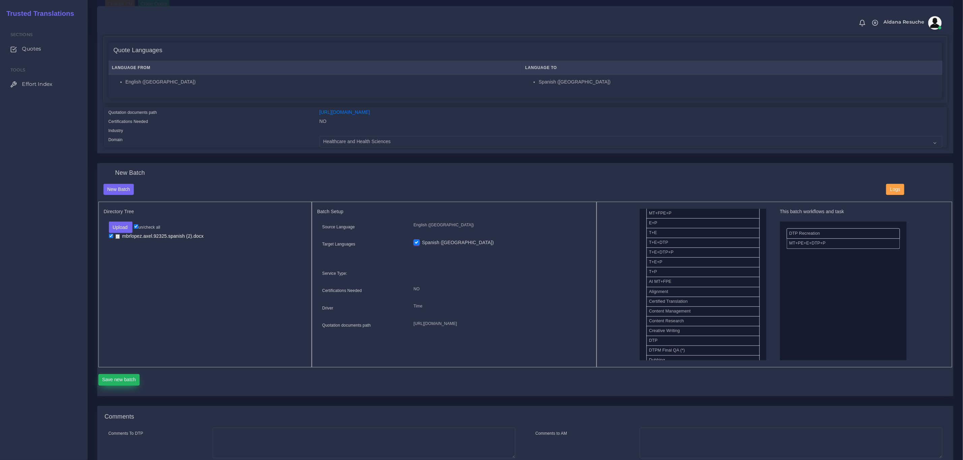
click at [123, 386] on button "Save new batch" at bounding box center [118, 380] width 41 height 11
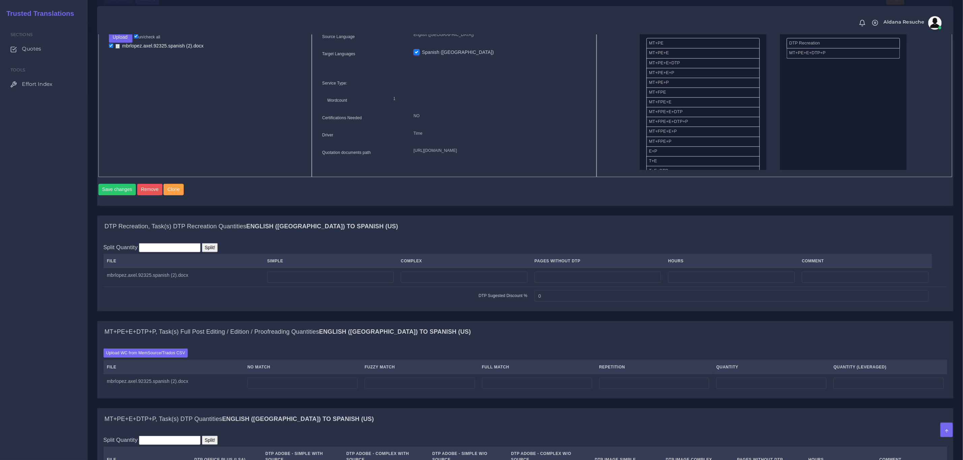
scroll to position [303, 0]
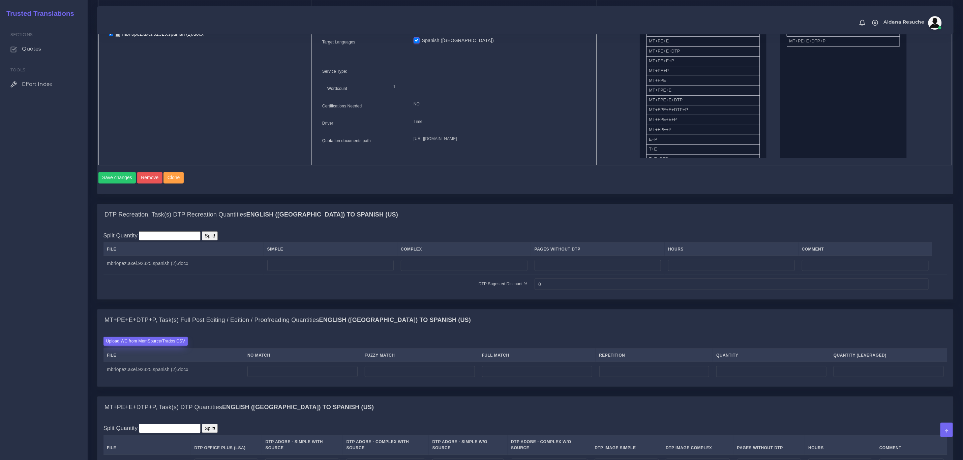
click at [146, 346] on label "Upload WC from MemSource/Trados CSV" at bounding box center [145, 341] width 85 height 9
click at [0, 0] on input "Upload WC from MemSource/Trados CSV" at bounding box center [0, 0] width 0 height 0
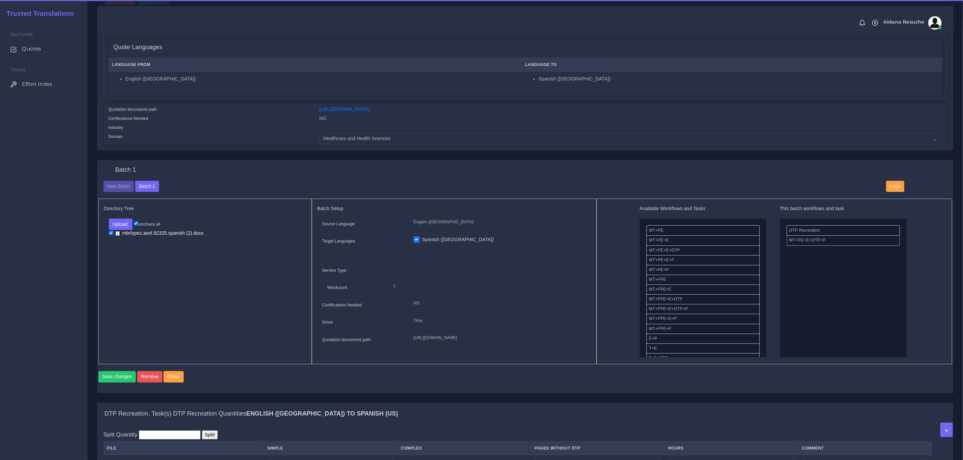
scroll to position [354, 0]
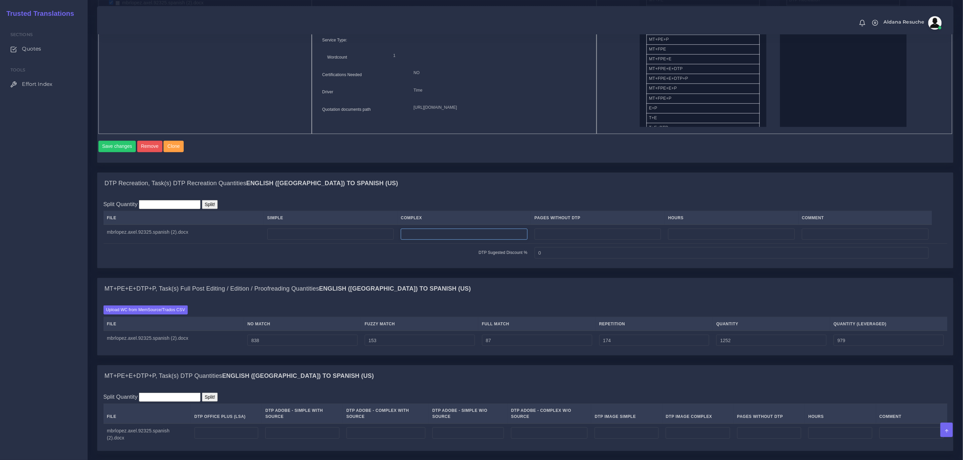
click at [441, 240] on input "number" at bounding box center [464, 234] width 127 height 11
type input "7"
click at [468, 172] on div "Batch 1 New Batch Batch 1 Logs 1" at bounding box center [525, 51] width 867 height 243
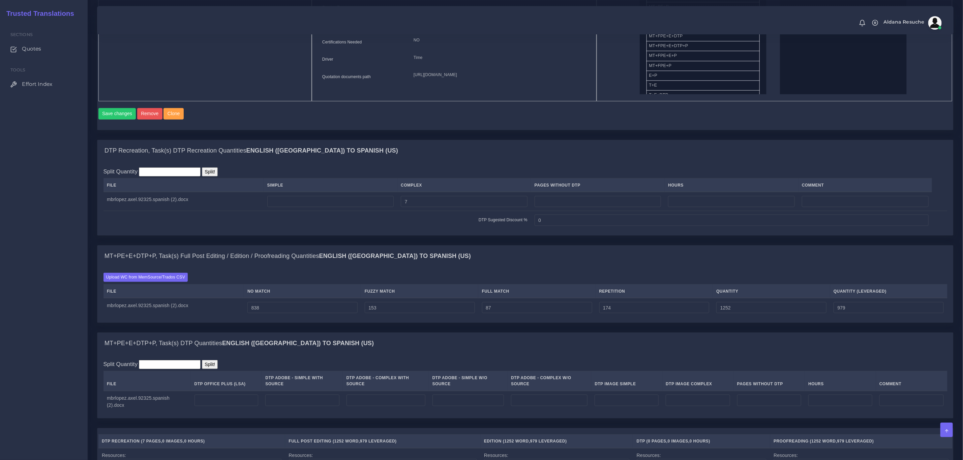
scroll to position [405, 0]
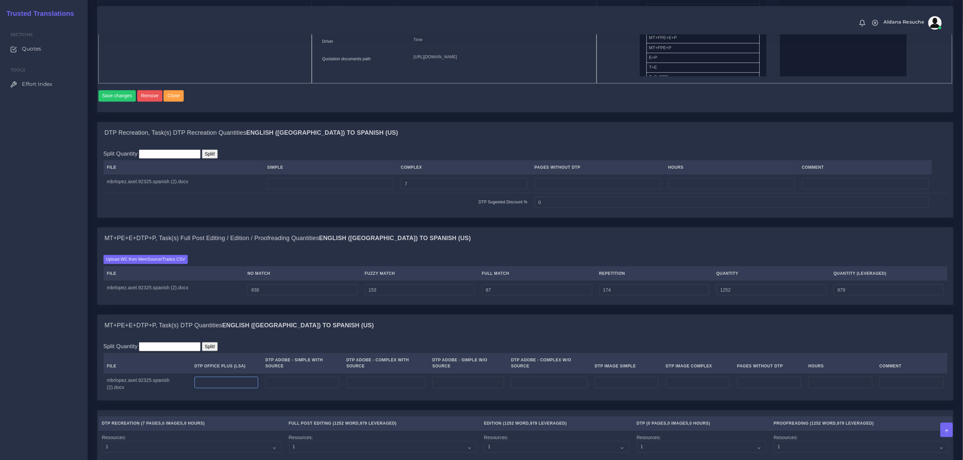
click at [204, 389] on input "number" at bounding box center [227, 382] width 64 height 11
type input "7"
drag, startPoint x: 261, startPoint y: 302, endPoint x: 248, endPoint y: 302, distance: 13.5
click at [248, 299] on tr "mbrlopez.axel.92325.spanish (2).docx 838 153 87 174 1252 979" at bounding box center [525, 289] width 844 height 19
click at [257, 296] on input "838" at bounding box center [302, 290] width 110 height 11
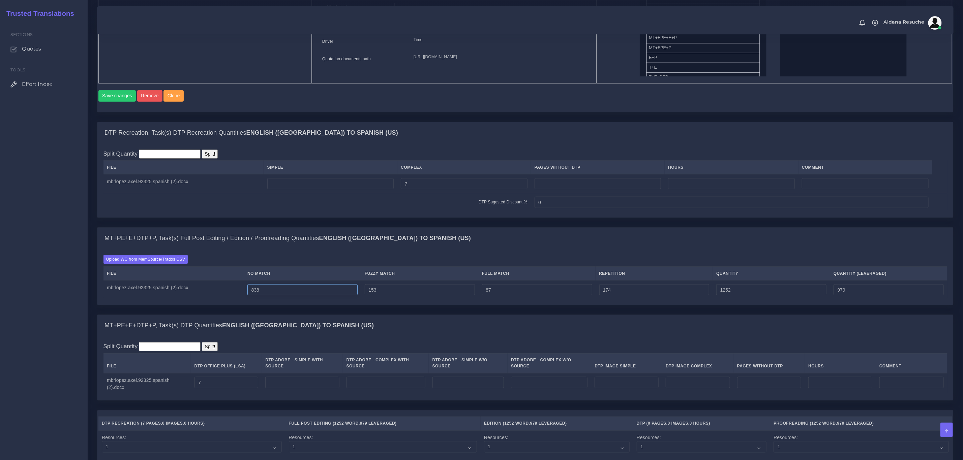
drag, startPoint x: 259, startPoint y: 299, endPoint x: 245, endPoint y: 300, distance: 13.8
click at [245, 299] on tr "mbrlopez.axel.92325.spanish (2).docx 838 153 87 174 1252 979" at bounding box center [525, 289] width 844 height 19
type input "938"
type input "1352"
type input "1079"
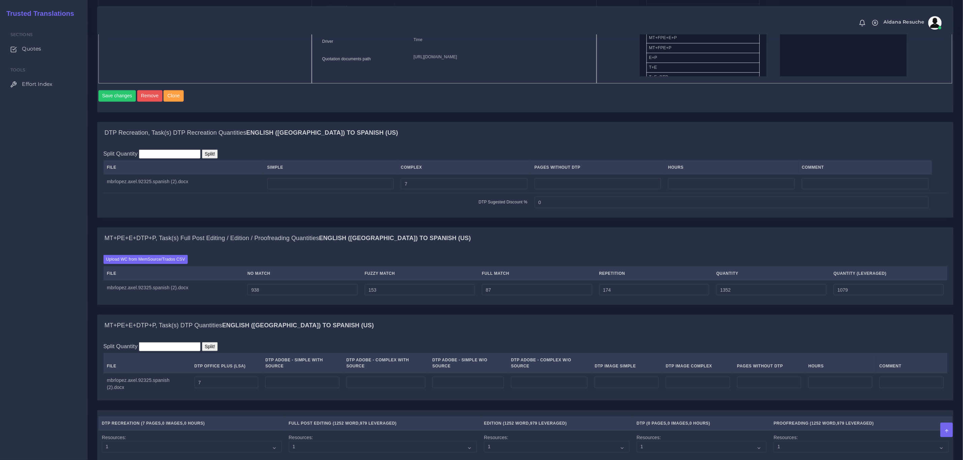
click at [450, 249] on div "MT+PE+E+DTP+P, Task(s) Full Post Editing / Edition / Proofreading Quantities En…" at bounding box center [525, 239] width 856 height 22
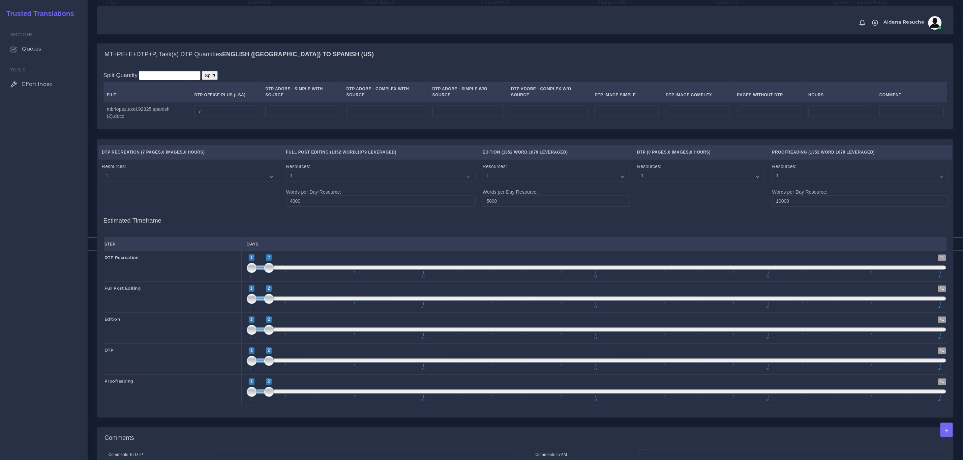
scroll to position [798, 0]
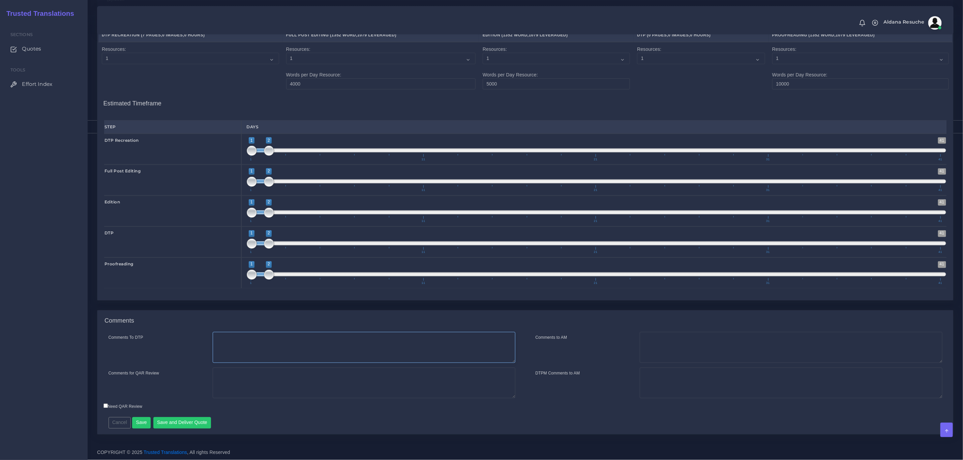
click at [314, 345] on textarea "Comments To DTP" at bounding box center [364, 347] width 303 height 31
type textarea "Recreation in word + DTP in word"
type textarea "PEEP+DTP+Recreation in word."
click at [189, 422] on button "Save and Deliver Quote" at bounding box center [182, 423] width 58 height 11
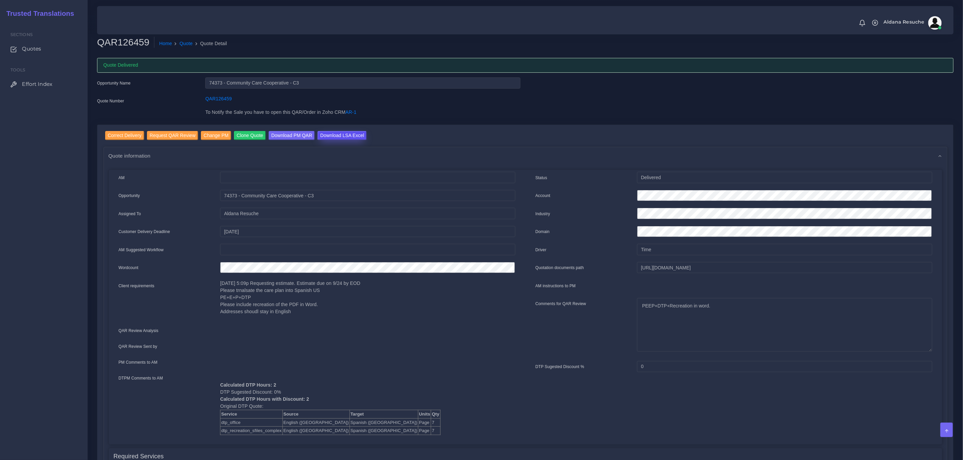
click at [349, 133] on input "Download LSA Excel" at bounding box center [342, 135] width 49 height 9
click at [180, 47] on link "Quote" at bounding box center [186, 43] width 13 height 7
